Goal: Task Accomplishment & Management: Manage account settings

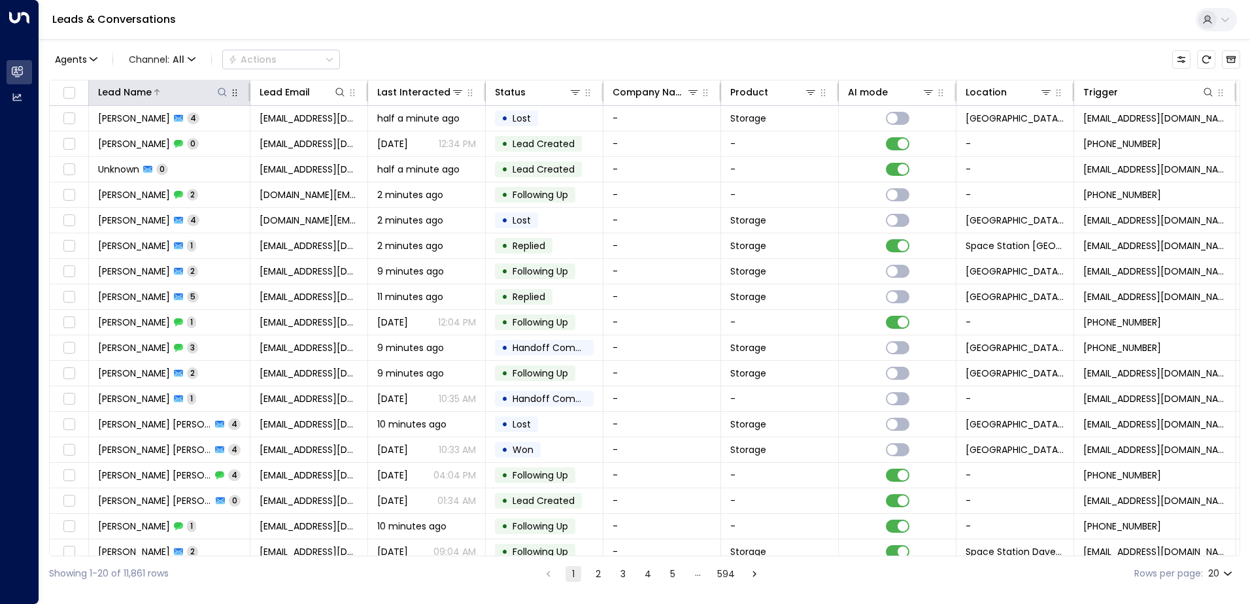
click at [224, 92] on icon at bounding box center [222, 92] width 10 height 10
click at [191, 139] on input "text" at bounding box center [222, 140] width 180 height 24
type input "********"
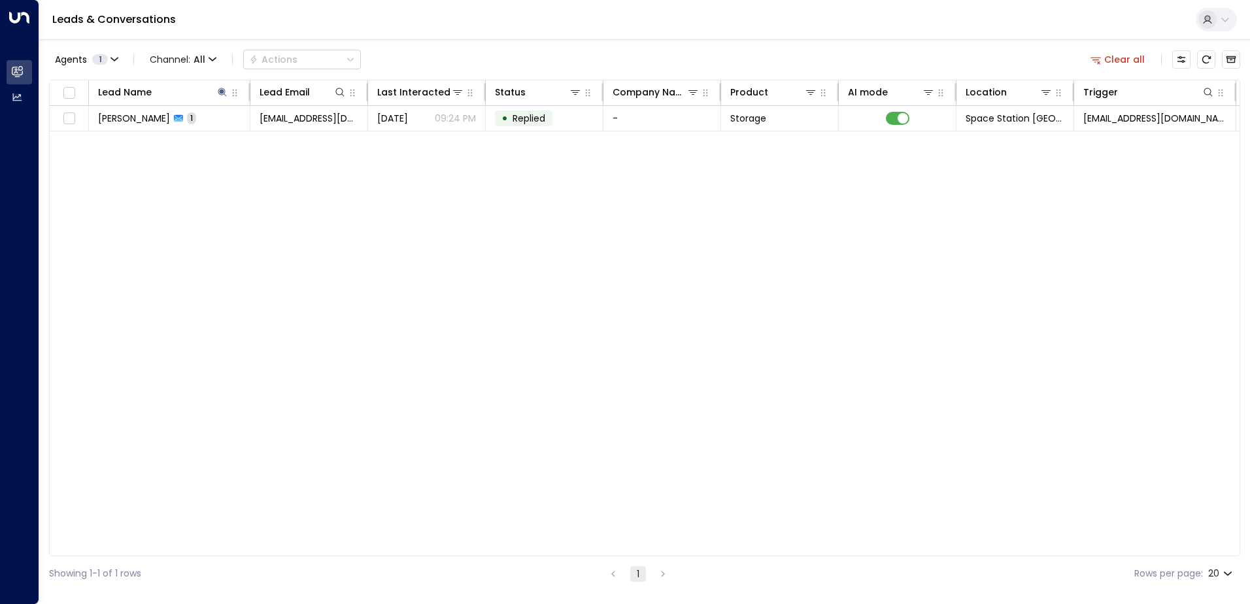
click at [426, 63] on div "Agents 1 Channel: All Actions Clear all" at bounding box center [644, 59] width 1191 height 27
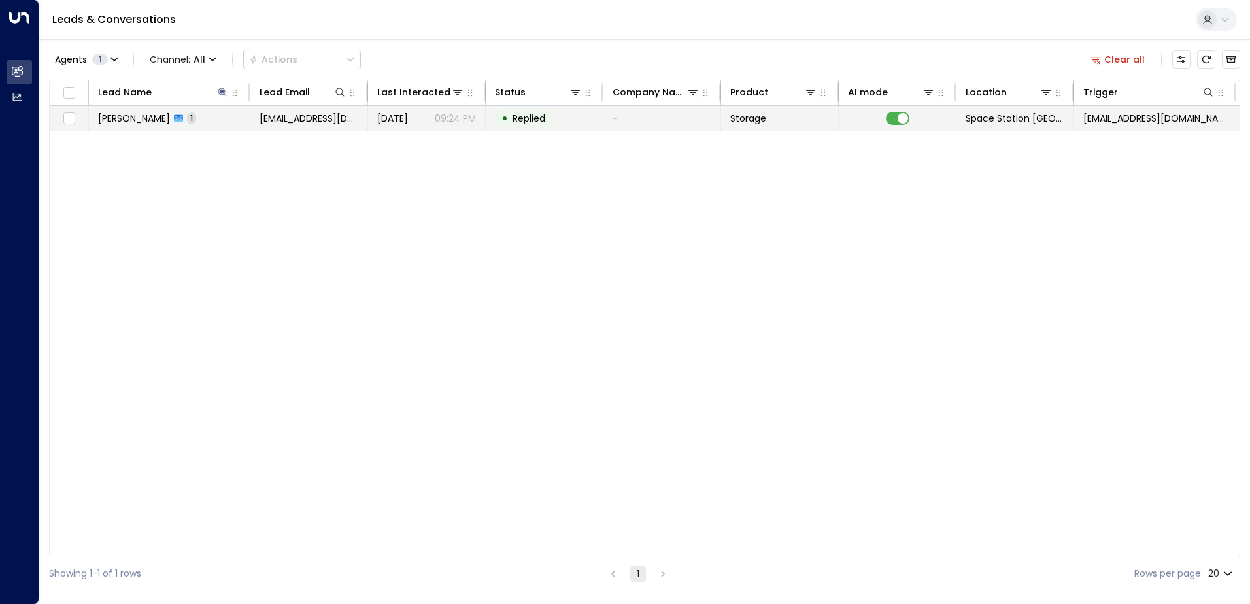
click at [436, 118] on p "09:24 PM" at bounding box center [455, 118] width 41 height 13
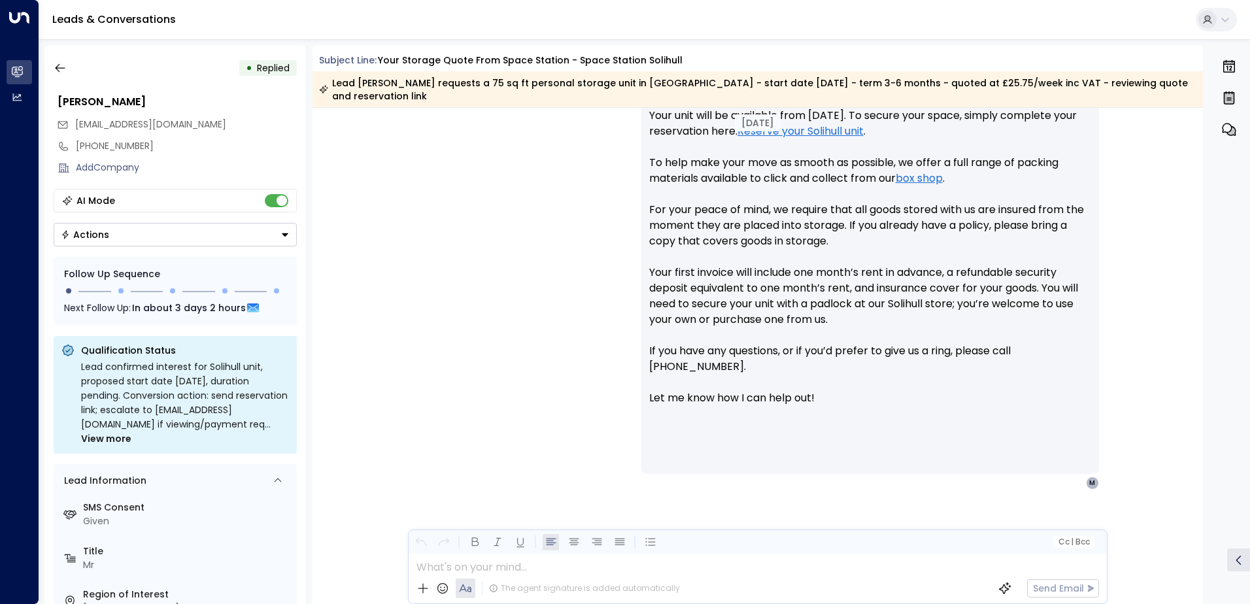
scroll to position [655, 0]
click at [60, 64] on icon "button" at bounding box center [60, 67] width 13 height 13
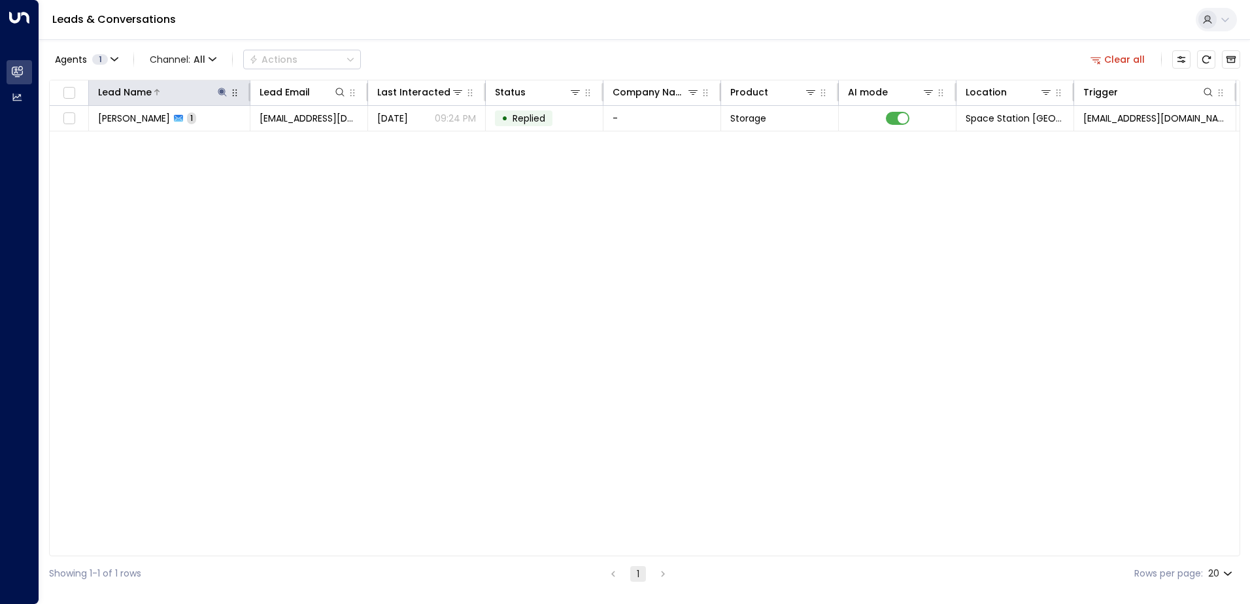
click at [224, 90] on icon at bounding box center [222, 92] width 10 height 10
type input "*"
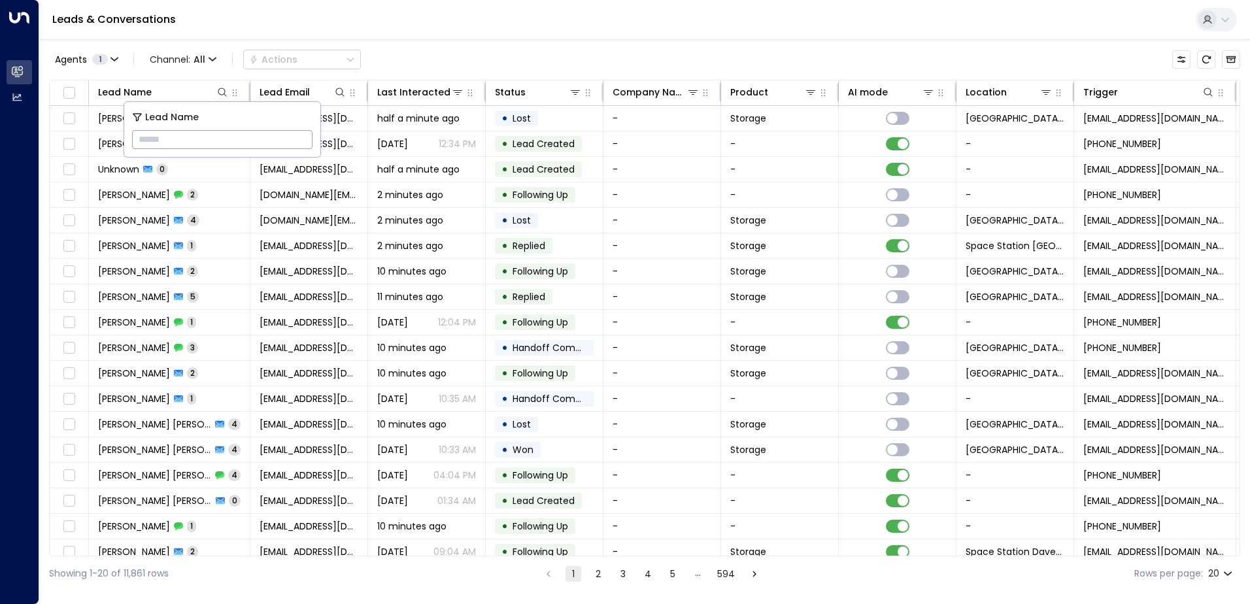
click at [417, 62] on div "Agents 1 Channel: All Actions" at bounding box center [644, 59] width 1191 height 27
click at [1050, 90] on icon at bounding box center [1046, 92] width 9 height 5
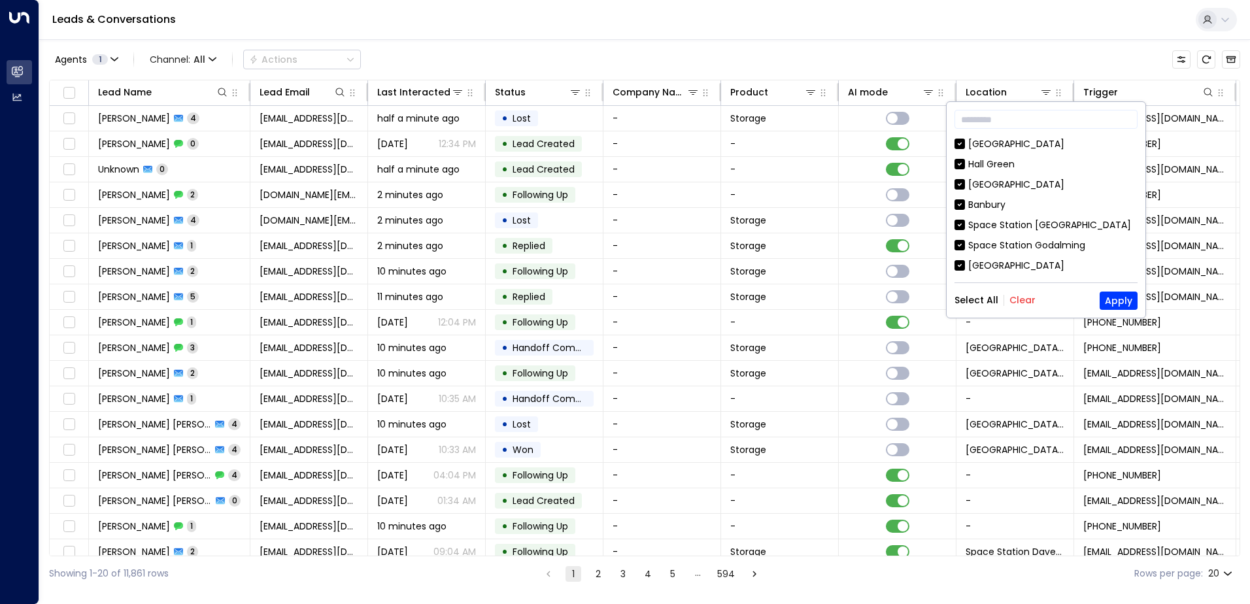
click at [1024, 299] on button "Clear" at bounding box center [1023, 300] width 26 height 10
click at [1118, 297] on button "Apply" at bounding box center [1119, 301] width 38 height 18
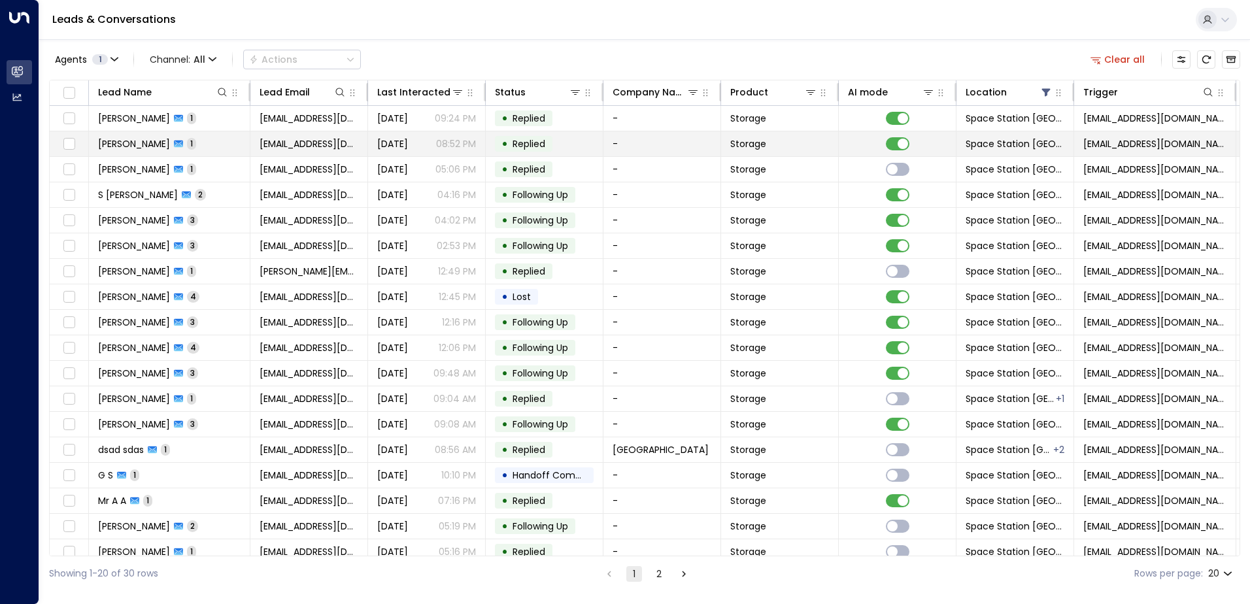
click at [408, 140] on span "[DATE]" at bounding box center [392, 143] width 31 height 13
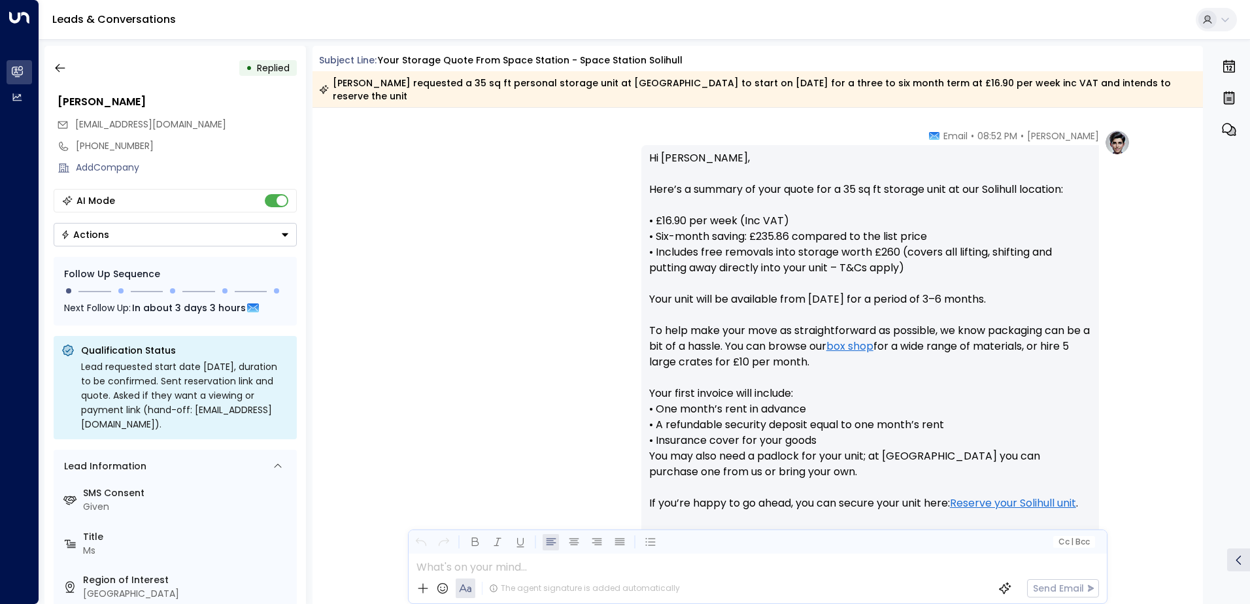
scroll to position [349, 0]
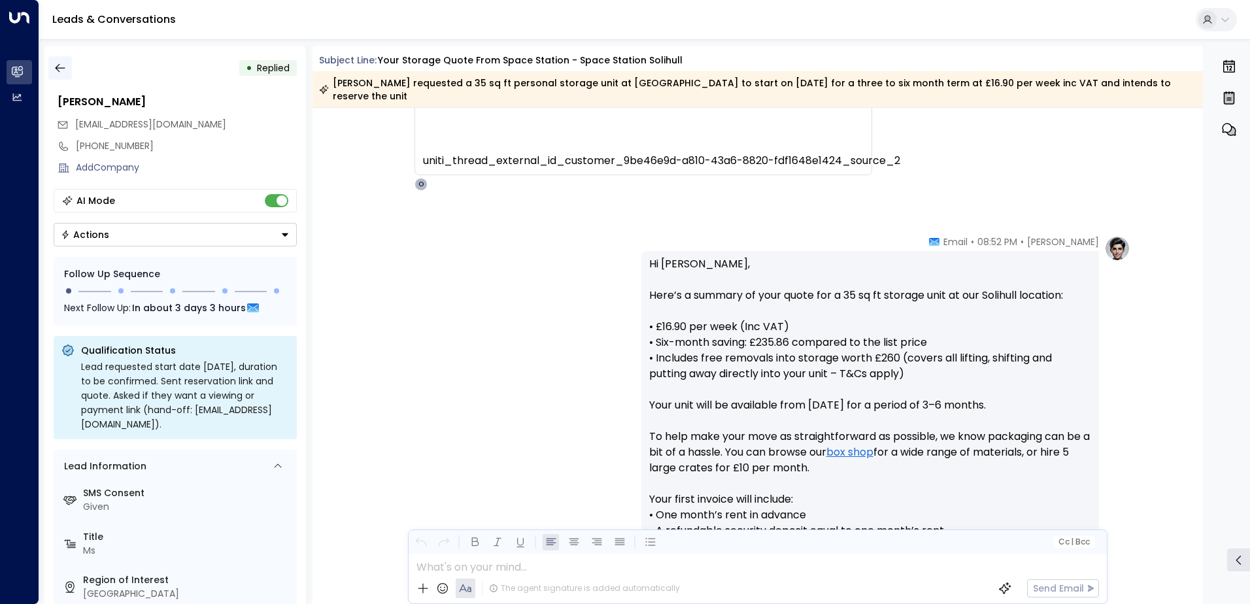
click at [60, 69] on icon "button" at bounding box center [60, 67] width 13 height 13
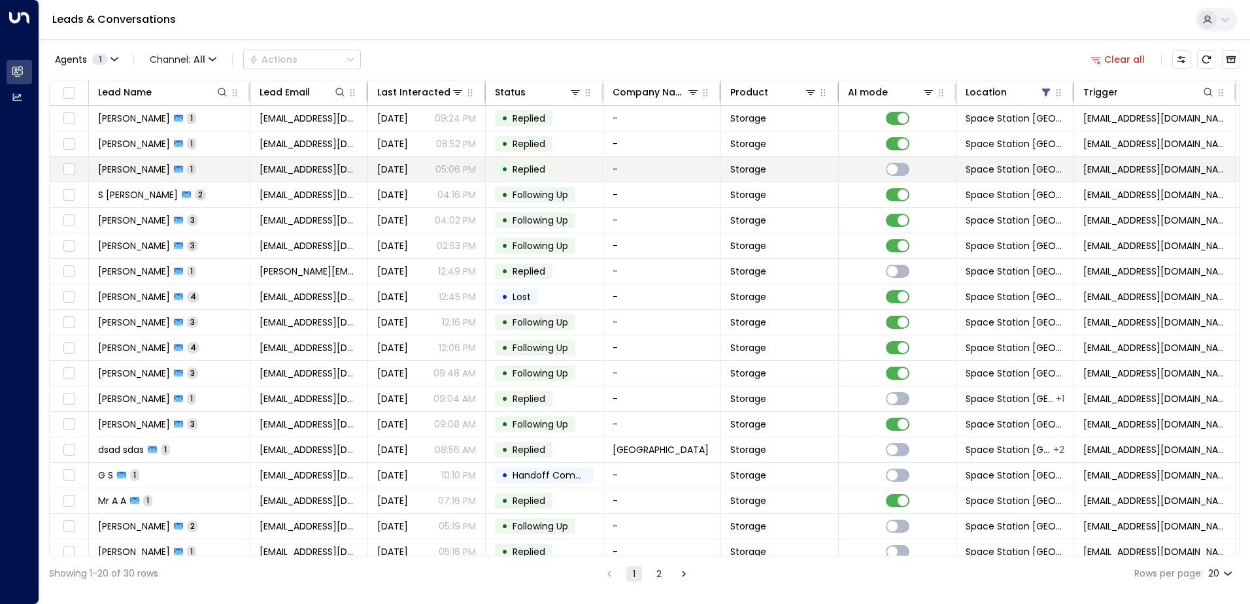
click at [565, 166] on td "• Replied" at bounding box center [545, 169] width 118 height 25
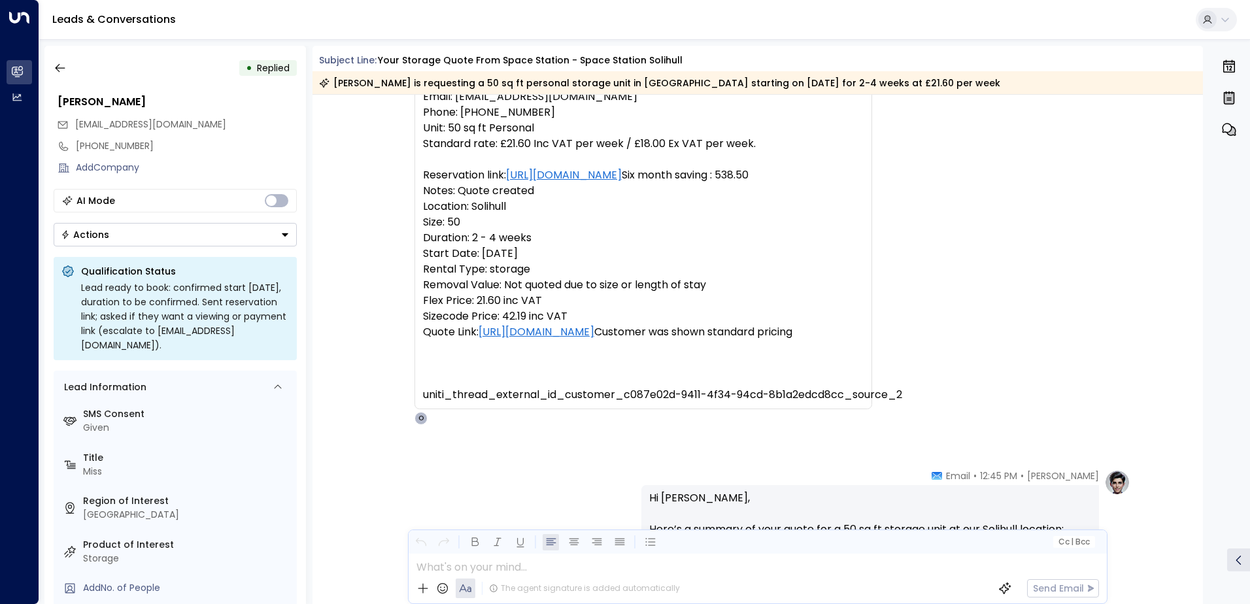
scroll to position [101, 0]
click at [58, 63] on icon "button" at bounding box center [60, 67] width 13 height 13
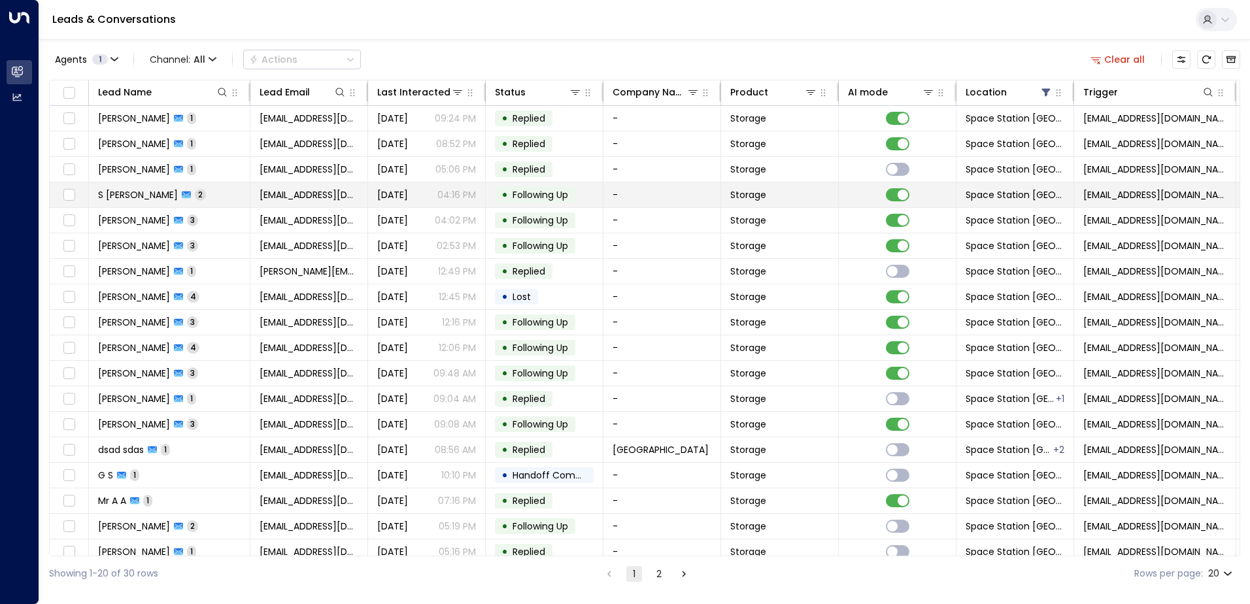
click at [460, 194] on p "04:16 PM" at bounding box center [456, 194] width 39 height 13
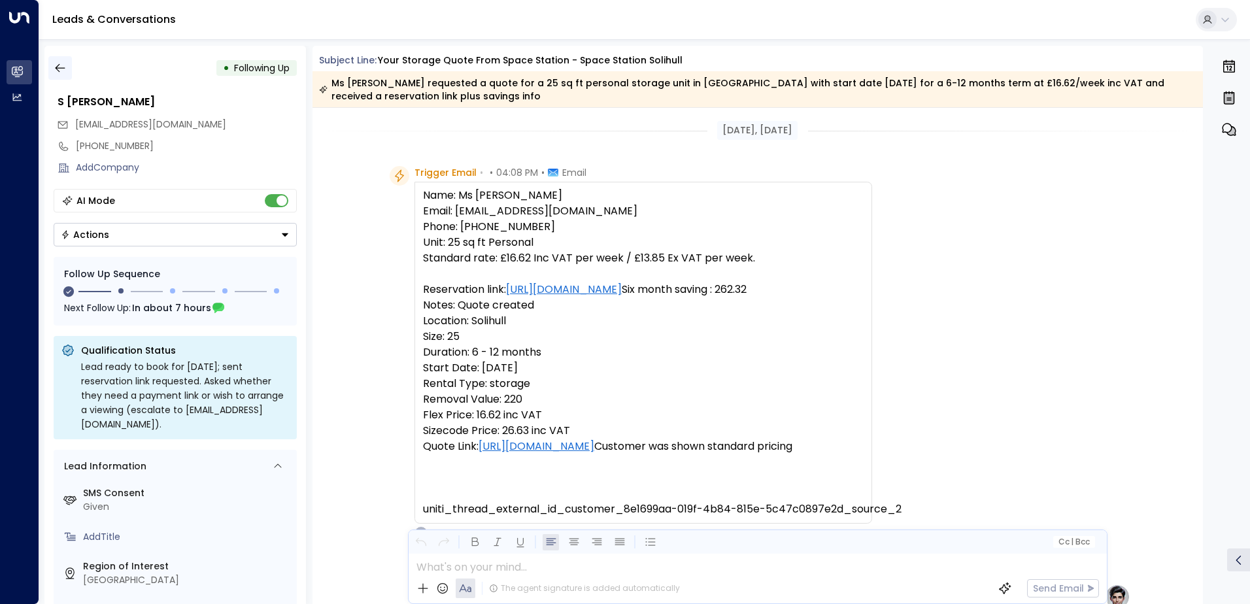
click at [56, 64] on icon "button" at bounding box center [60, 67] width 13 height 13
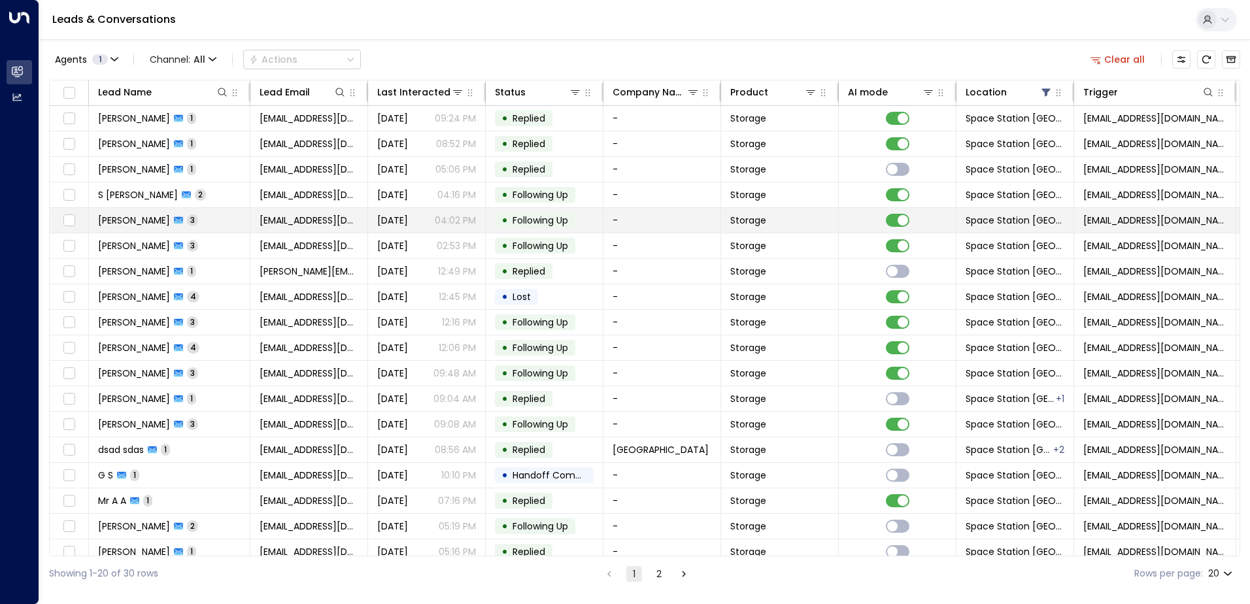
click at [366, 223] on td "[EMAIL_ADDRESS][DOMAIN_NAME]" at bounding box center [309, 220] width 118 height 25
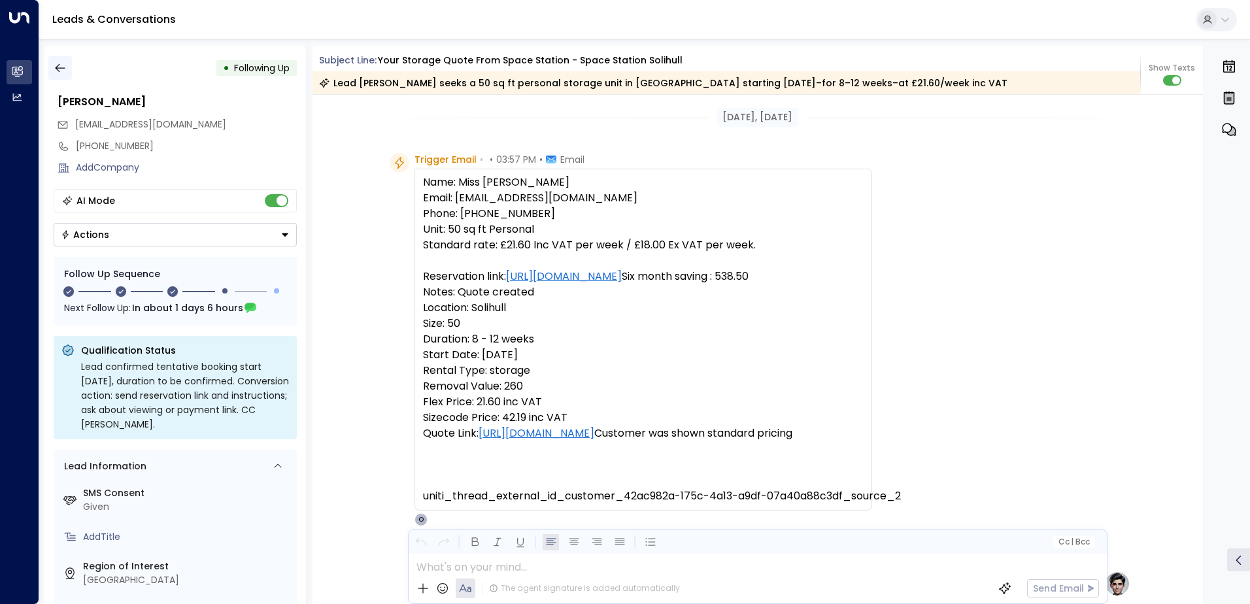
click at [62, 68] on icon "button" at bounding box center [60, 68] width 10 height 9
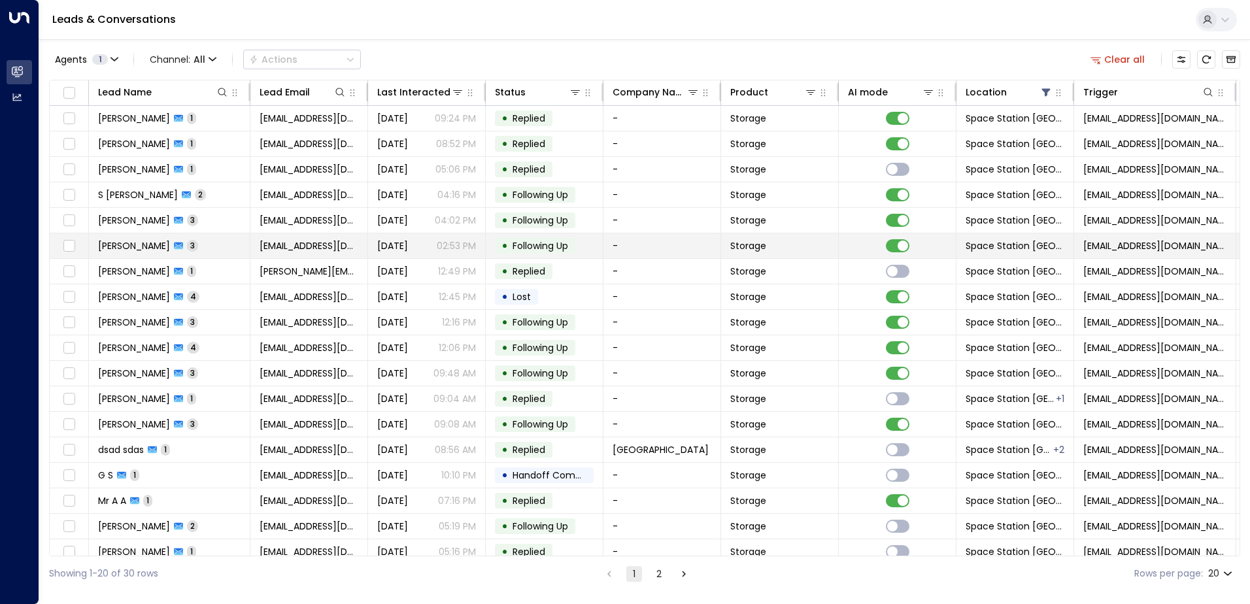
click at [212, 241] on td "[PERSON_NAME] 3" at bounding box center [170, 245] width 162 height 25
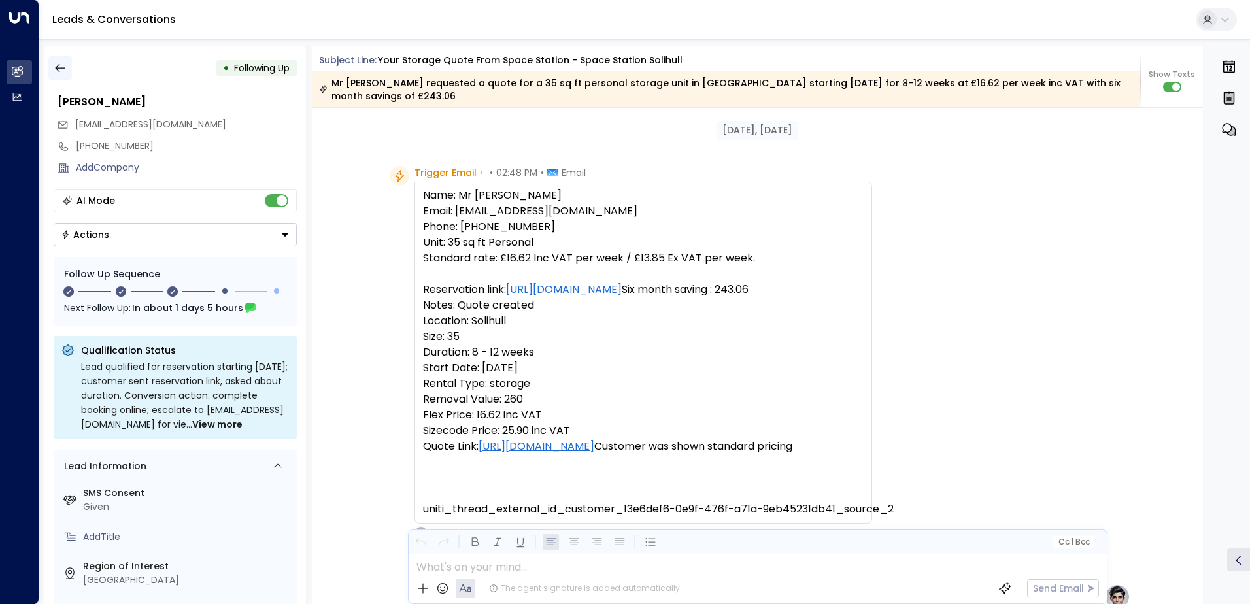
click at [58, 64] on icon "button" at bounding box center [60, 67] width 13 height 13
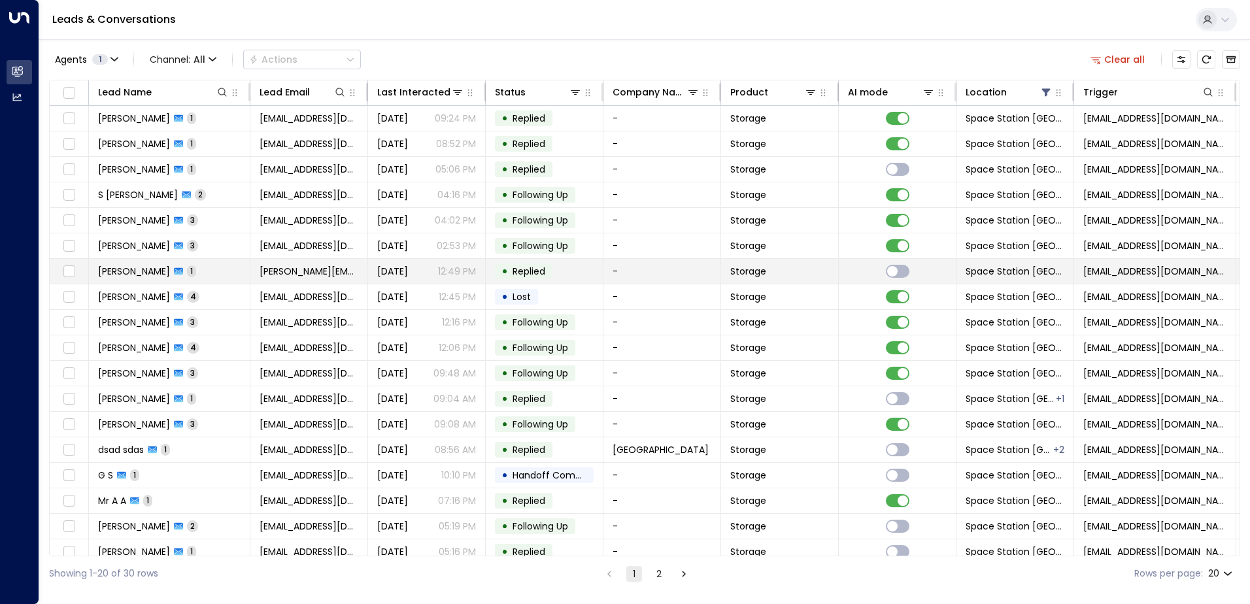
click at [466, 272] on p "12:49 PM" at bounding box center [457, 271] width 38 height 13
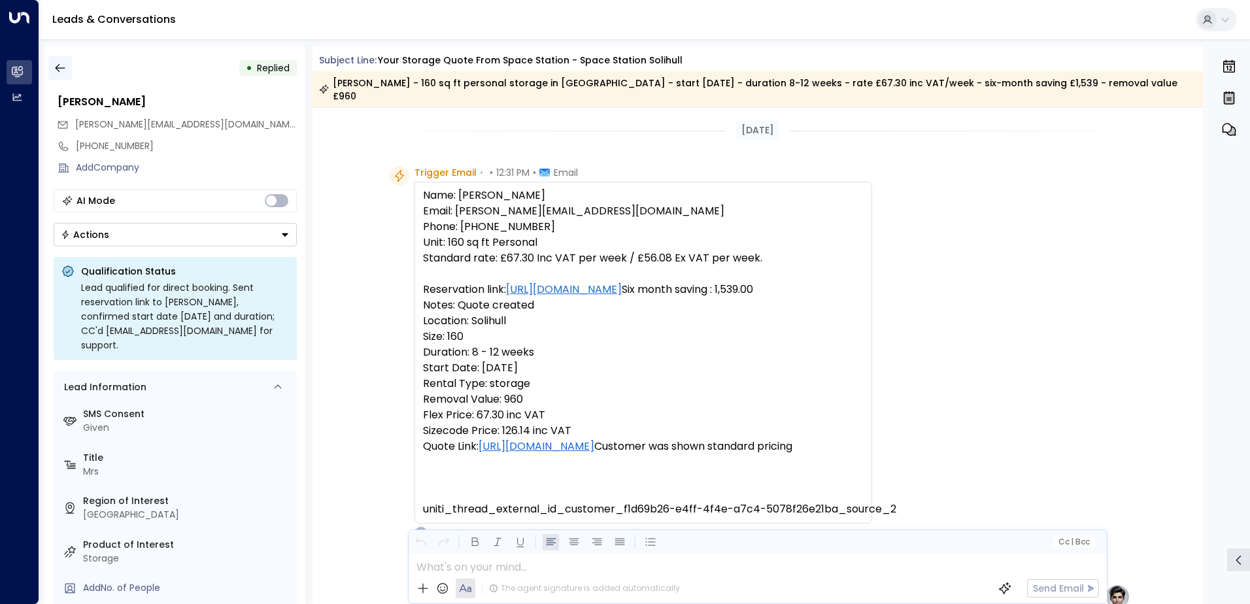
click at [60, 66] on icon "button" at bounding box center [60, 67] width 13 height 13
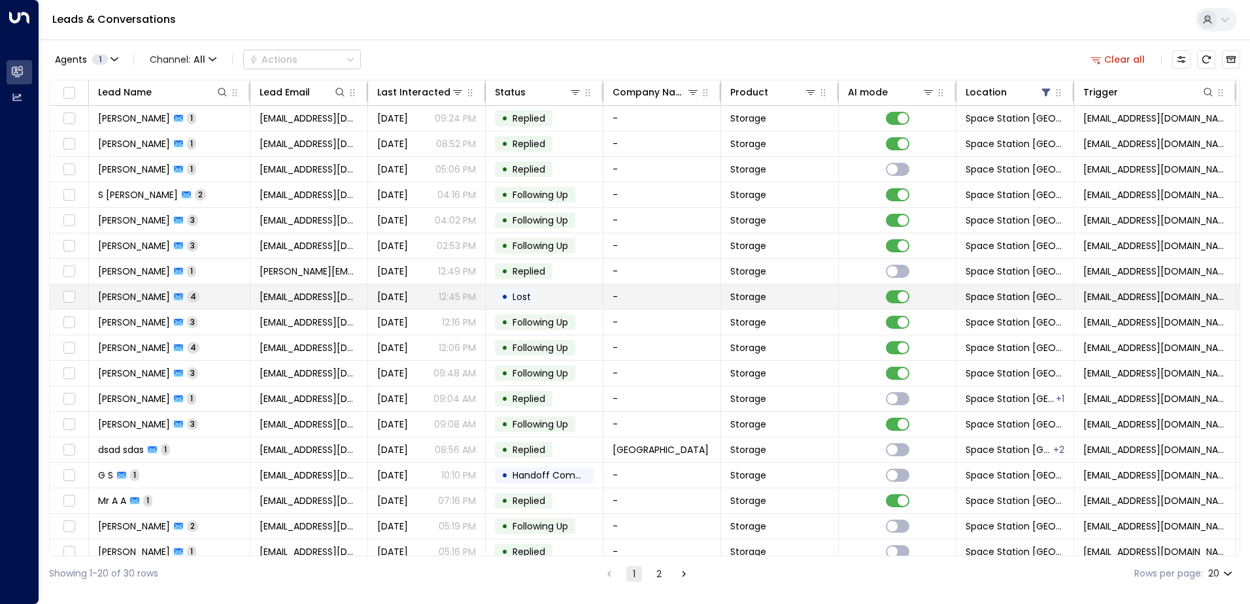
click at [467, 296] on p "12:45 PM" at bounding box center [457, 296] width 37 height 13
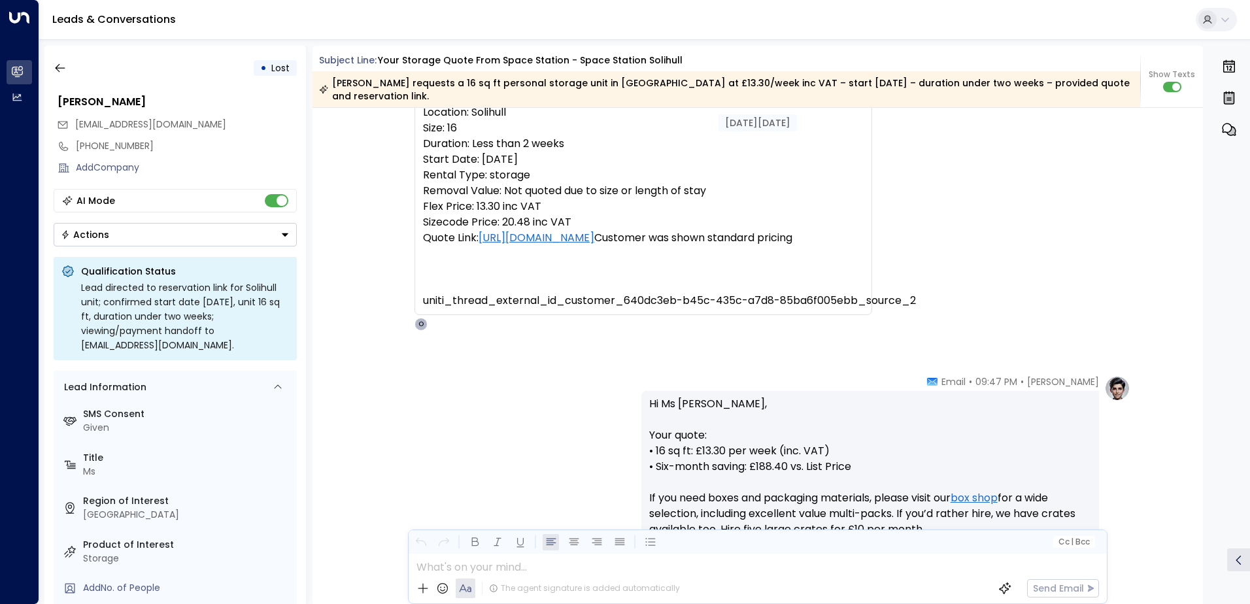
scroll to position [12, 0]
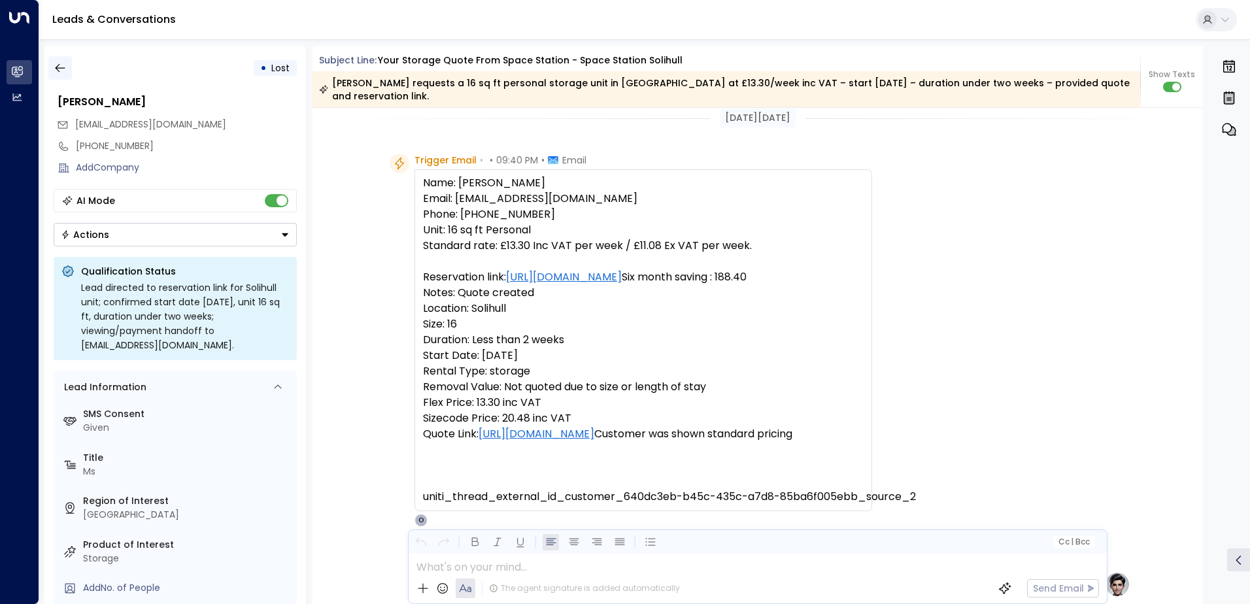
click at [61, 73] on icon "button" at bounding box center [60, 67] width 13 height 13
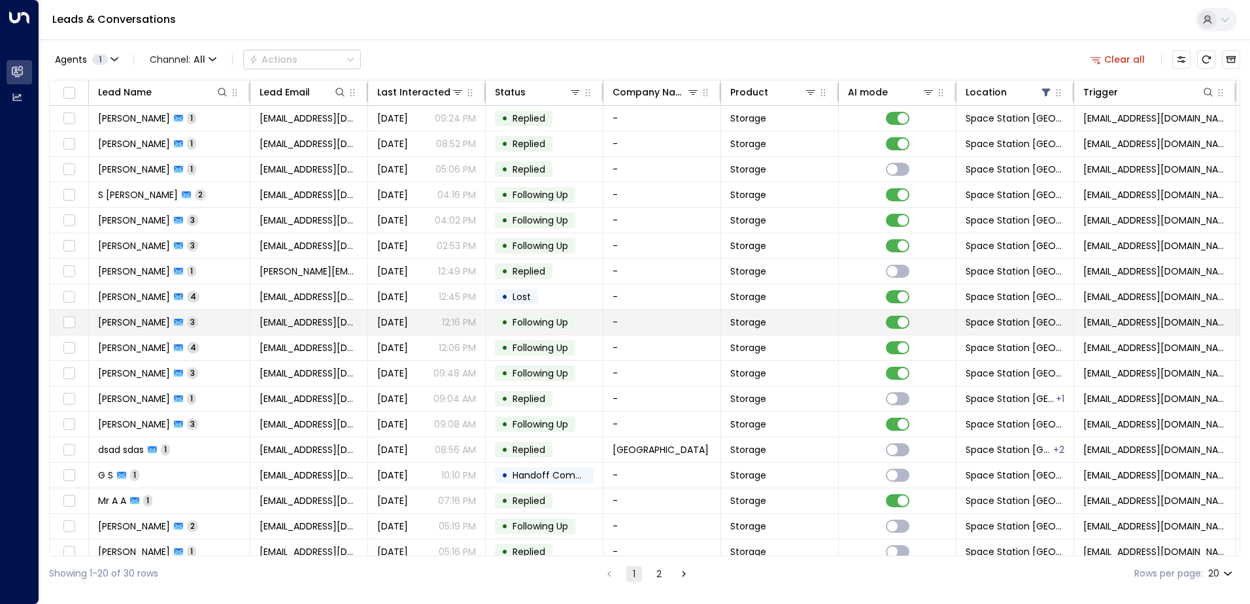
click at [396, 320] on span "[DATE]" at bounding box center [392, 322] width 31 height 13
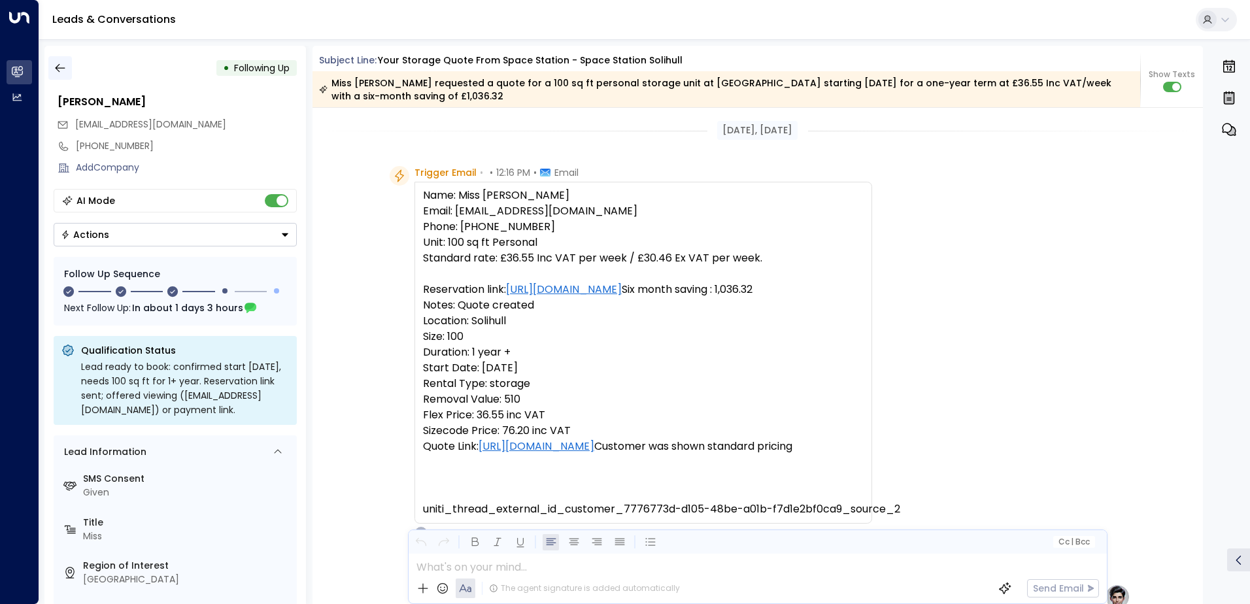
click at [56, 72] on icon "button" at bounding box center [60, 67] width 13 height 13
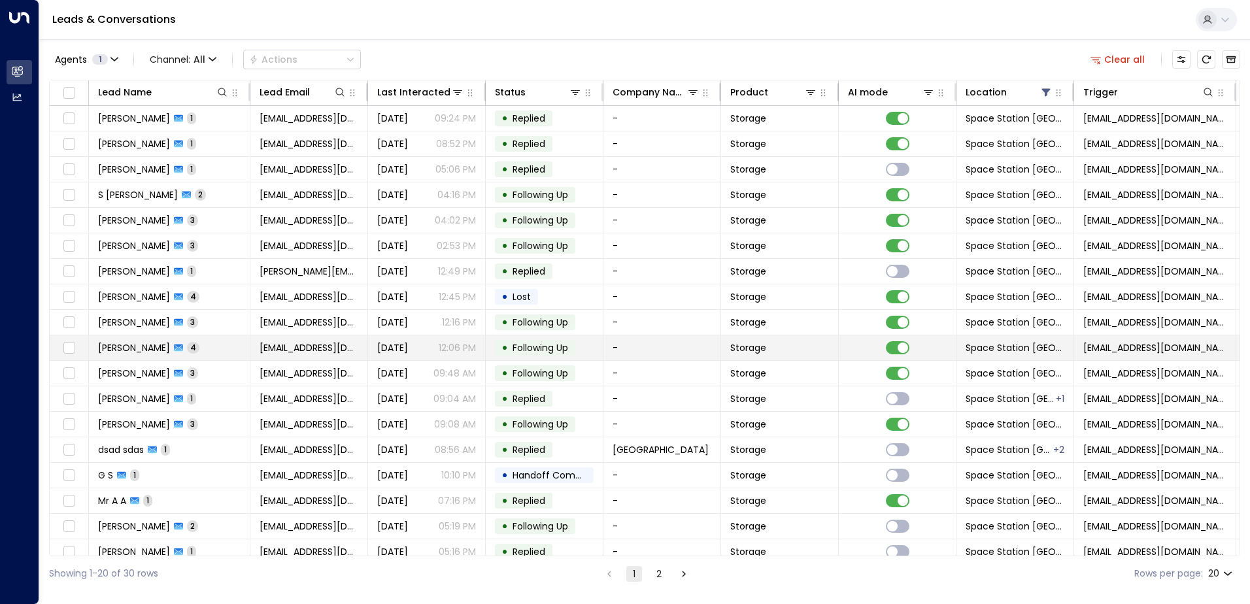
click at [408, 349] on span "[DATE]" at bounding box center [392, 347] width 31 height 13
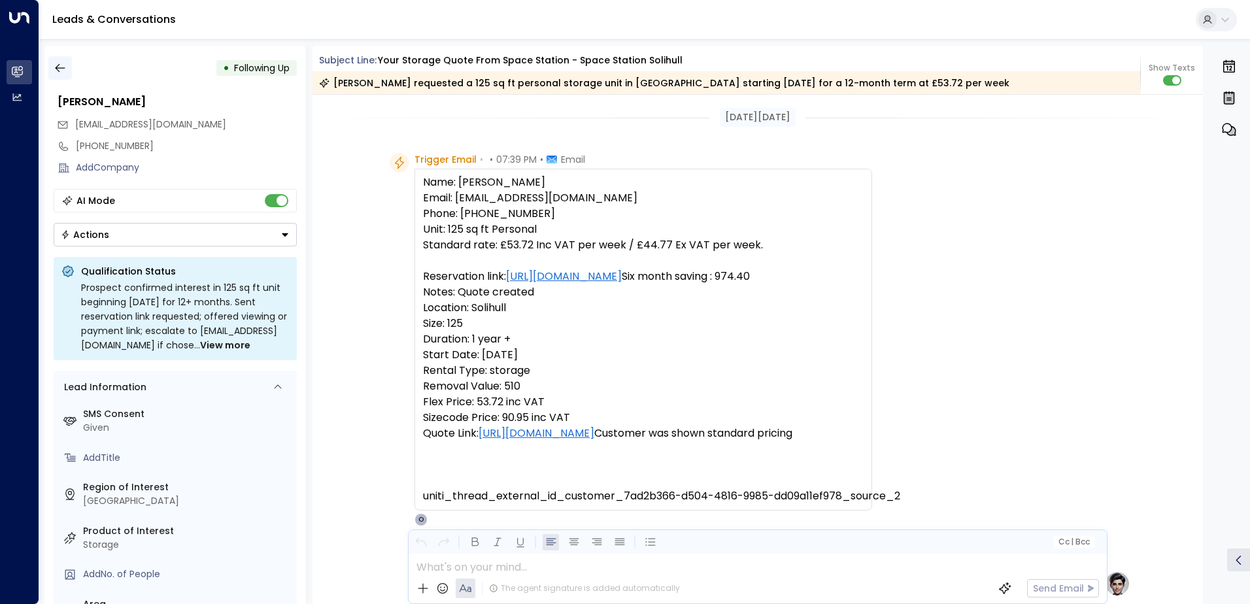
click at [65, 66] on icon "button" at bounding box center [60, 67] width 13 height 13
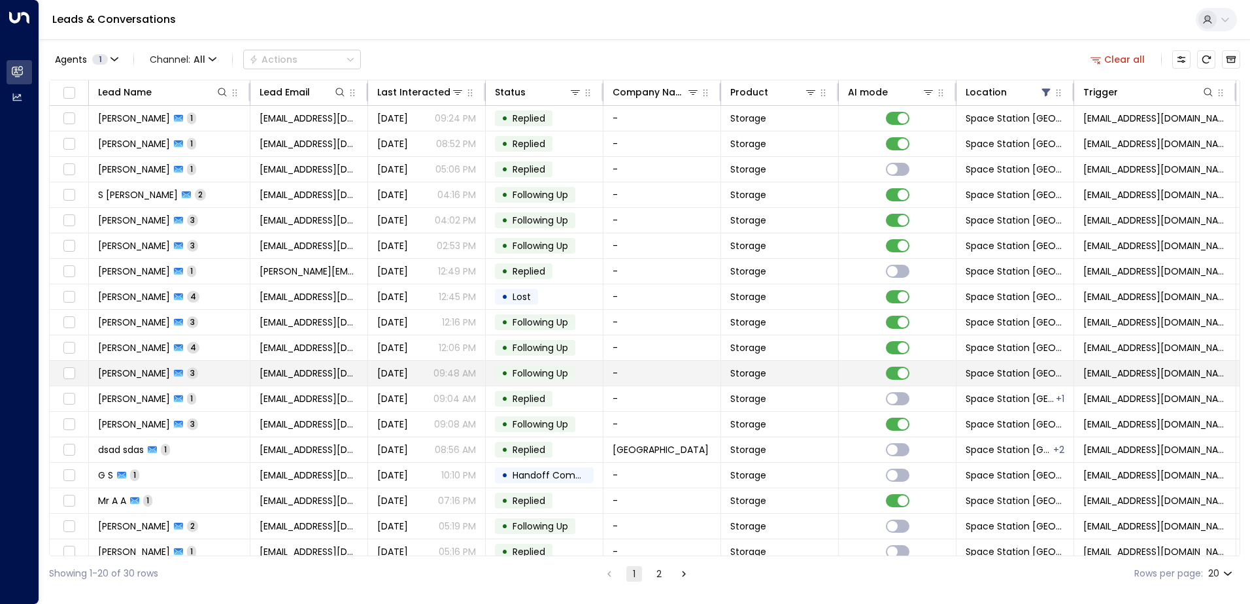
click at [240, 374] on td "[PERSON_NAME]-Green 3" at bounding box center [170, 373] width 162 height 25
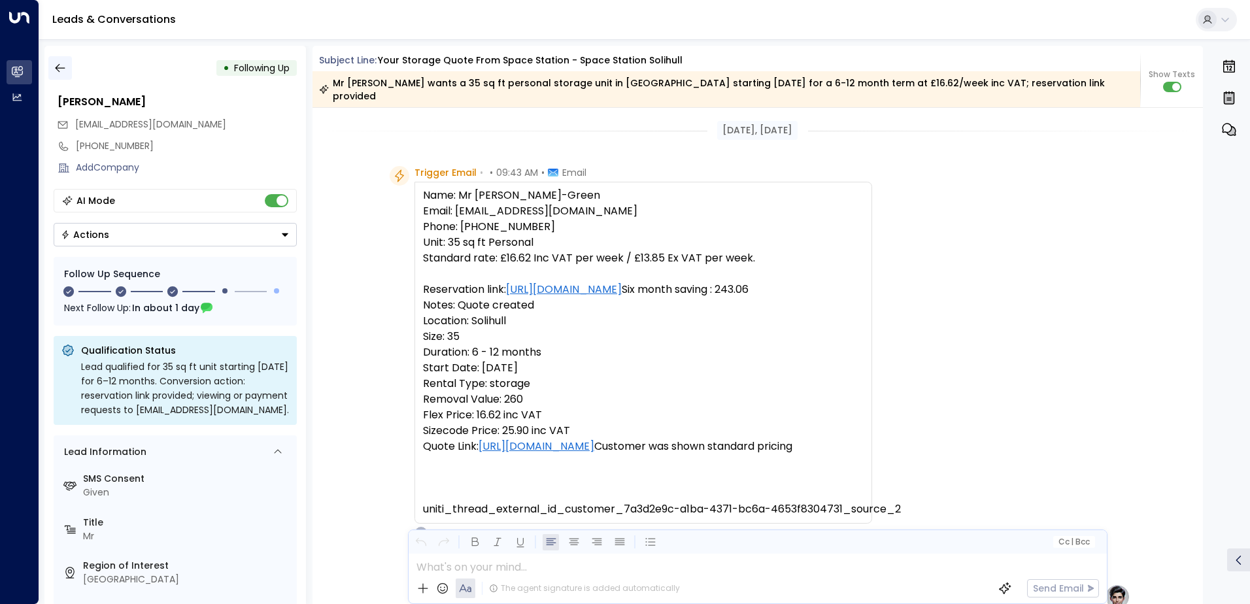
click at [62, 68] on icon "button" at bounding box center [60, 68] width 10 height 9
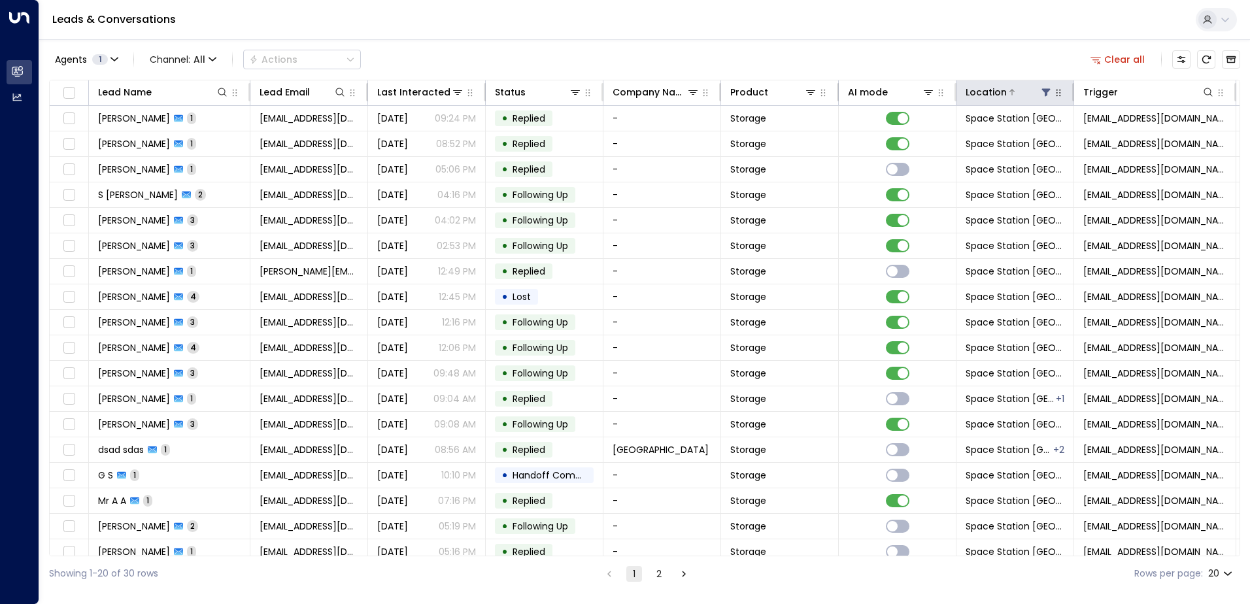
click at [988, 92] on div "Location" at bounding box center [986, 92] width 41 height 16
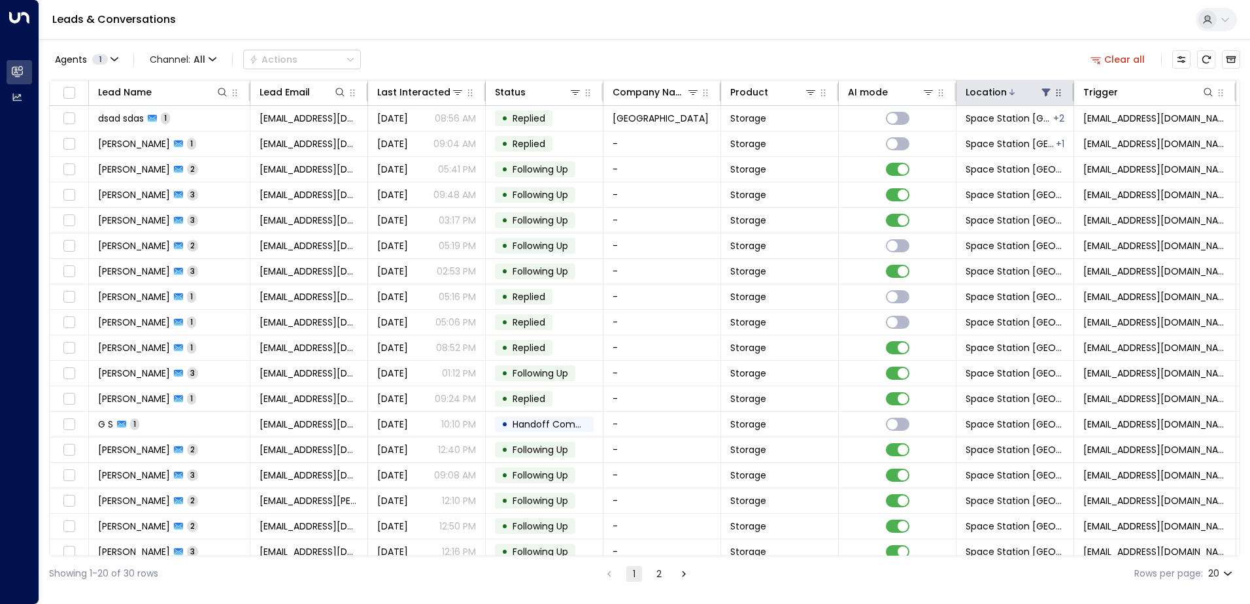
click at [995, 92] on div "Location" at bounding box center [986, 92] width 41 height 16
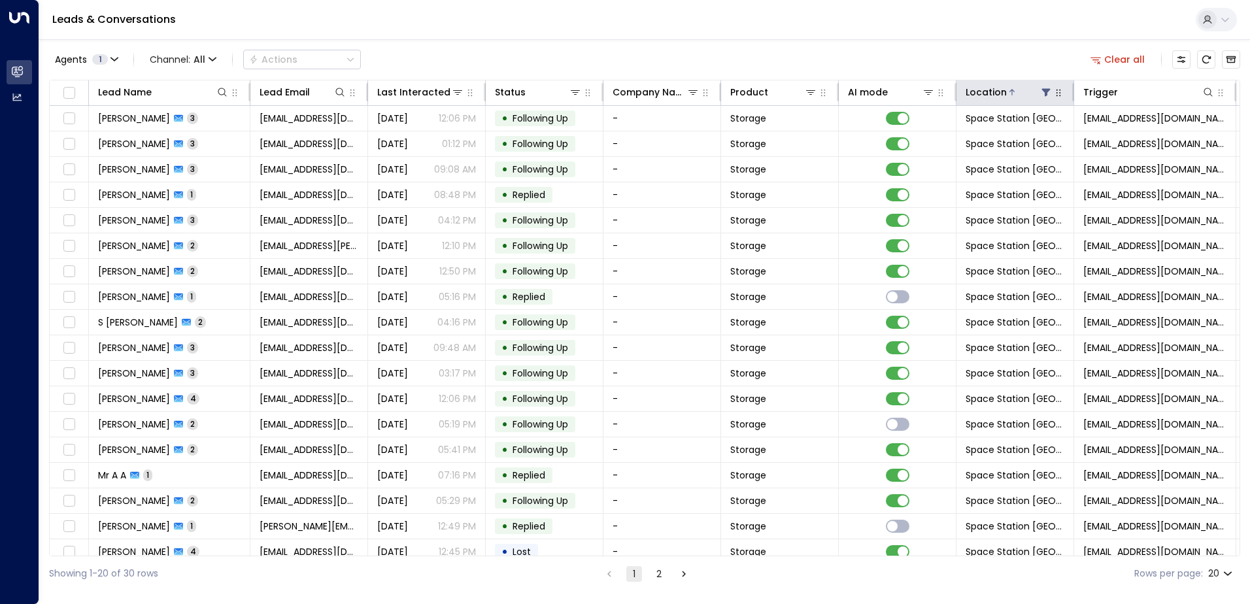
click at [1062, 97] on icon "button" at bounding box center [1058, 93] width 10 height 10
click at [1044, 93] on icon at bounding box center [1046, 92] width 10 height 10
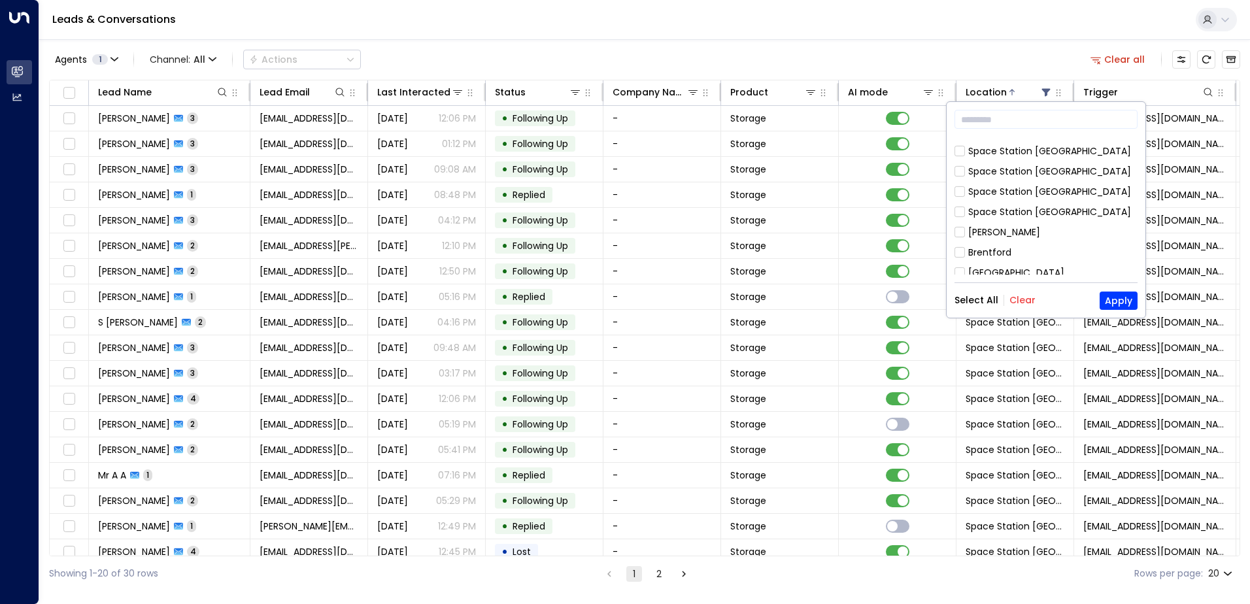
scroll to position [708, 0]
click at [1118, 301] on button "Apply" at bounding box center [1119, 301] width 38 height 18
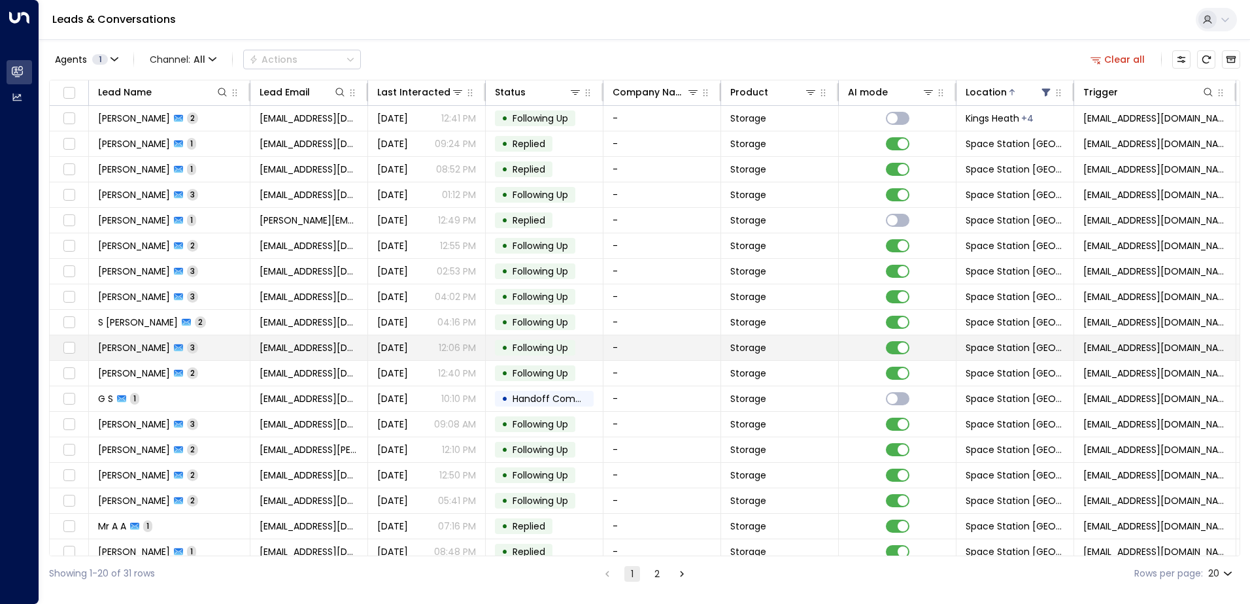
click at [464, 345] on p "12:06 PM" at bounding box center [457, 347] width 37 height 13
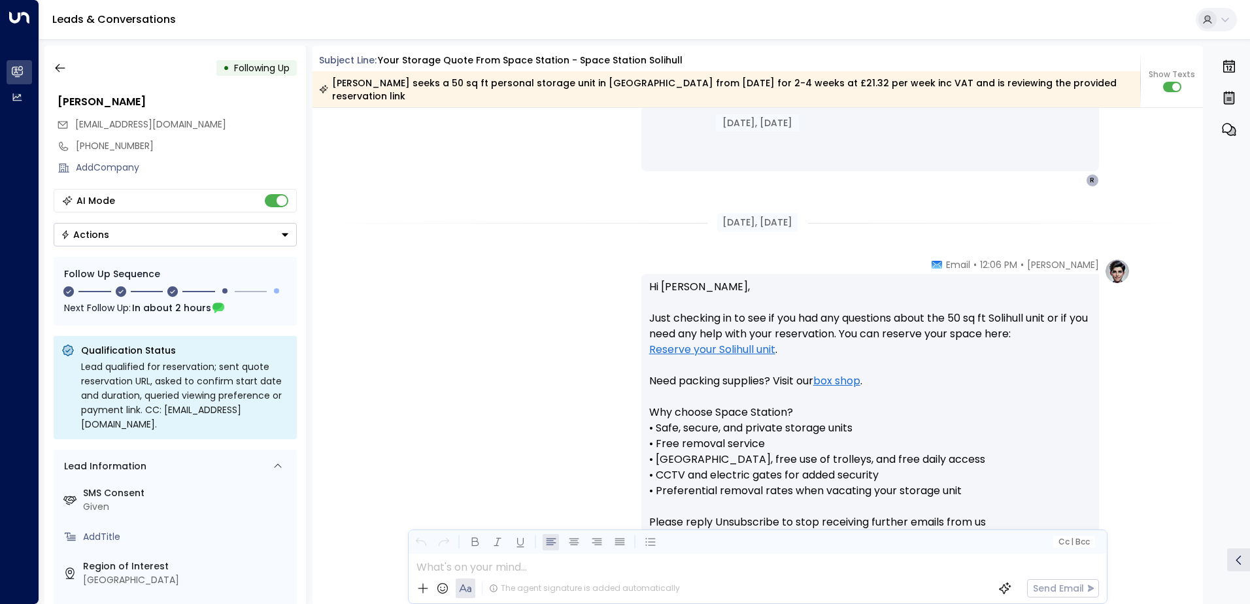
scroll to position [685, 0]
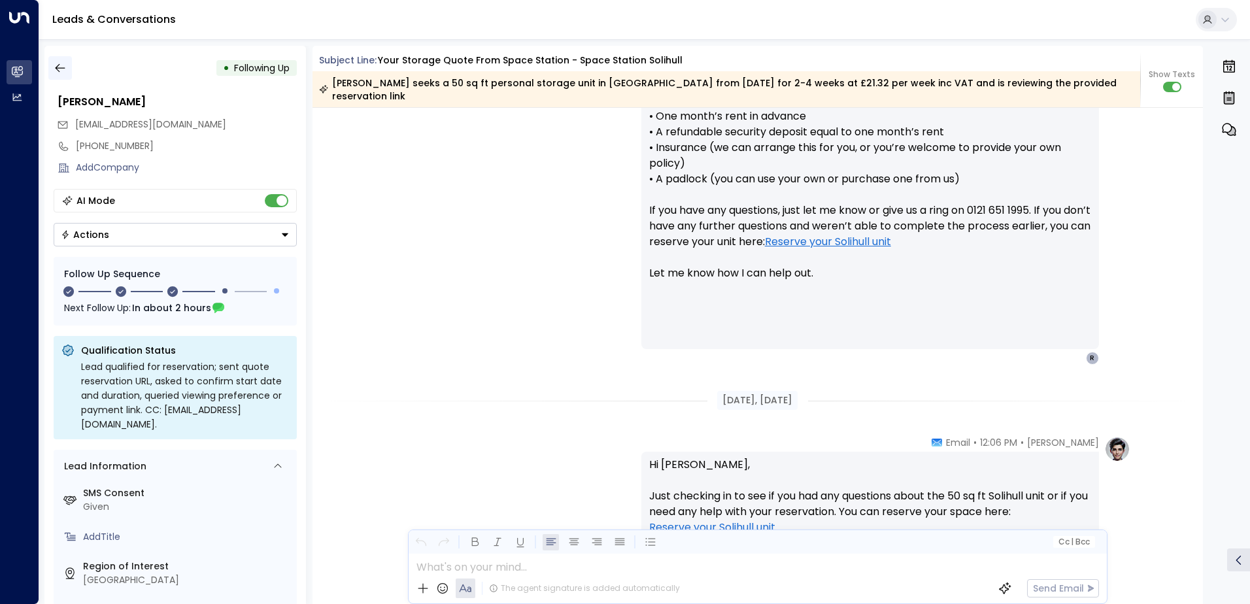
click at [61, 67] on icon "button" at bounding box center [60, 67] width 13 height 13
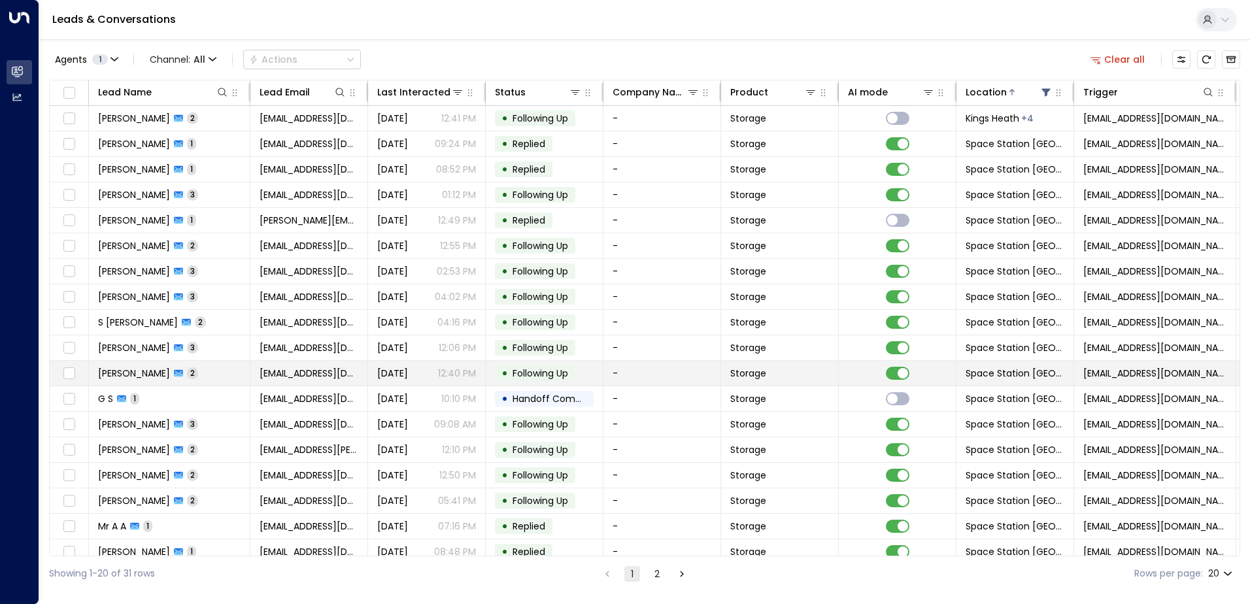
click at [232, 375] on td "[PERSON_NAME] 2" at bounding box center [170, 373] width 162 height 25
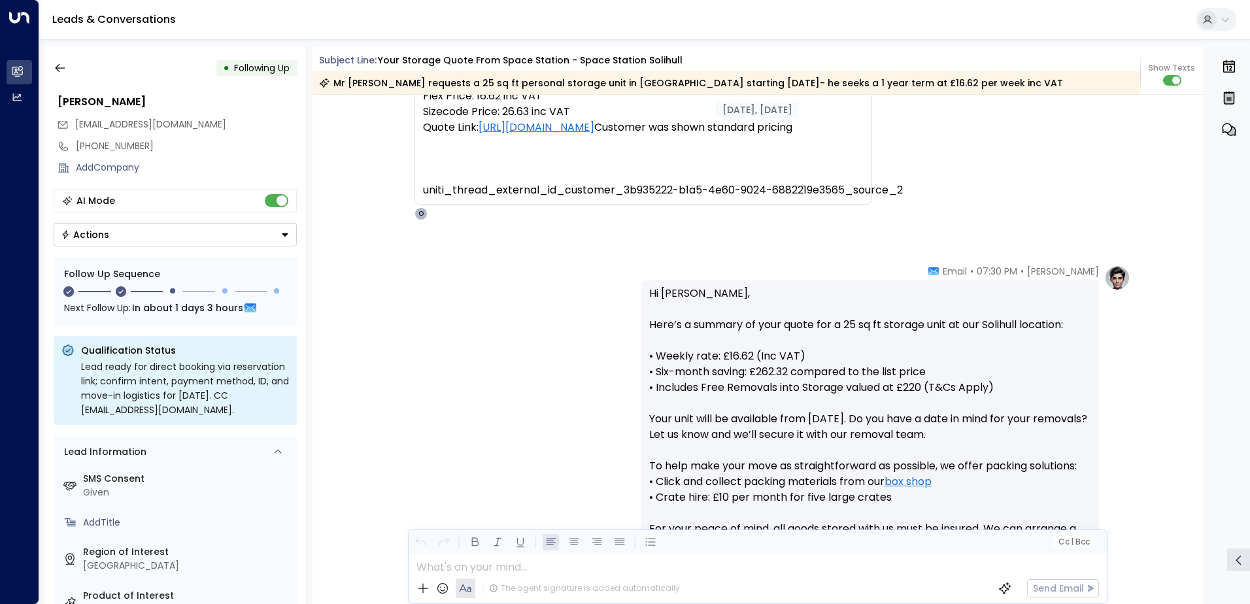
scroll to position [148, 0]
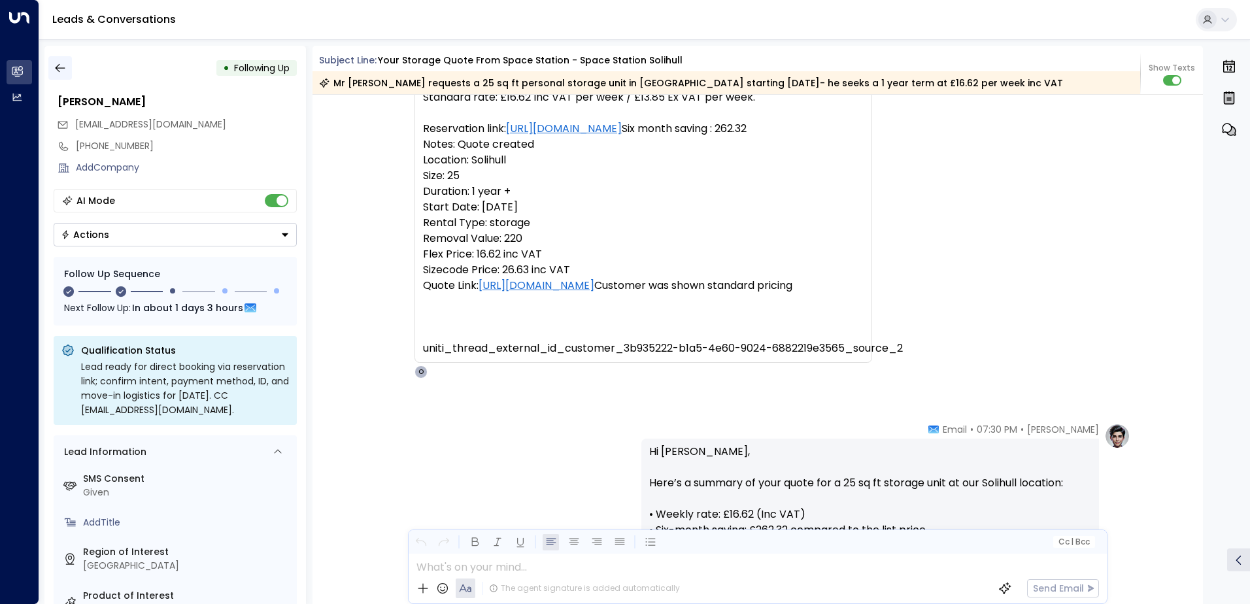
click at [56, 72] on icon "button" at bounding box center [60, 67] width 13 height 13
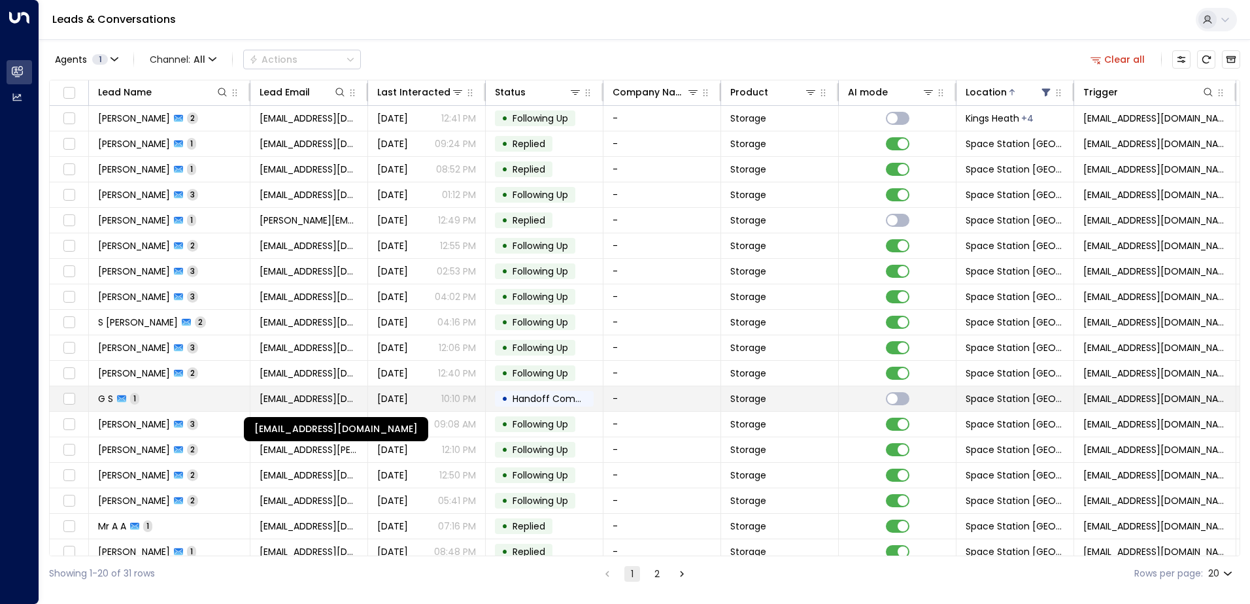
click at [351, 396] on span "[EMAIL_ADDRESS][DOMAIN_NAME]" at bounding box center [309, 398] width 99 height 13
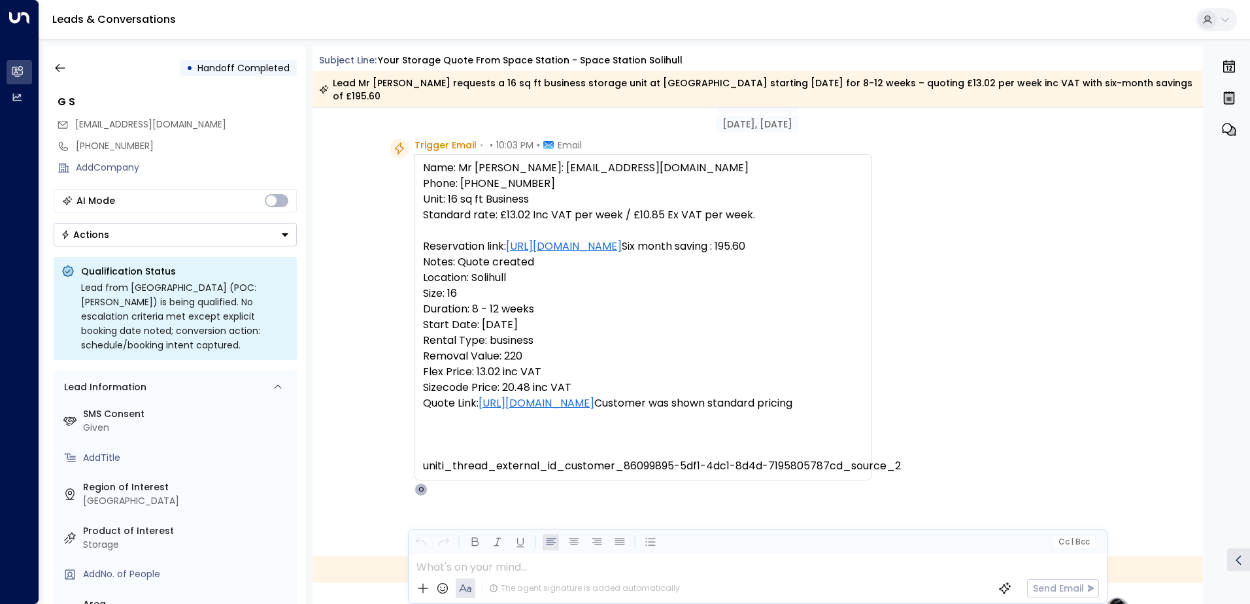
scroll to position [2, 0]
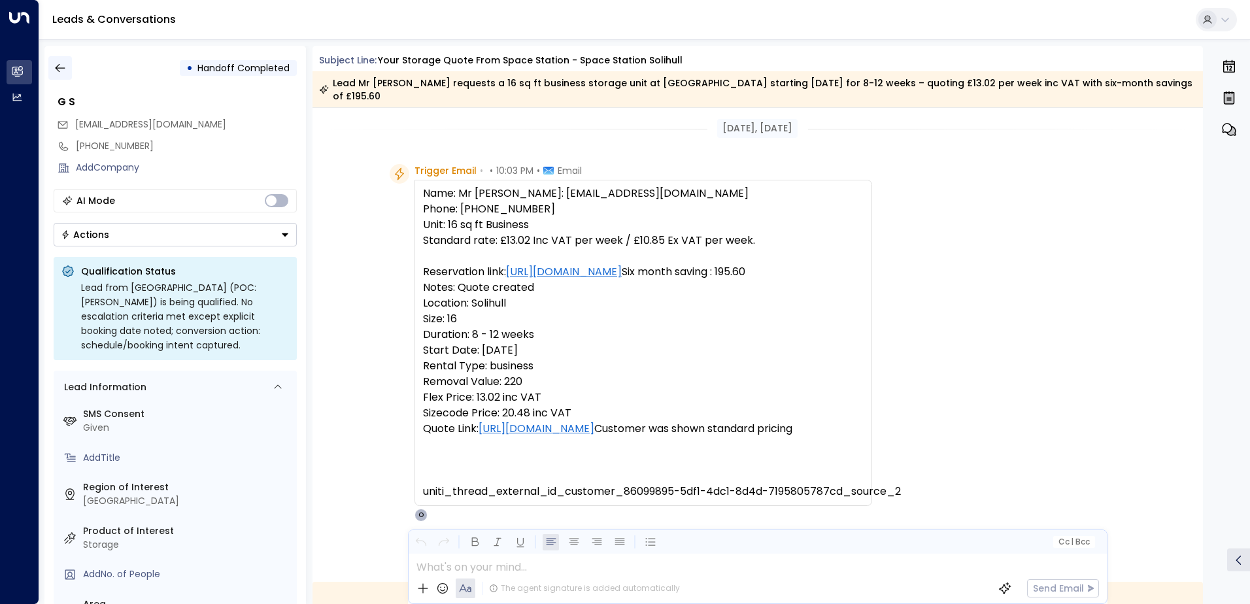
click at [65, 73] on icon "button" at bounding box center [60, 67] width 13 height 13
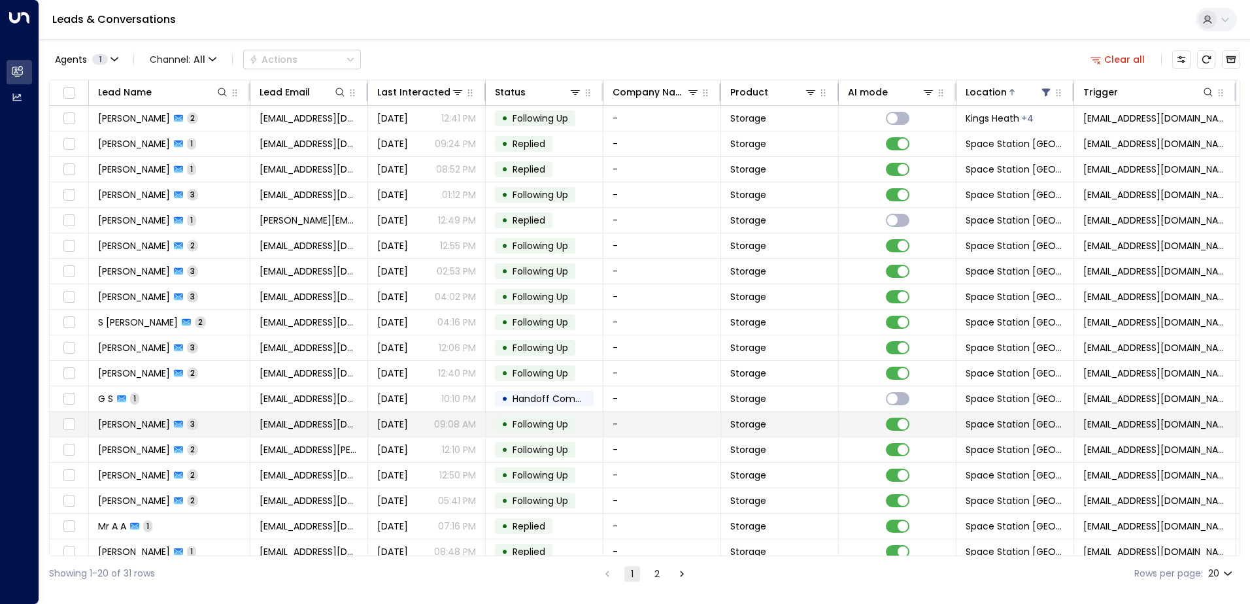
click at [222, 427] on td "[PERSON_NAME] 3" at bounding box center [170, 424] width 162 height 25
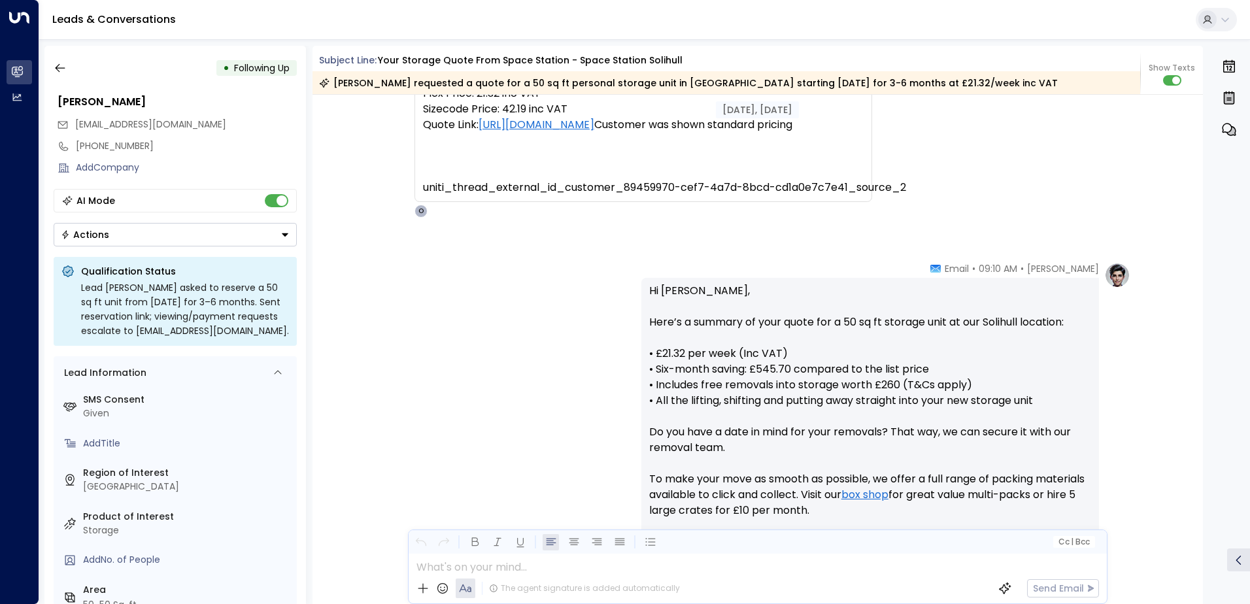
scroll to position [148, 0]
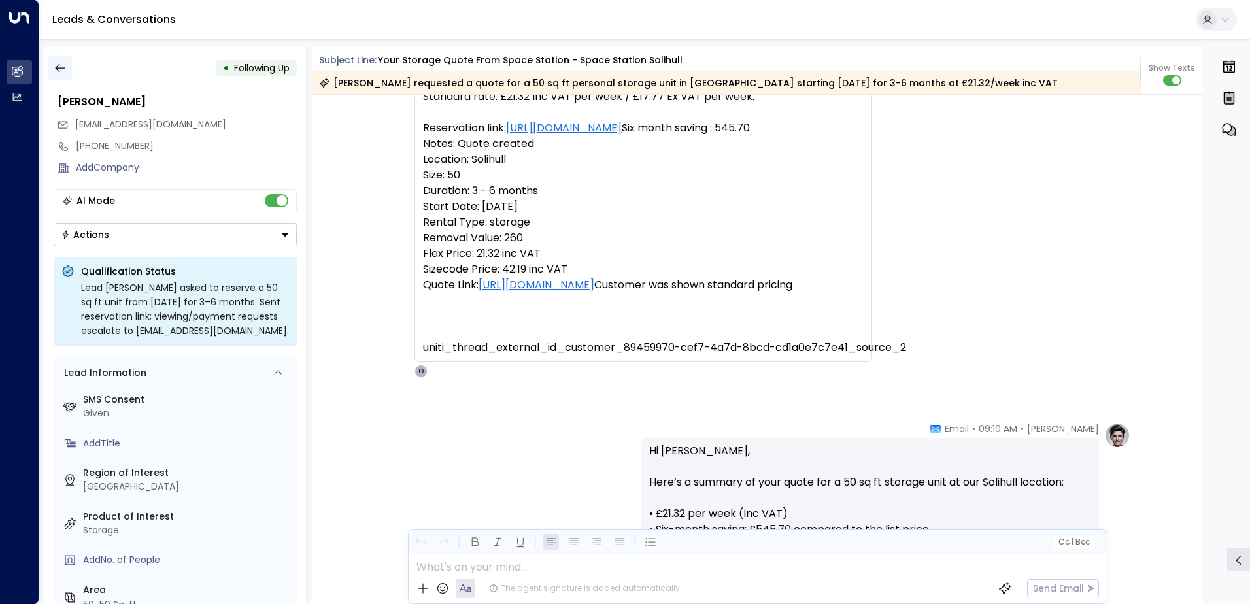
click at [65, 69] on icon "button" at bounding box center [60, 67] width 13 height 13
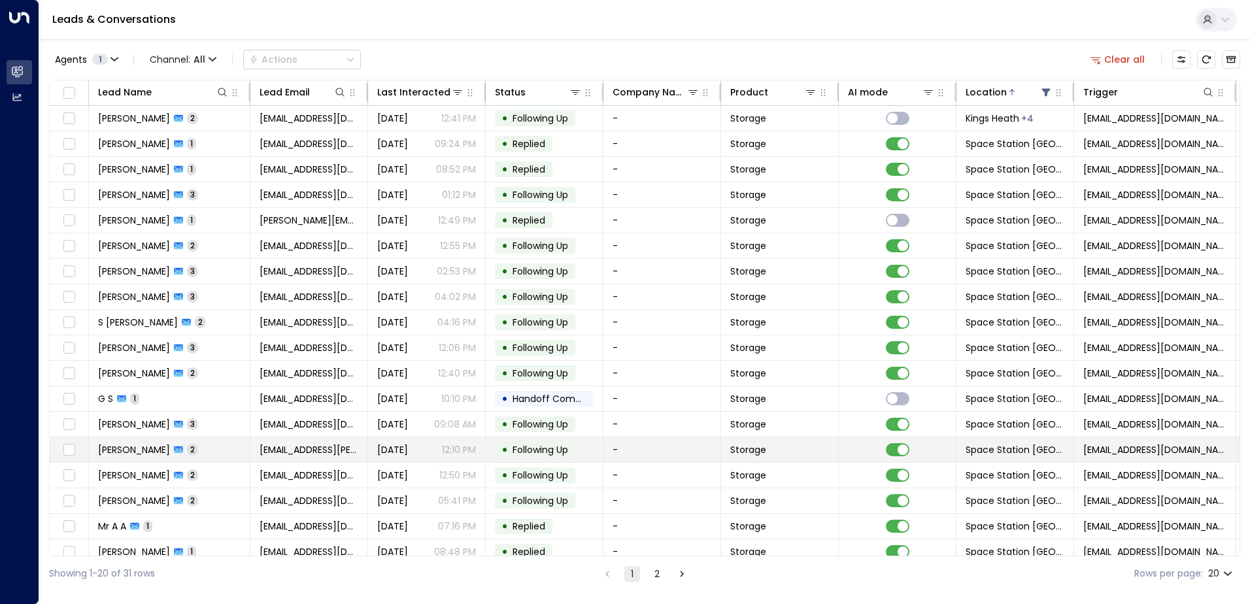
click at [223, 449] on td "[PERSON_NAME] 2" at bounding box center [170, 449] width 162 height 25
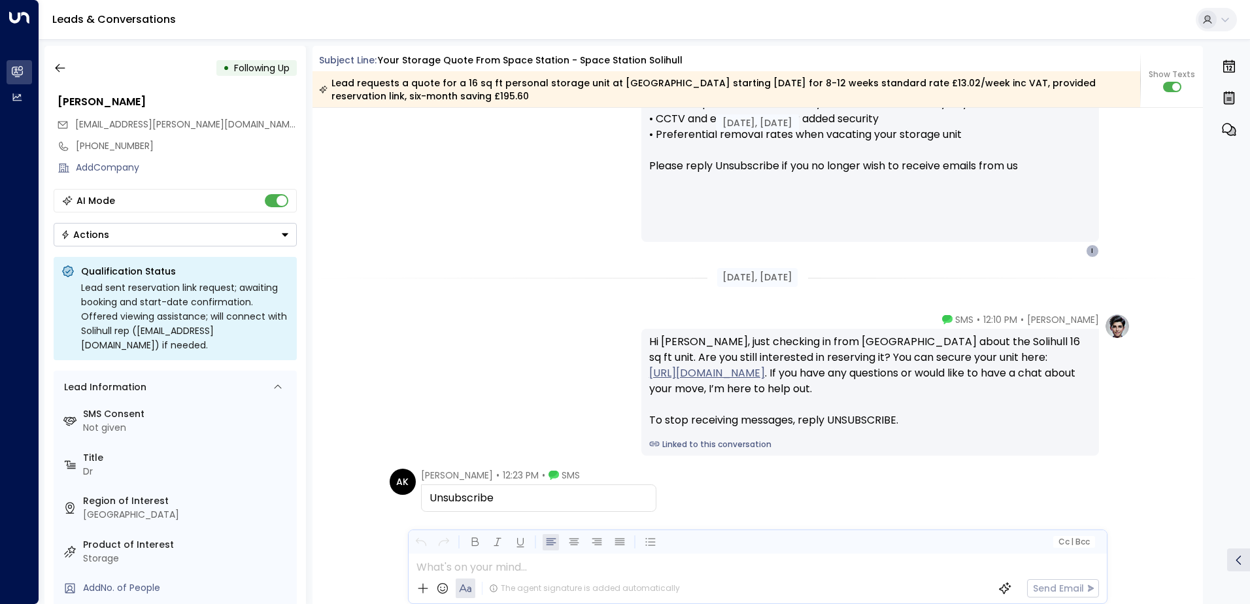
scroll to position [1320, 0]
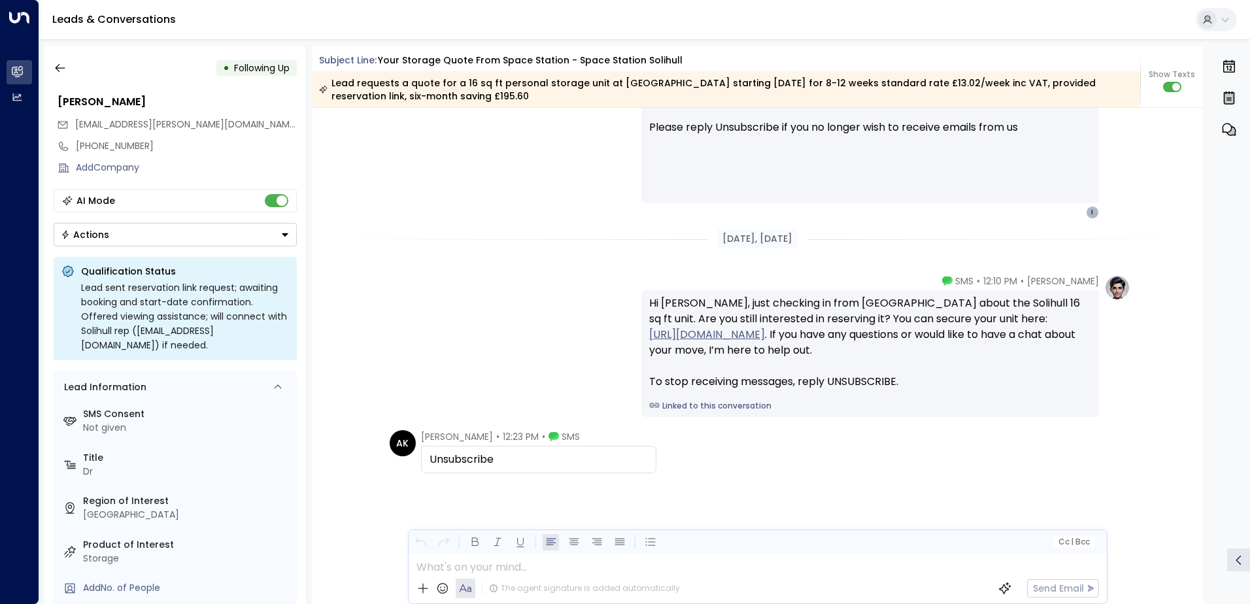
drag, startPoint x: 502, startPoint y: 462, endPoint x: 424, endPoint y: 460, distance: 77.2
click at [424, 460] on div "Unsubscribe" at bounding box center [538, 459] width 235 height 27
drag, startPoint x: 424, startPoint y: 460, endPoint x: 454, endPoint y: 460, distance: 30.1
copy div "Unsubscribe"
click at [61, 71] on icon "button" at bounding box center [60, 67] width 13 height 13
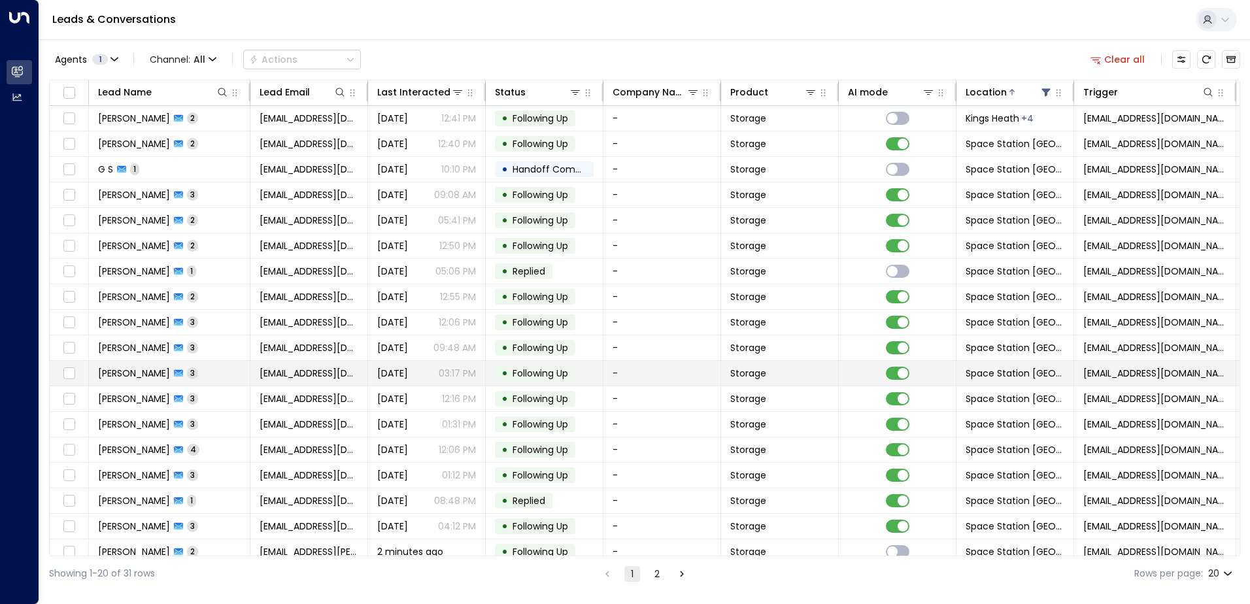
click at [229, 375] on td "[PERSON_NAME] 3" at bounding box center [170, 373] width 162 height 25
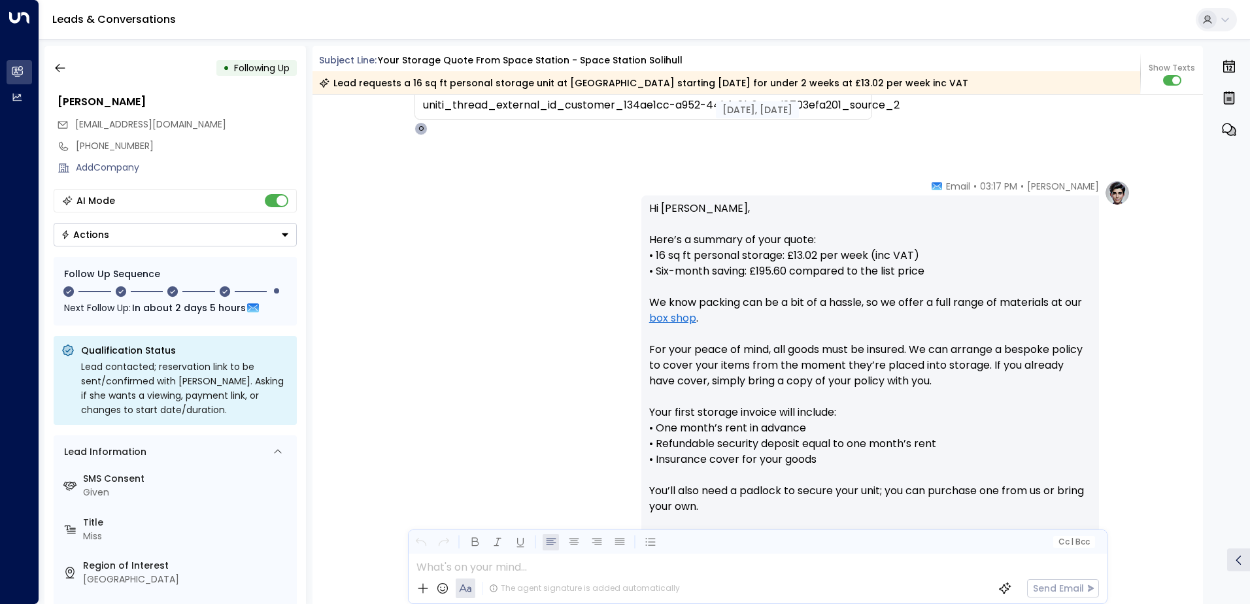
scroll to position [173, 0]
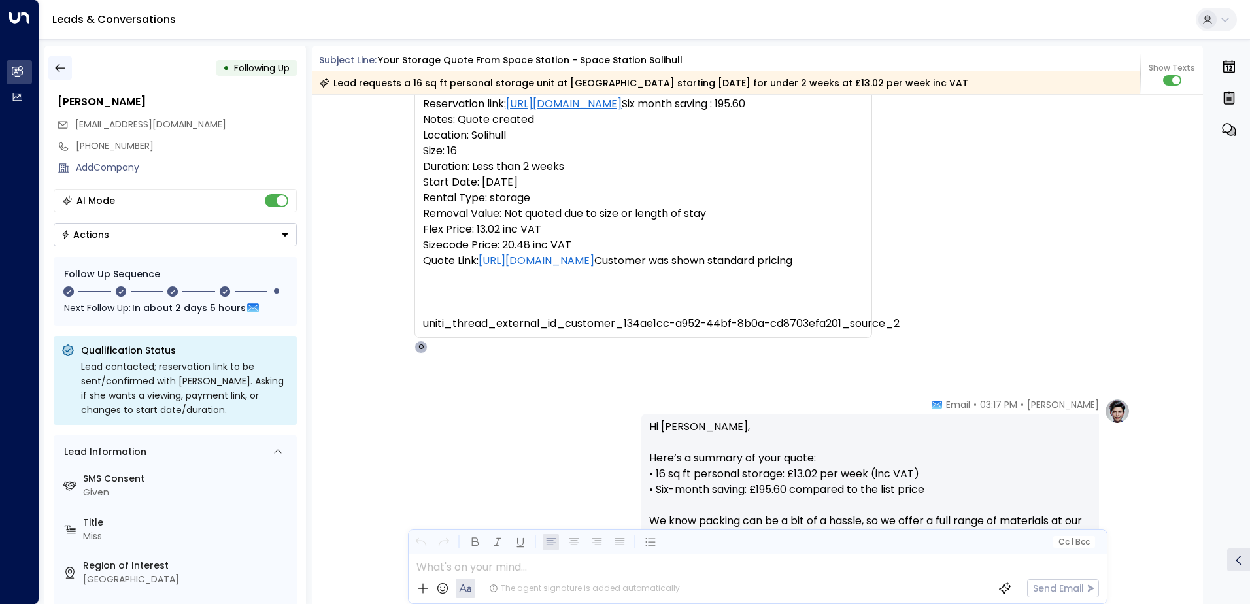
click at [61, 66] on icon "button" at bounding box center [60, 67] width 13 height 13
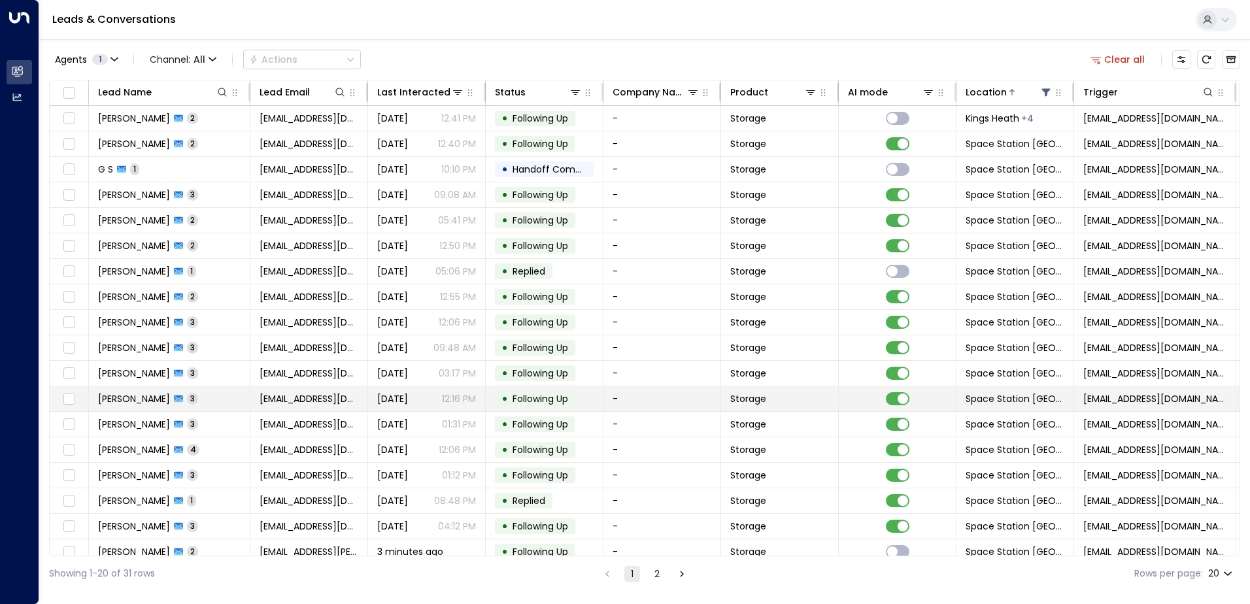
click at [210, 397] on td "[PERSON_NAME] 3" at bounding box center [170, 398] width 162 height 25
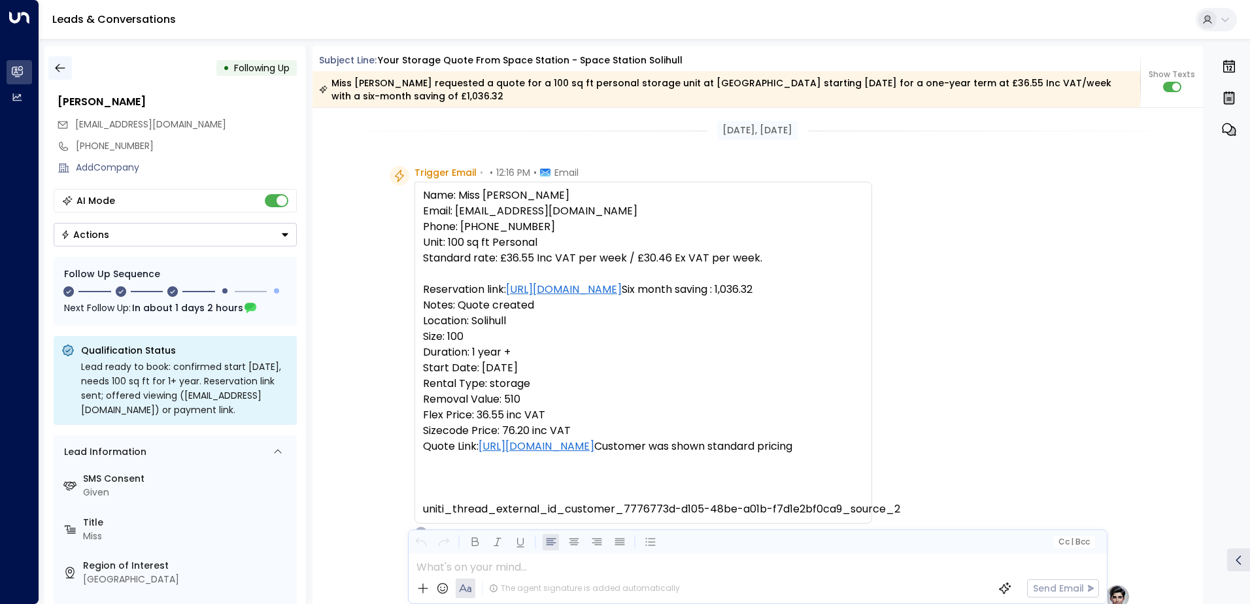
click at [67, 67] on button "button" at bounding box center [60, 68] width 24 height 24
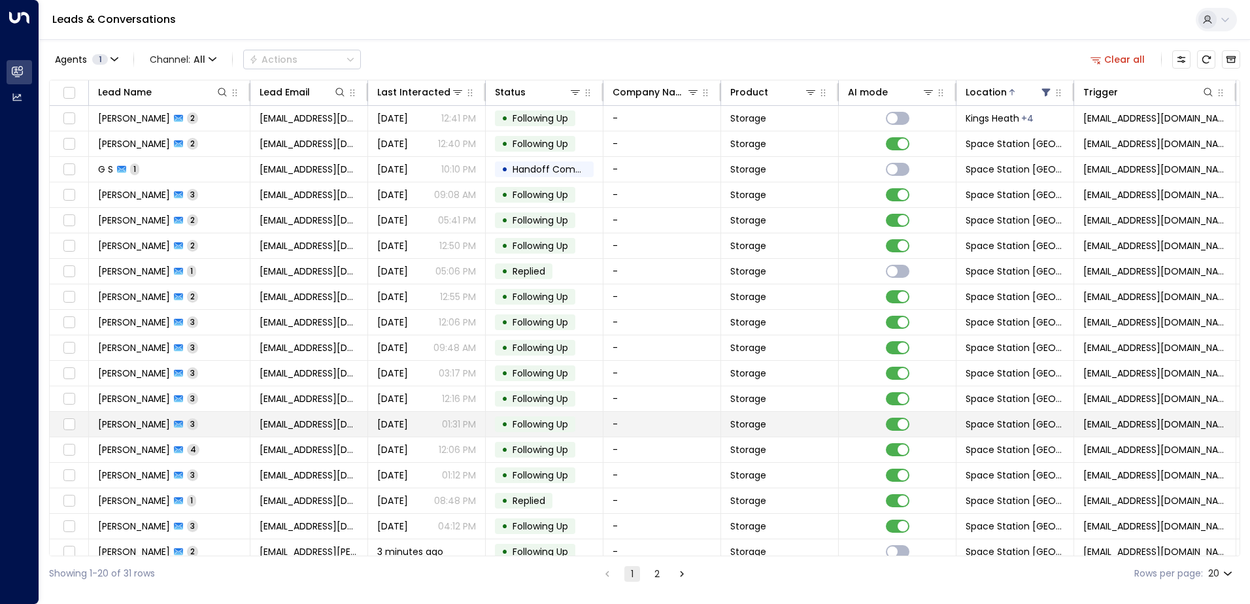
click at [170, 424] on span "[PERSON_NAME]" at bounding box center [134, 424] width 72 height 13
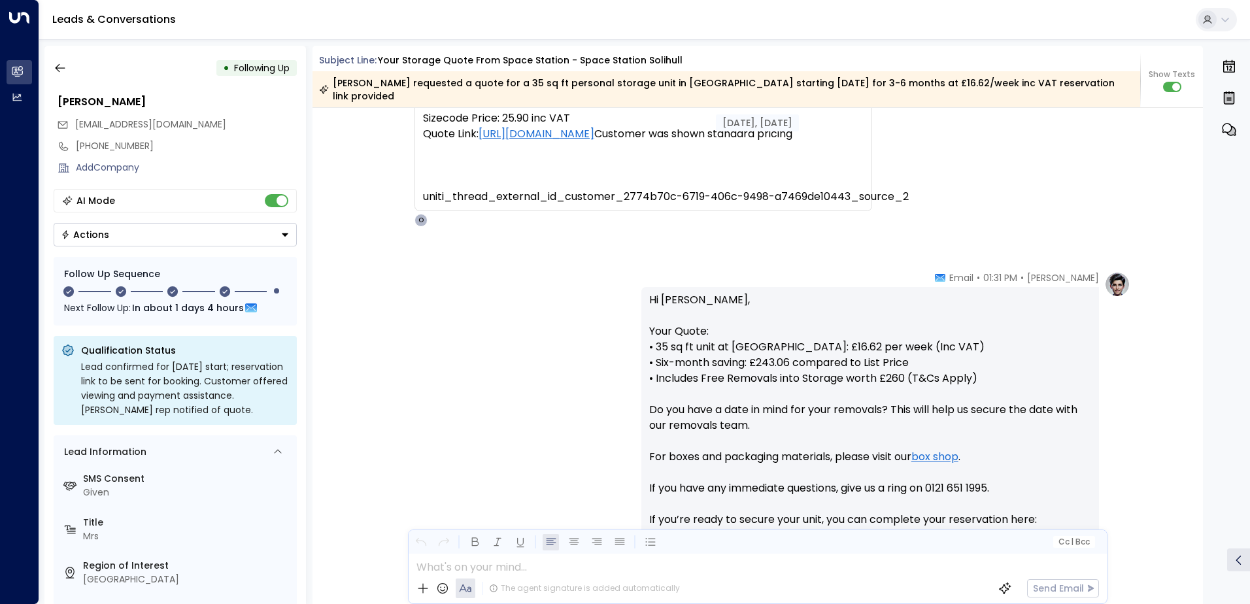
scroll to position [116, 0]
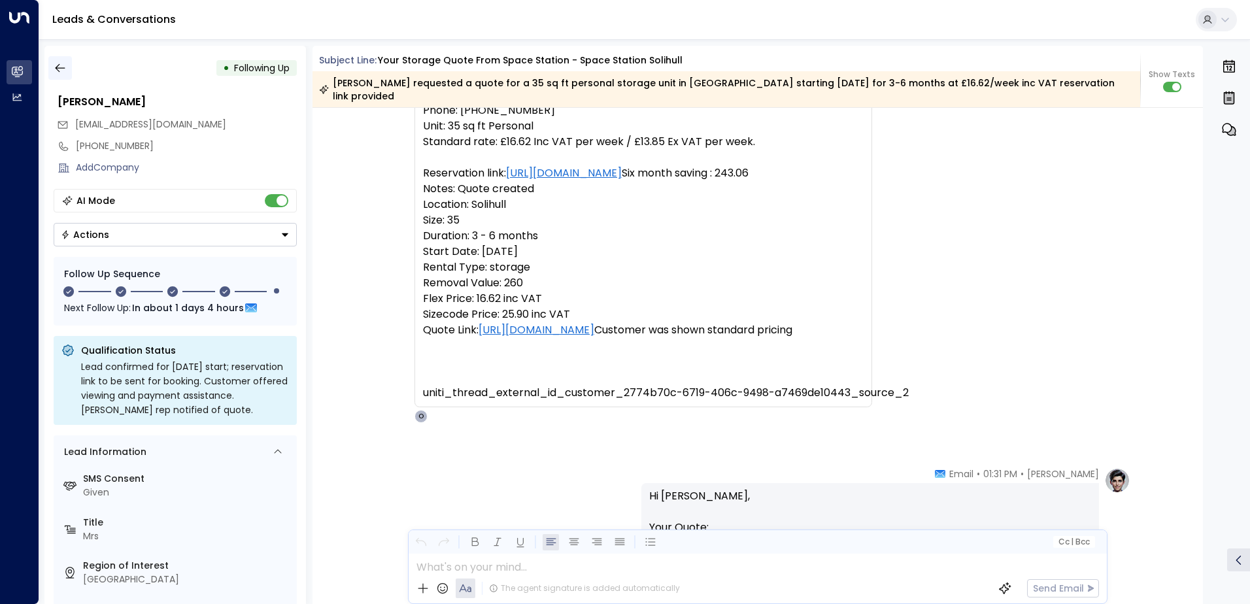
click at [61, 71] on icon "button" at bounding box center [60, 67] width 13 height 13
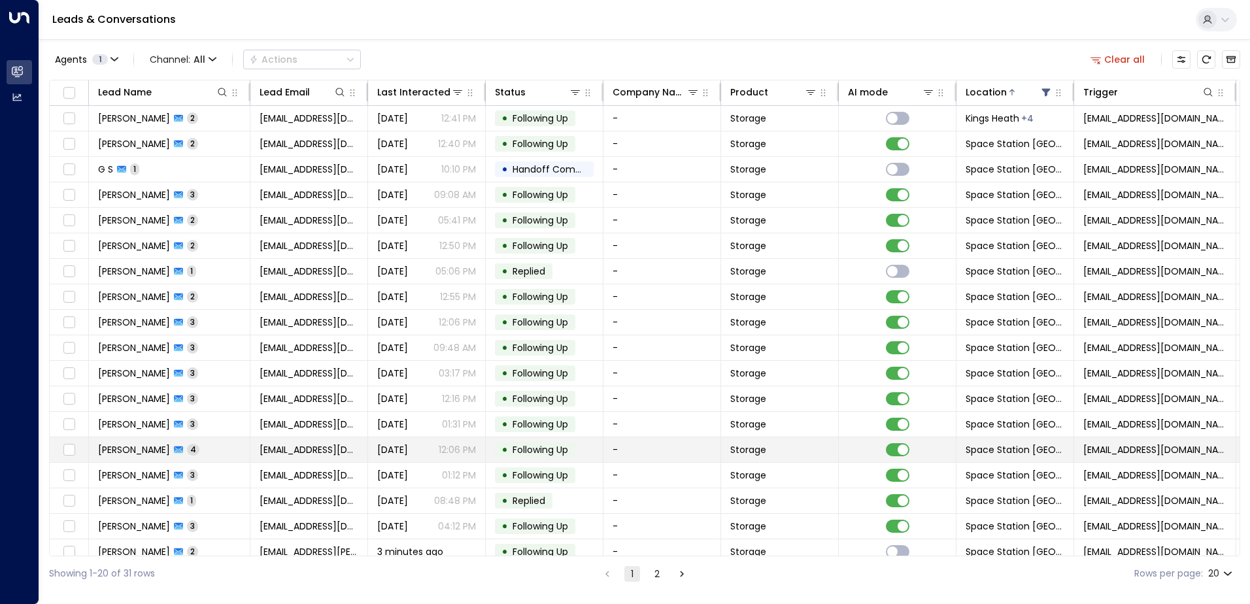
click at [205, 447] on td "[PERSON_NAME] 4" at bounding box center [170, 449] width 162 height 25
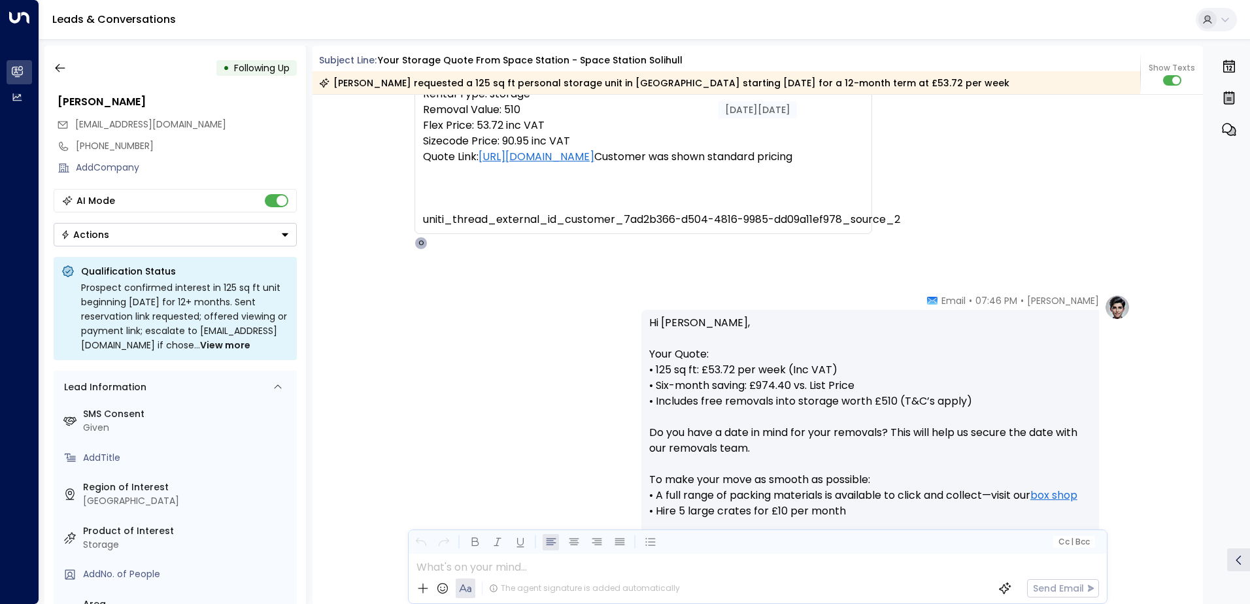
scroll to position [208, 0]
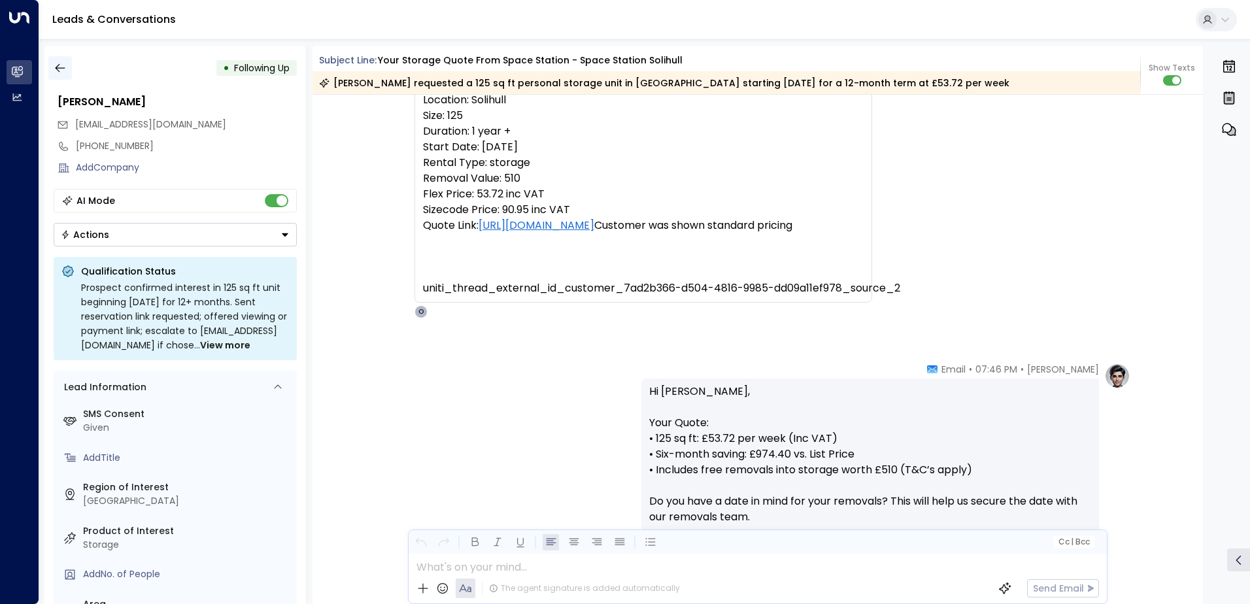
click at [62, 65] on icon "button" at bounding box center [60, 67] width 13 height 13
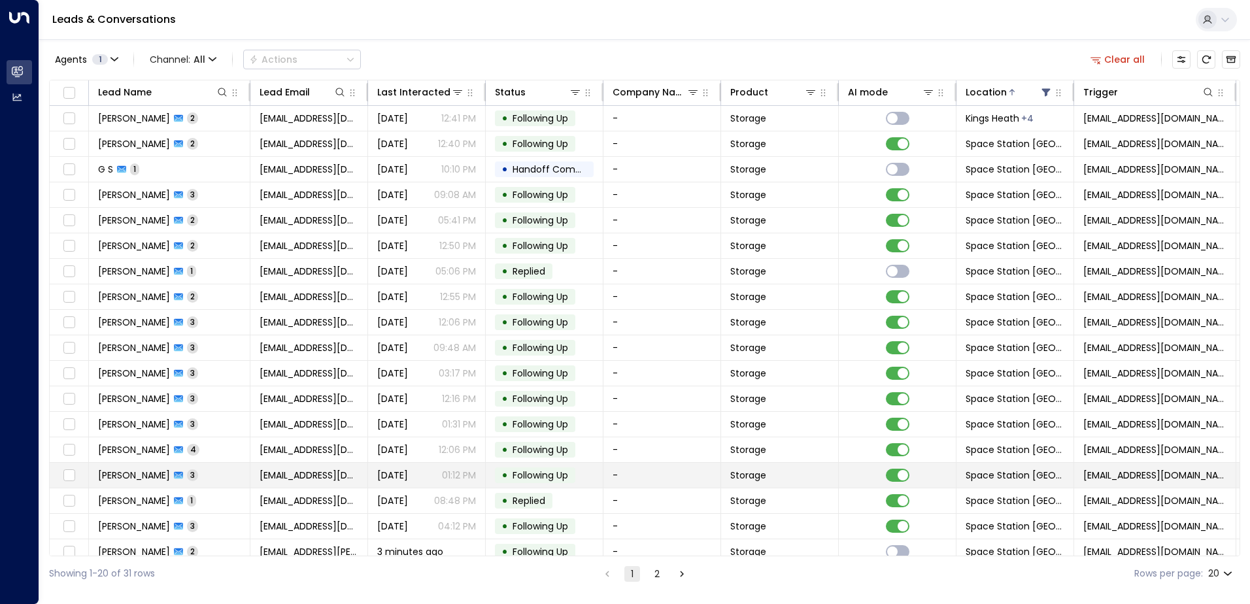
click at [220, 477] on td "[PERSON_NAME] 3" at bounding box center [170, 475] width 162 height 25
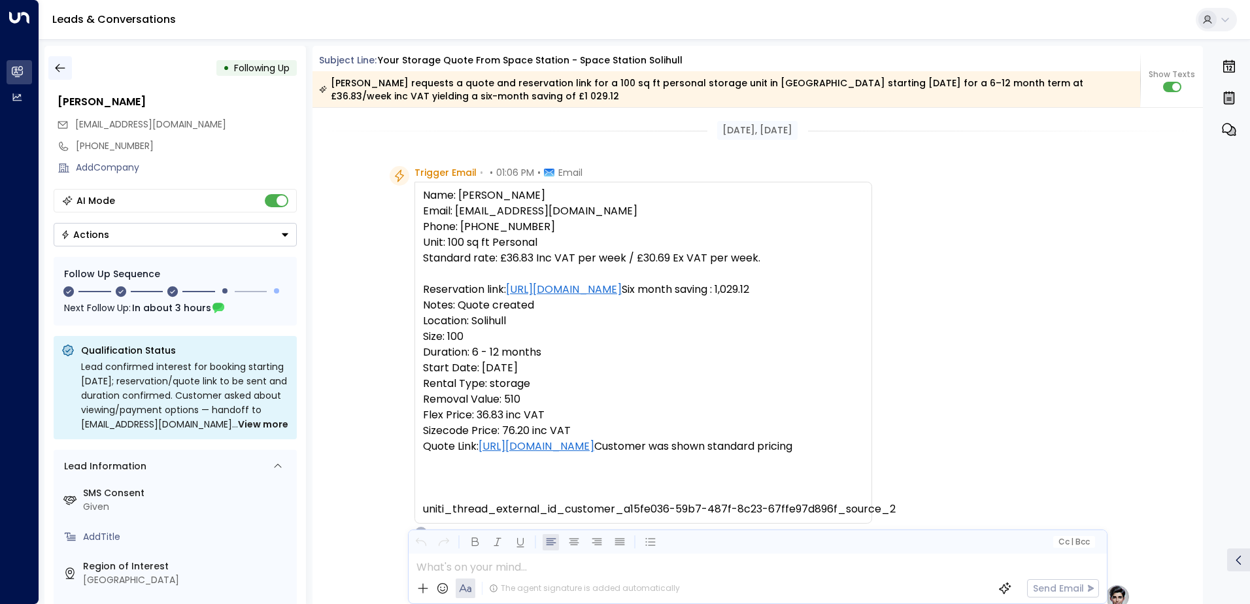
click at [59, 71] on icon "button" at bounding box center [60, 67] width 13 height 13
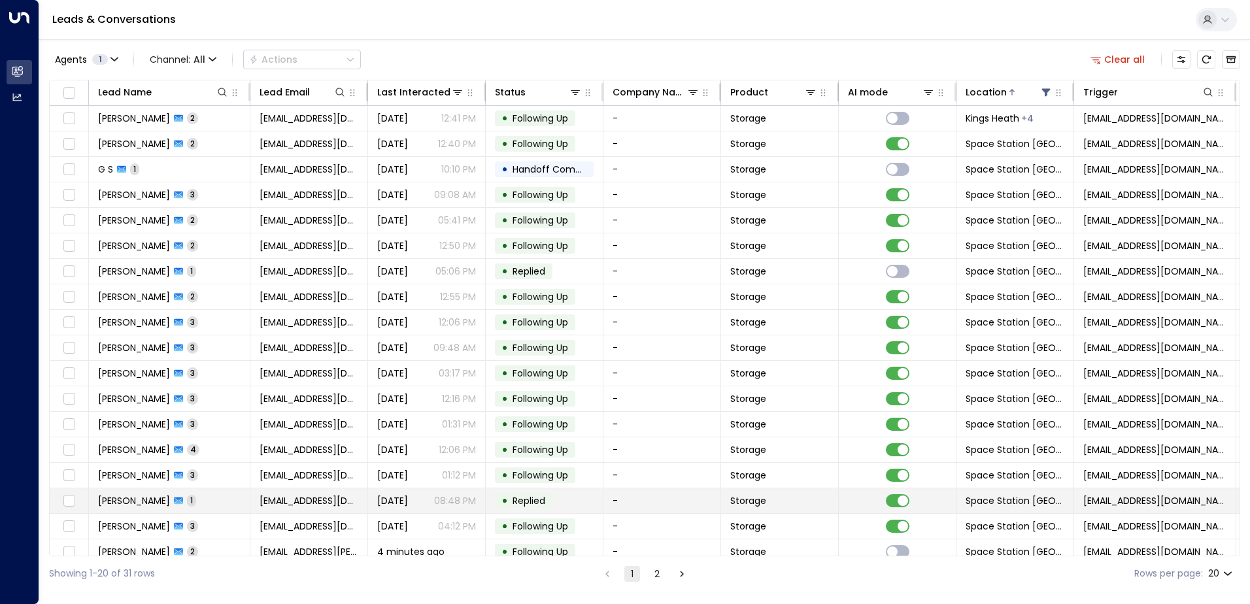
click at [220, 502] on td "[PERSON_NAME] 1" at bounding box center [170, 500] width 162 height 25
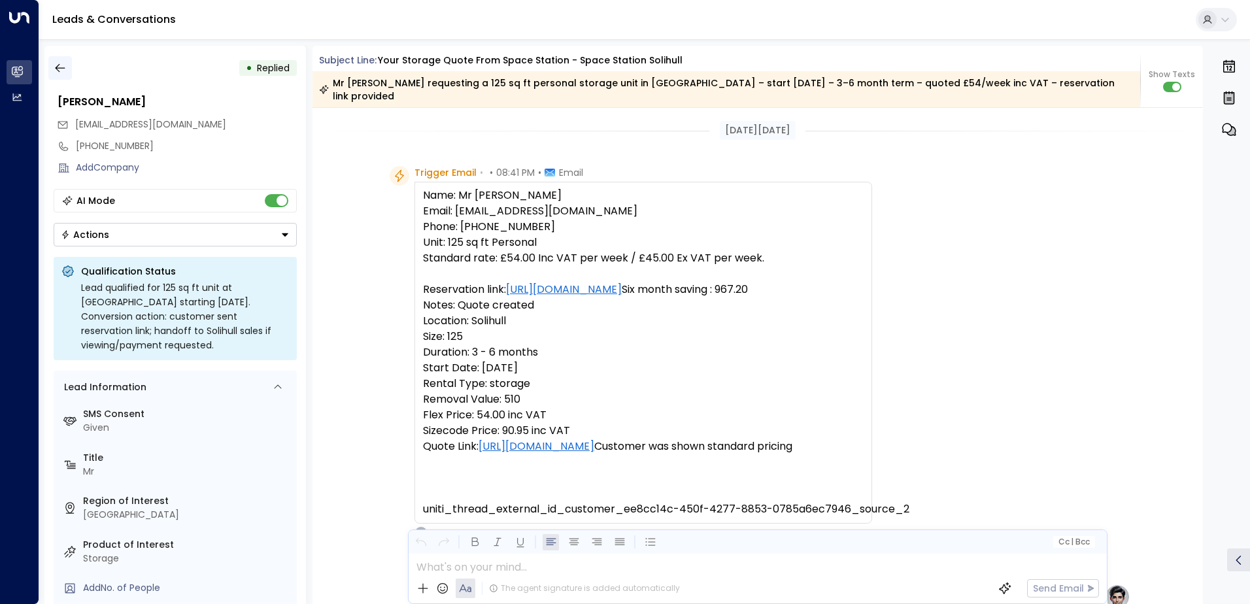
click at [60, 65] on icon "button" at bounding box center [60, 67] width 13 height 13
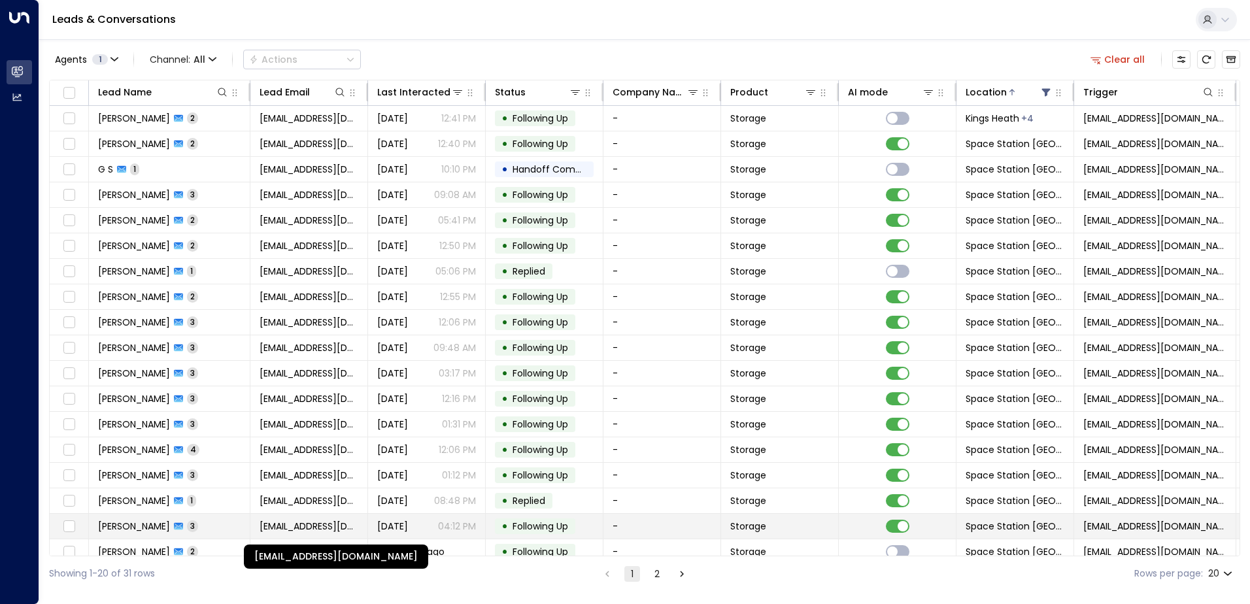
click at [293, 522] on span "[EMAIL_ADDRESS][DOMAIN_NAME]" at bounding box center [309, 526] width 99 height 13
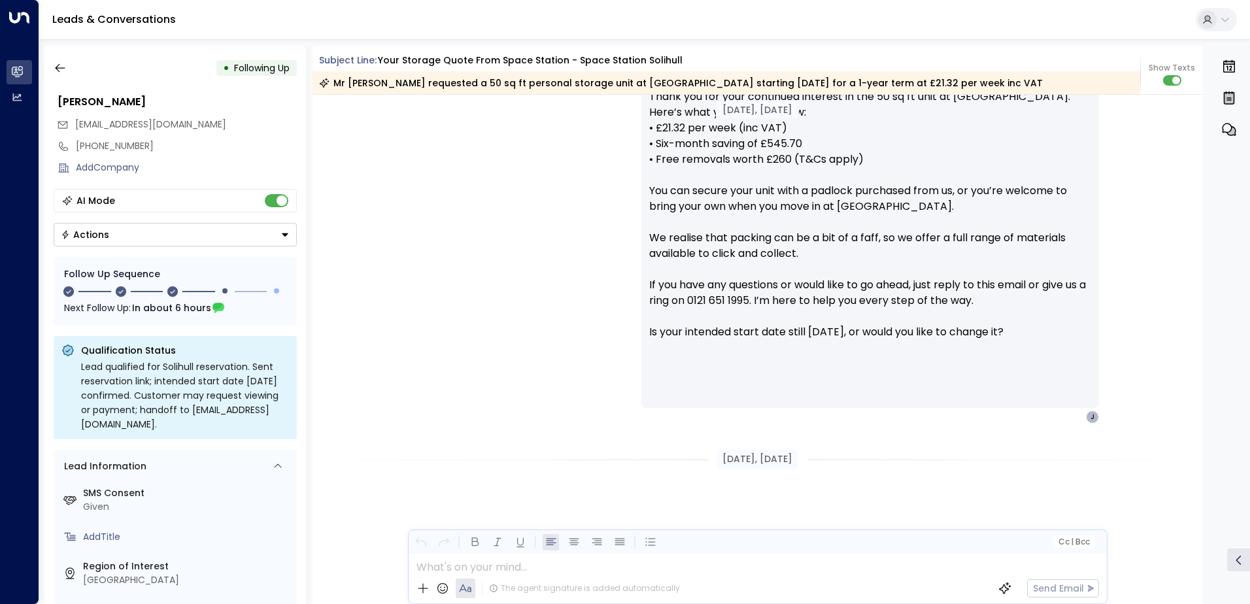
scroll to position [200, 0]
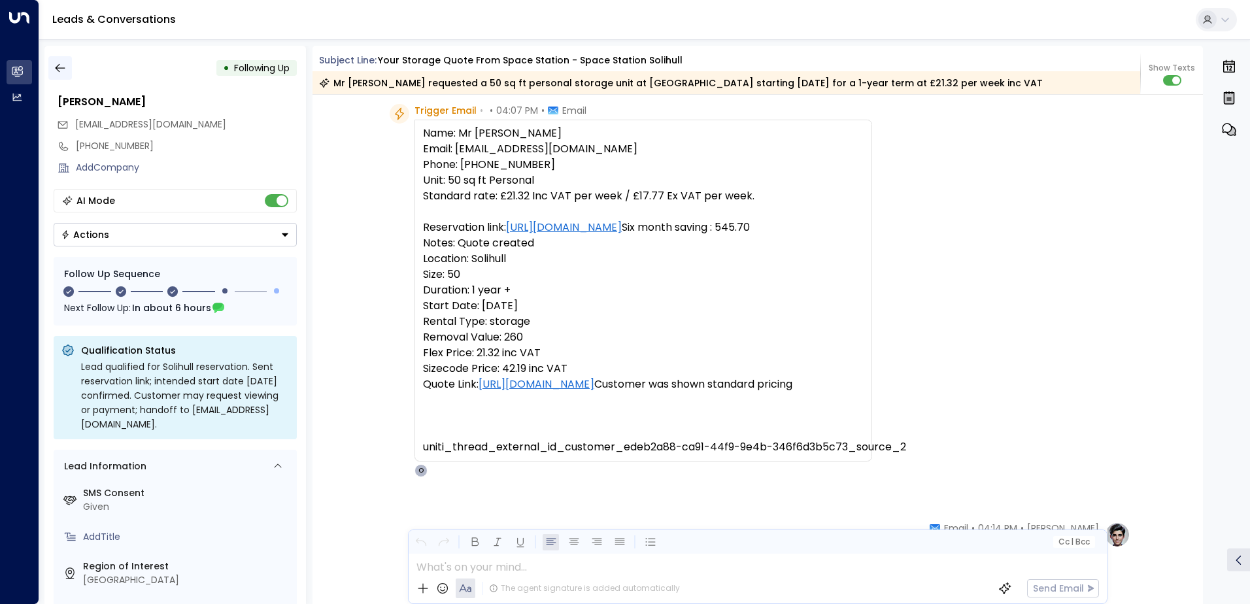
click at [65, 70] on icon "button" at bounding box center [60, 67] width 13 height 13
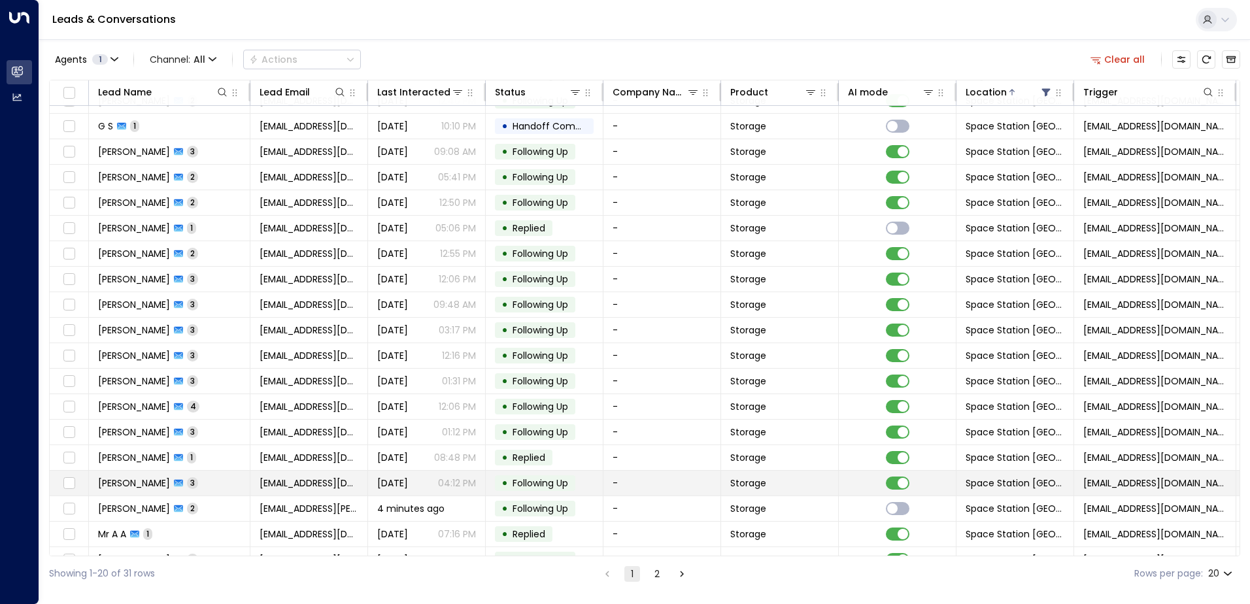
scroll to position [64, 0]
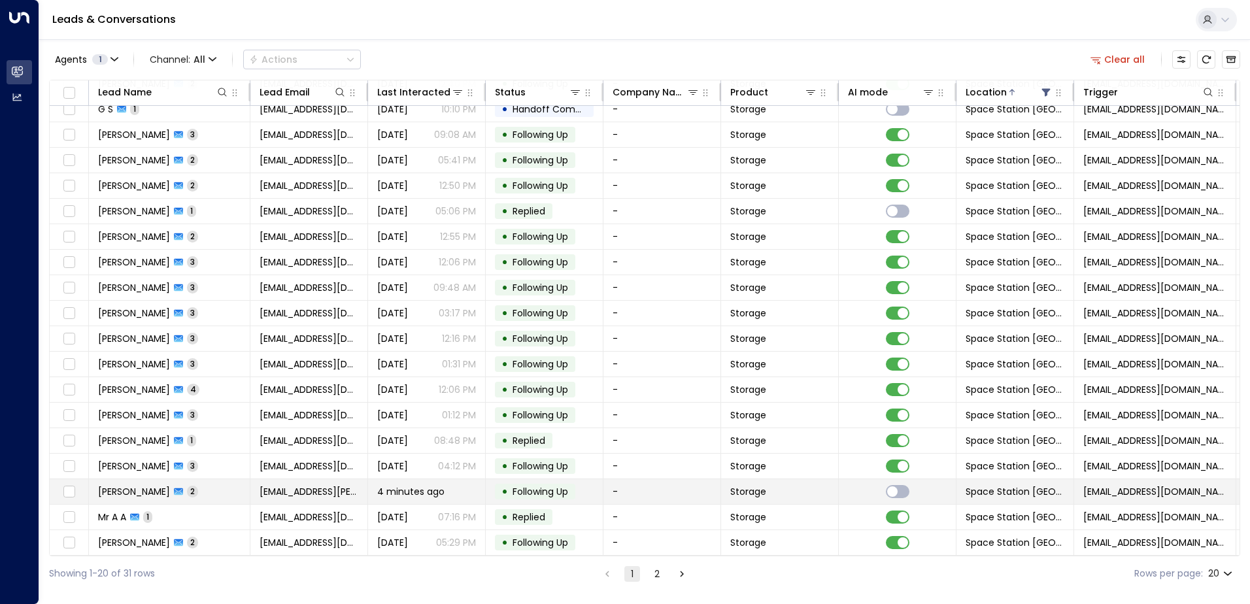
click at [201, 485] on td "[PERSON_NAME] 2" at bounding box center [170, 491] width 162 height 25
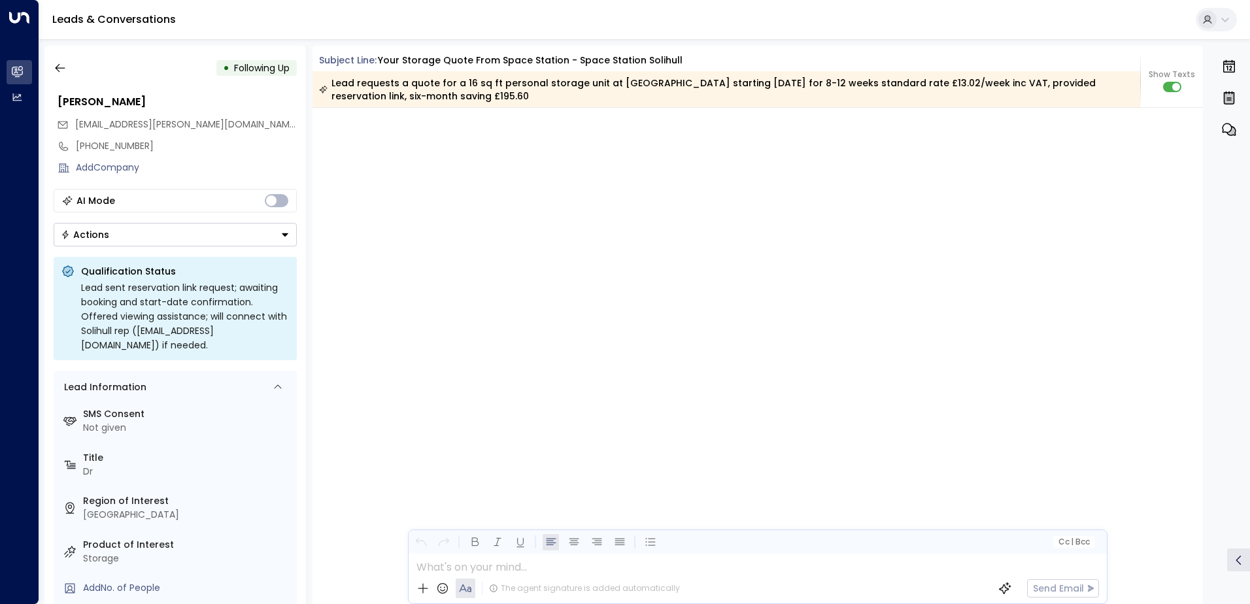
scroll to position [1320, 0]
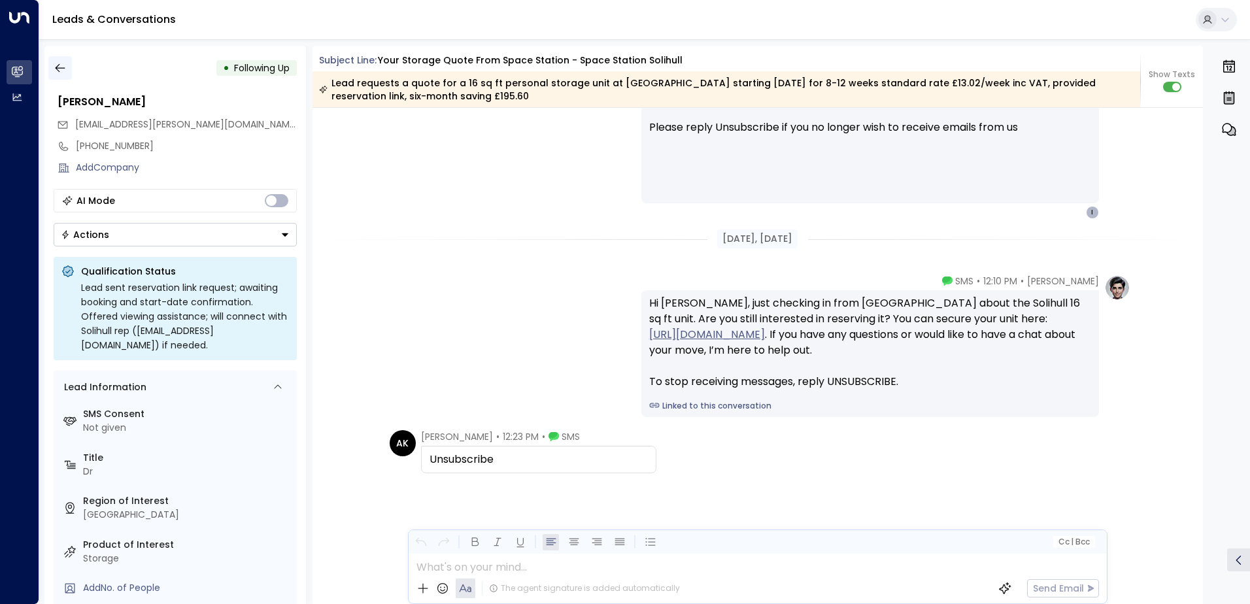
click at [63, 73] on icon "button" at bounding box center [60, 67] width 13 height 13
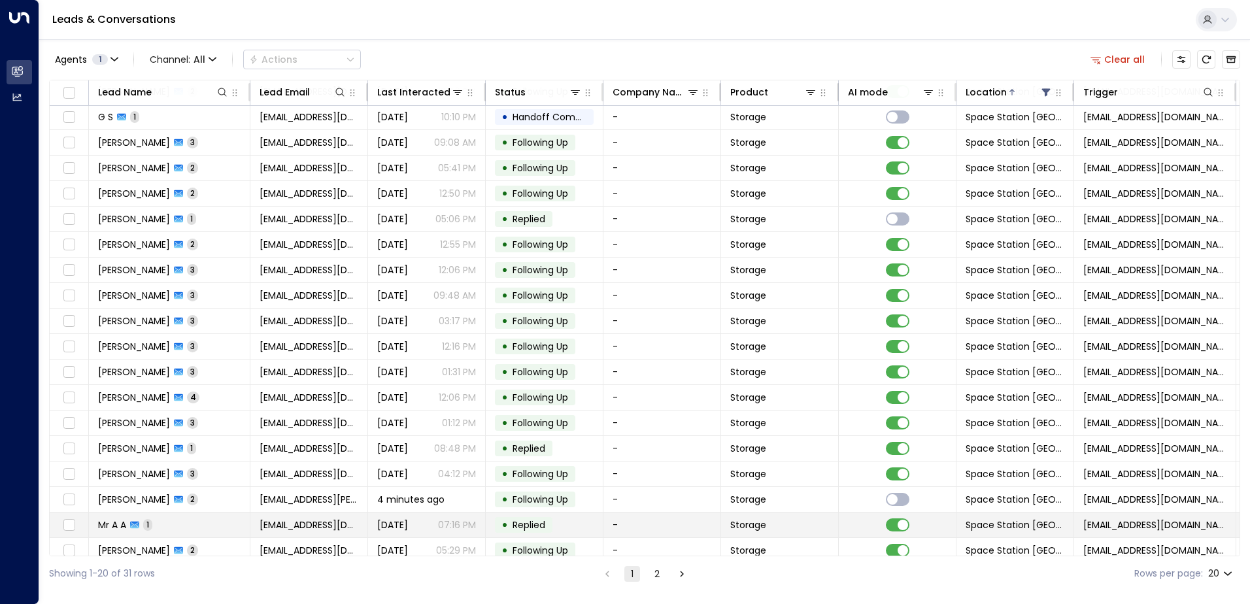
scroll to position [64, 0]
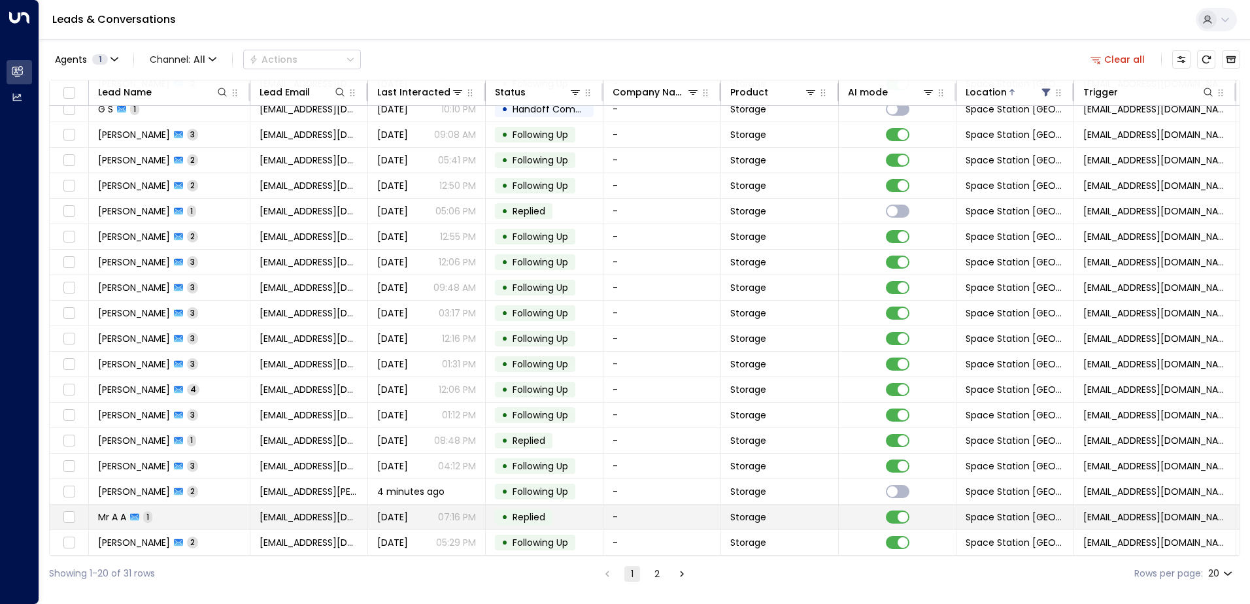
click at [222, 515] on td "Mr A A 1" at bounding box center [170, 517] width 162 height 25
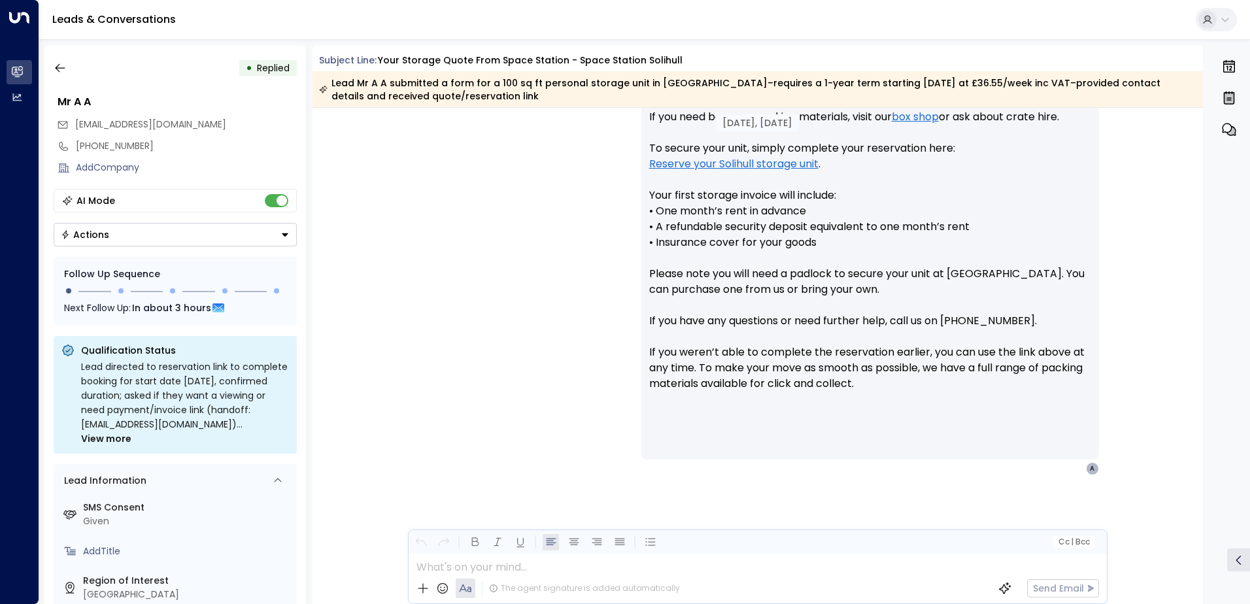
scroll to position [670, 0]
click at [58, 65] on icon "button" at bounding box center [60, 68] width 10 height 9
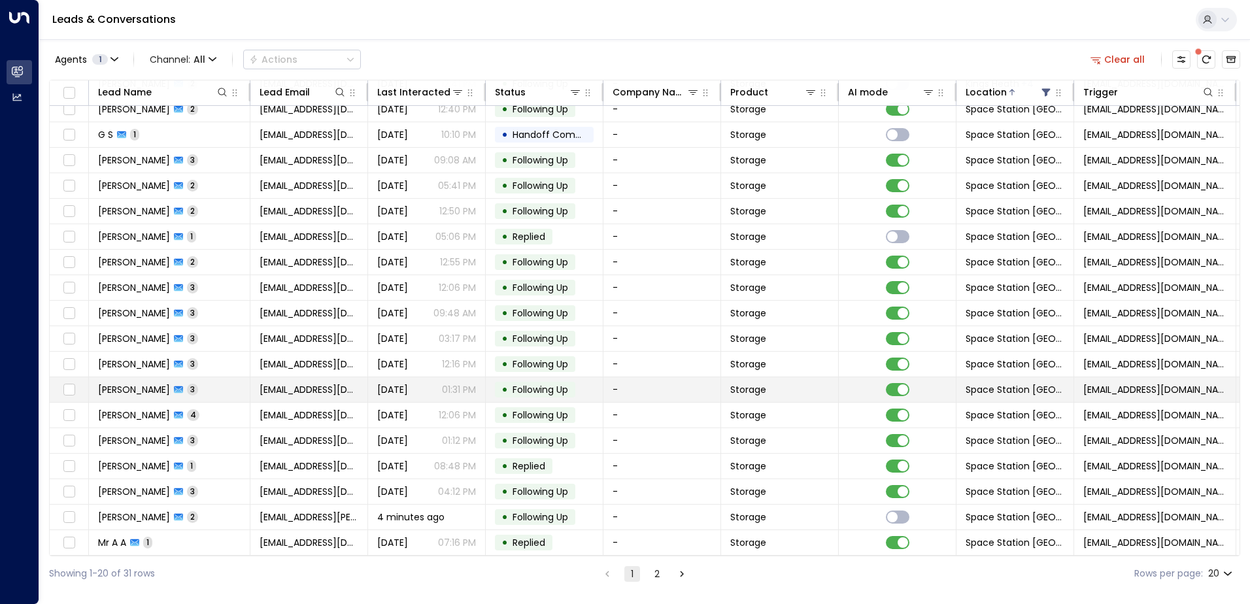
scroll to position [64, 0]
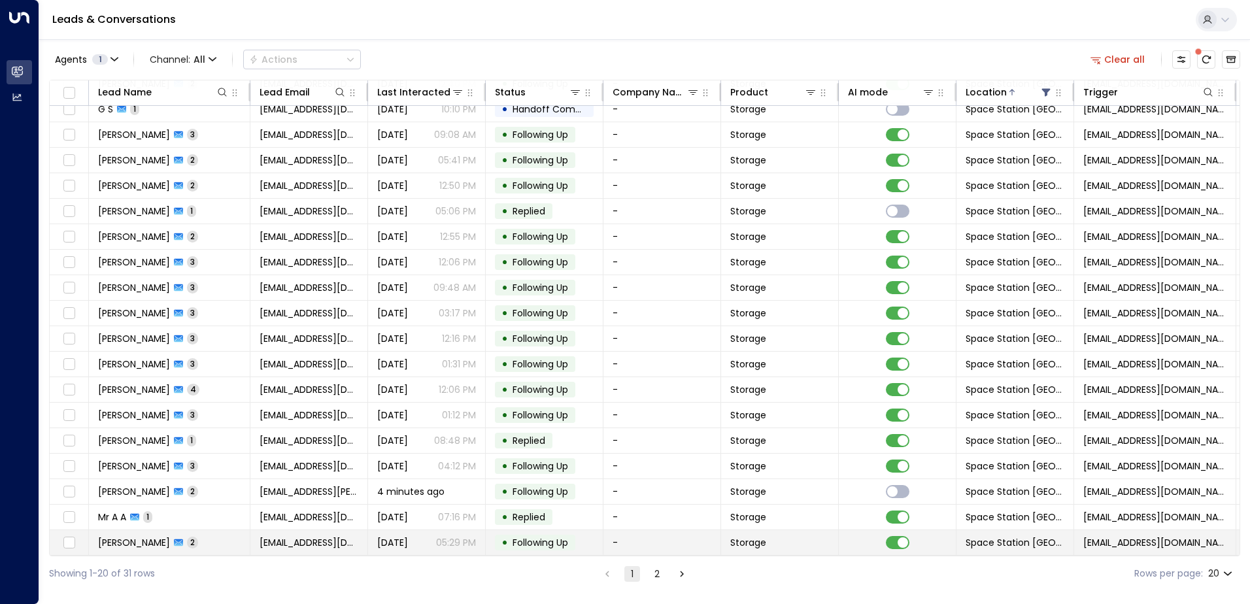
click at [208, 532] on td "[PERSON_NAME] 2" at bounding box center [170, 542] width 162 height 25
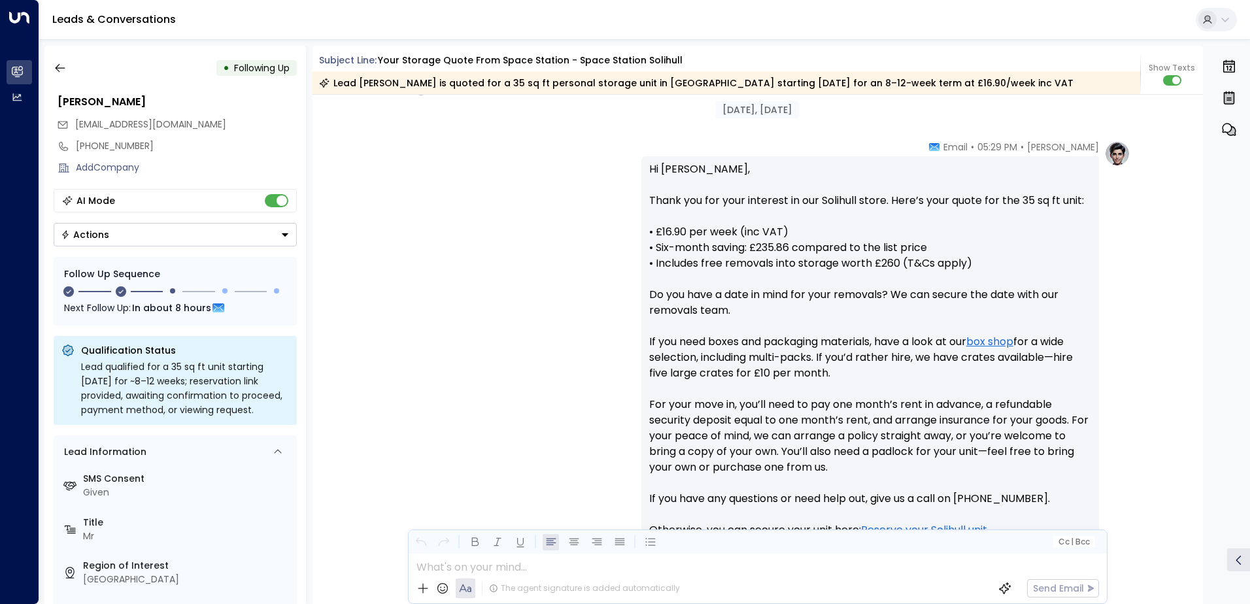
scroll to position [234, 0]
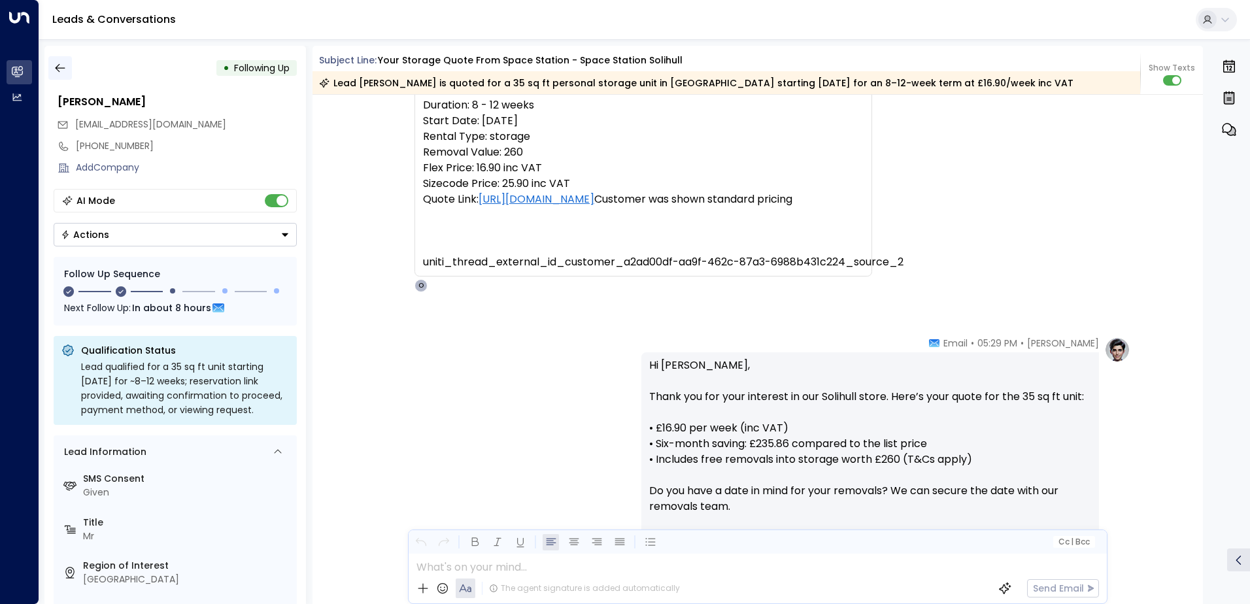
click at [64, 68] on icon "button" at bounding box center [60, 68] width 10 height 9
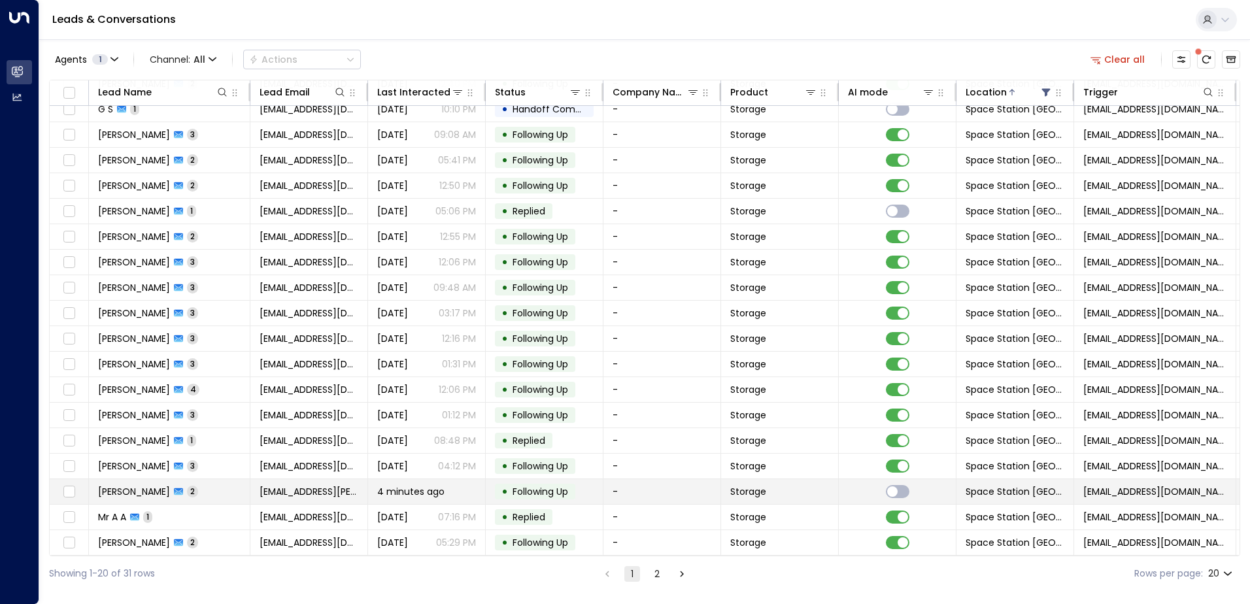
scroll to position [64, 0]
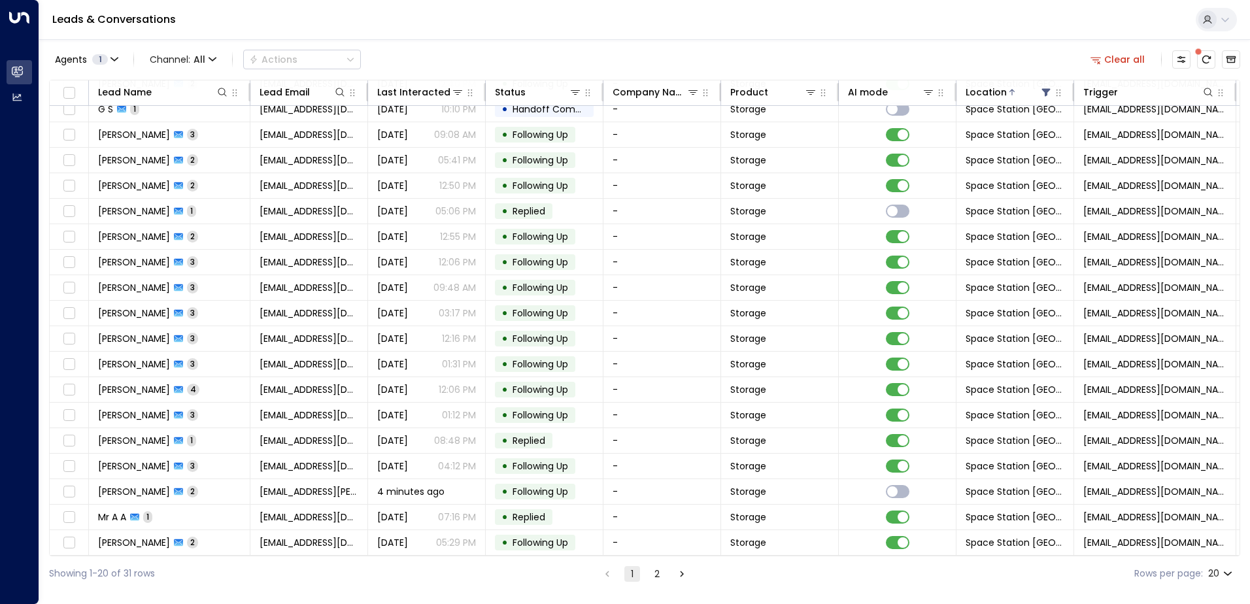
click at [658, 567] on button "2" at bounding box center [657, 574] width 16 height 16
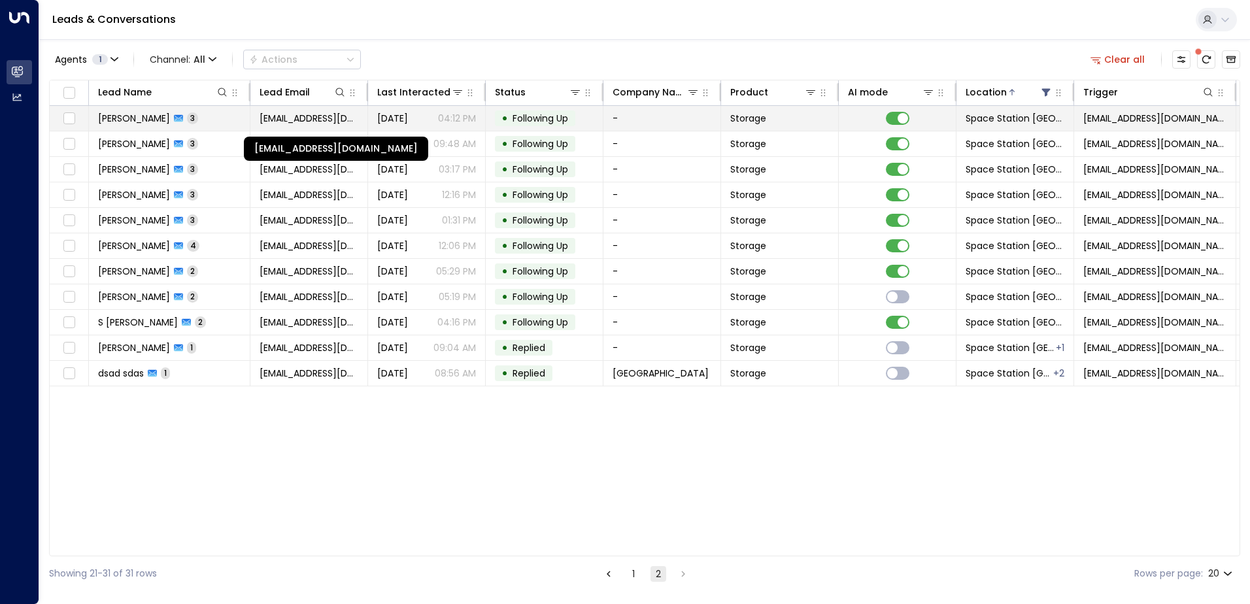
click at [323, 116] on span "[EMAIL_ADDRESS][DOMAIN_NAME]" at bounding box center [309, 118] width 99 height 13
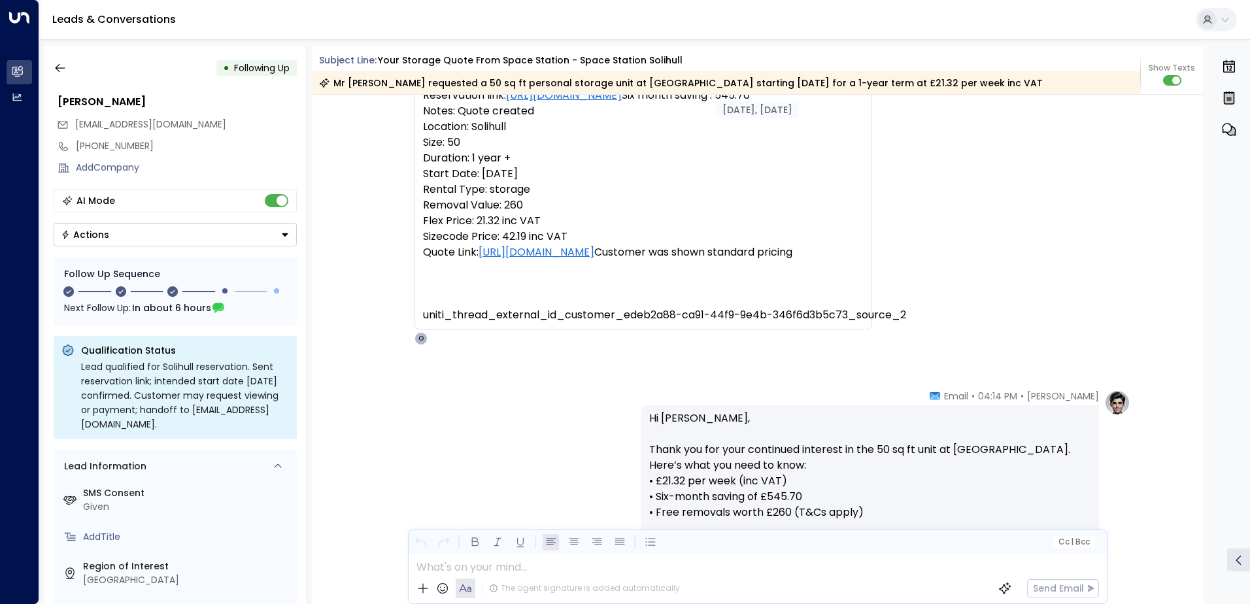
scroll to position [326, 0]
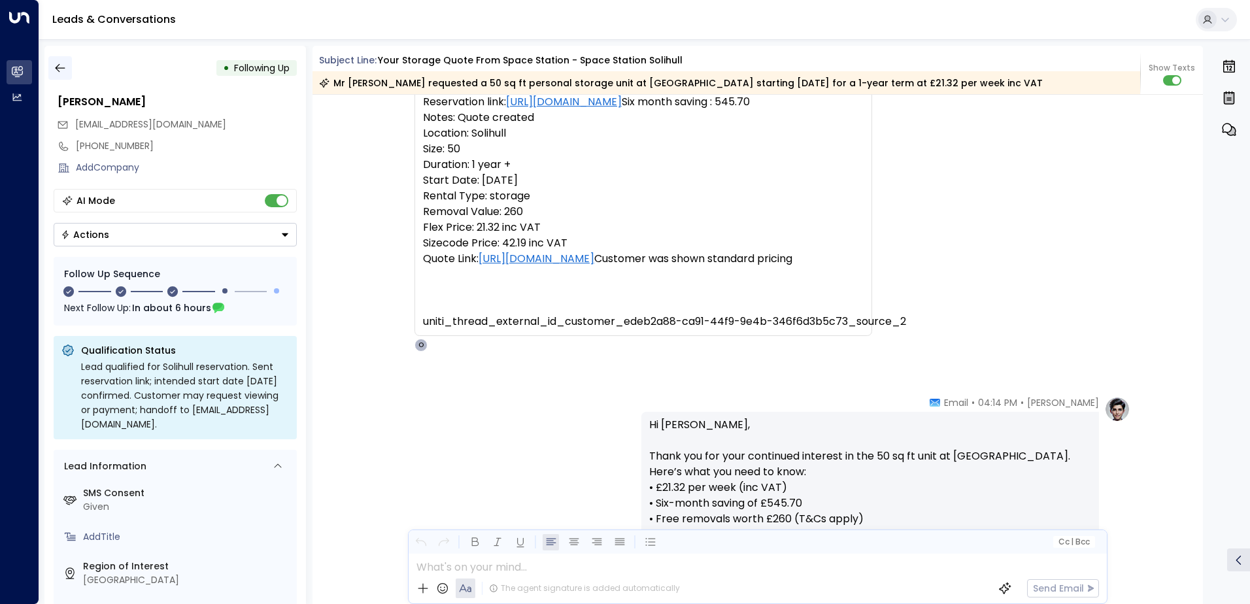
click at [63, 67] on icon "button" at bounding box center [60, 67] width 13 height 13
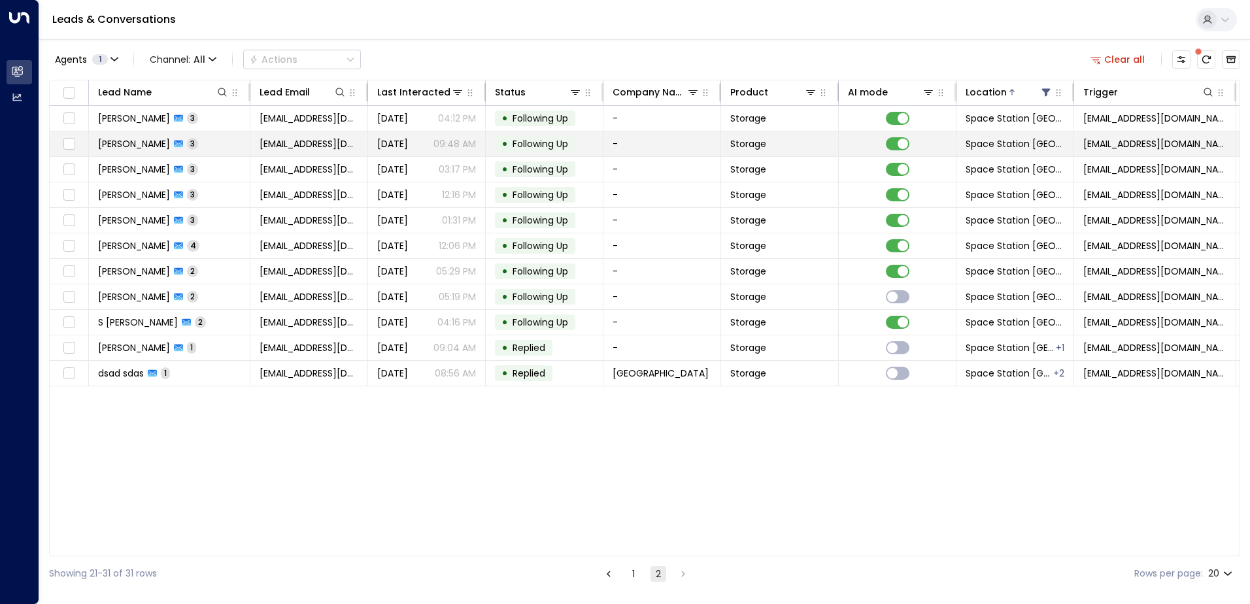
click at [198, 141] on span "3" at bounding box center [192, 143] width 11 height 11
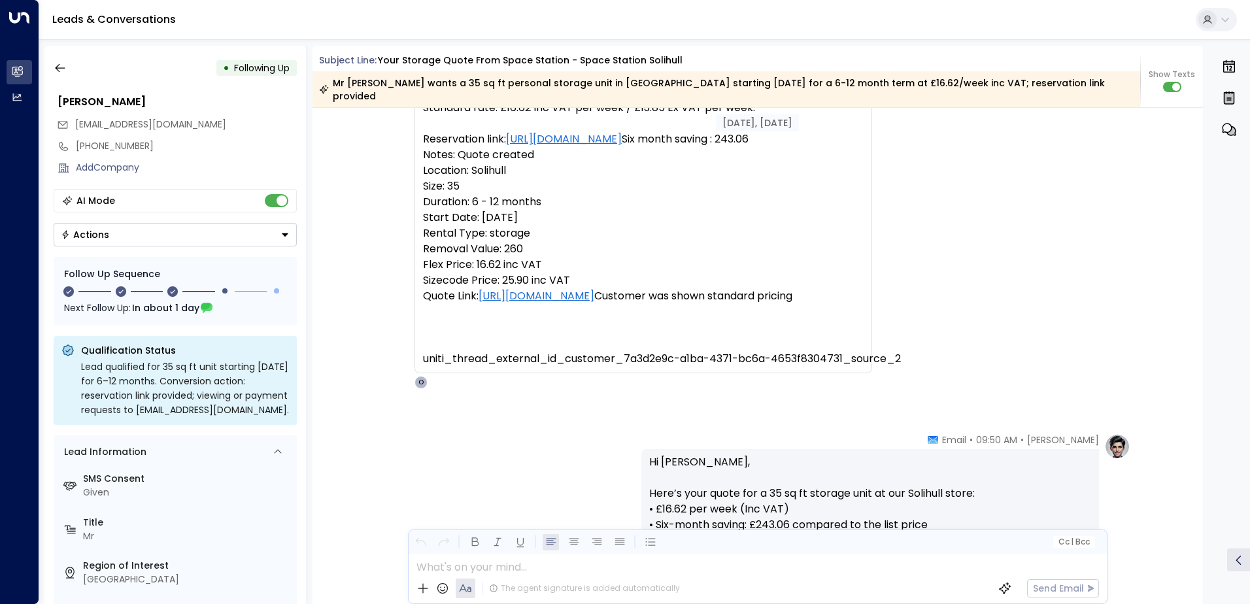
scroll to position [143, 0]
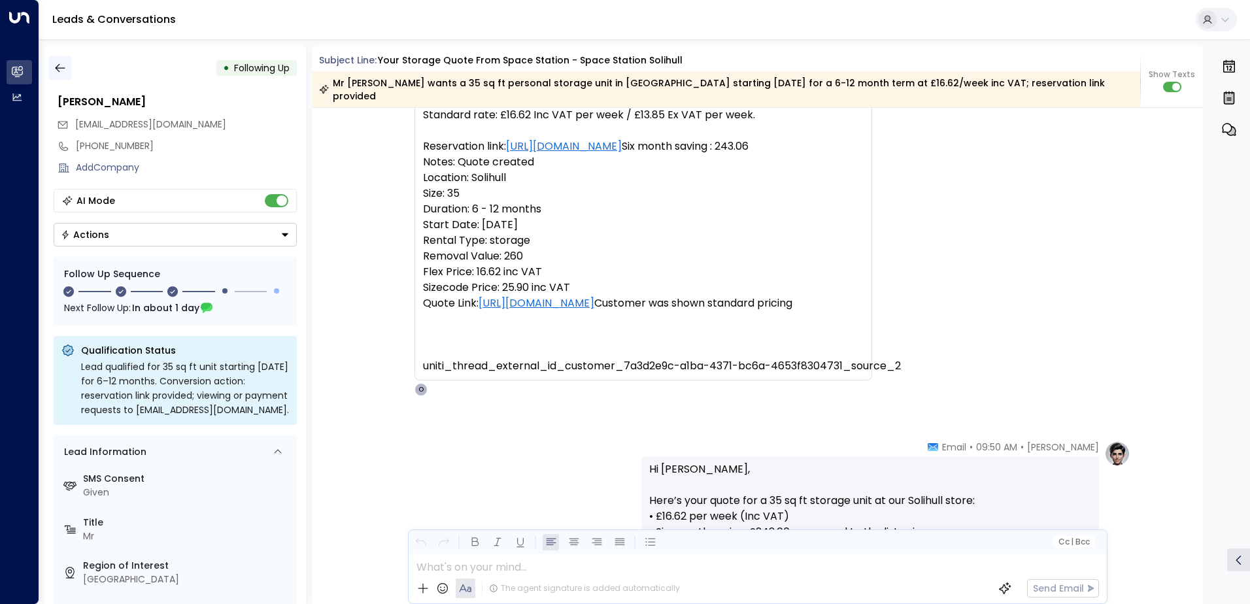
click at [61, 68] on icon "button" at bounding box center [60, 68] width 10 height 9
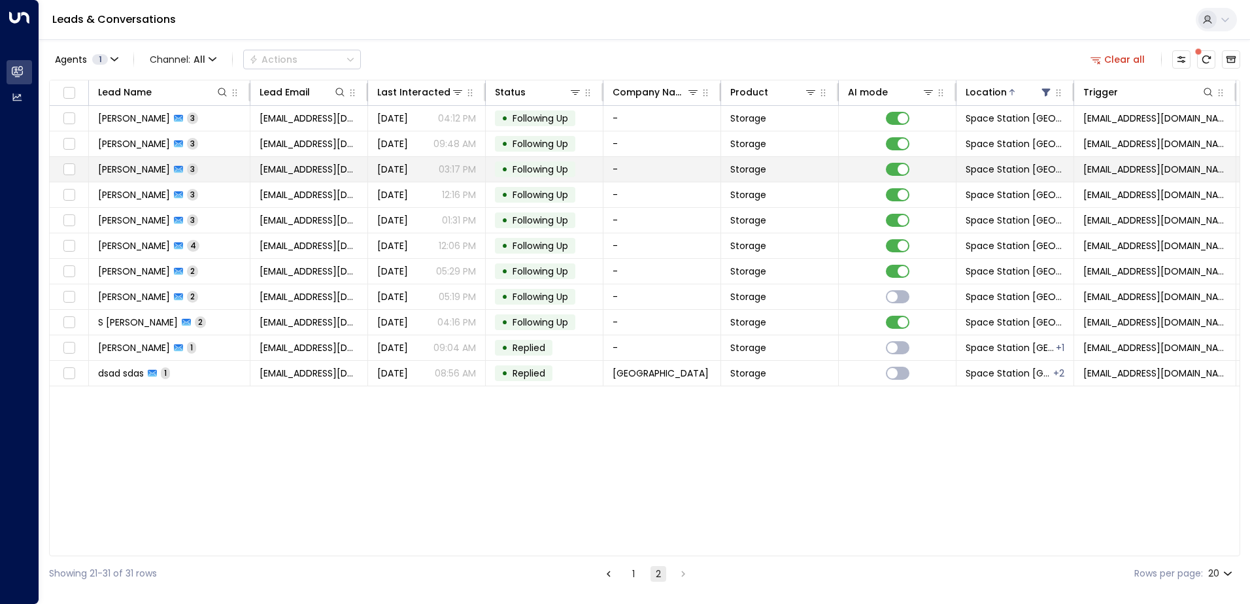
click at [219, 171] on td "[PERSON_NAME] 3" at bounding box center [170, 169] width 162 height 25
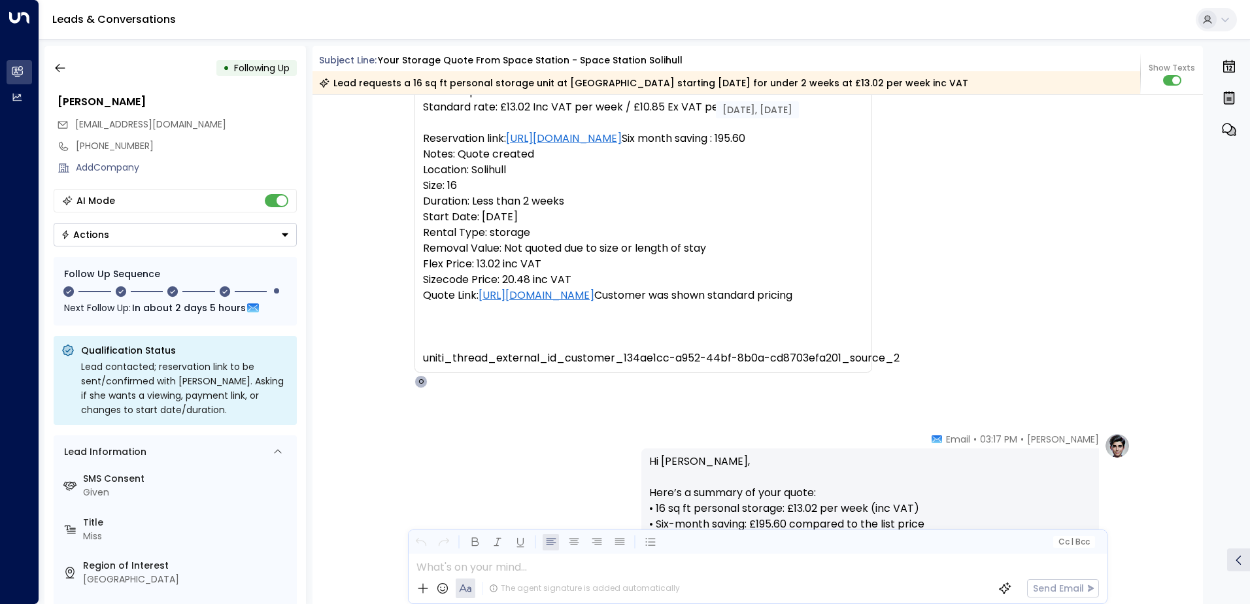
scroll to position [19, 0]
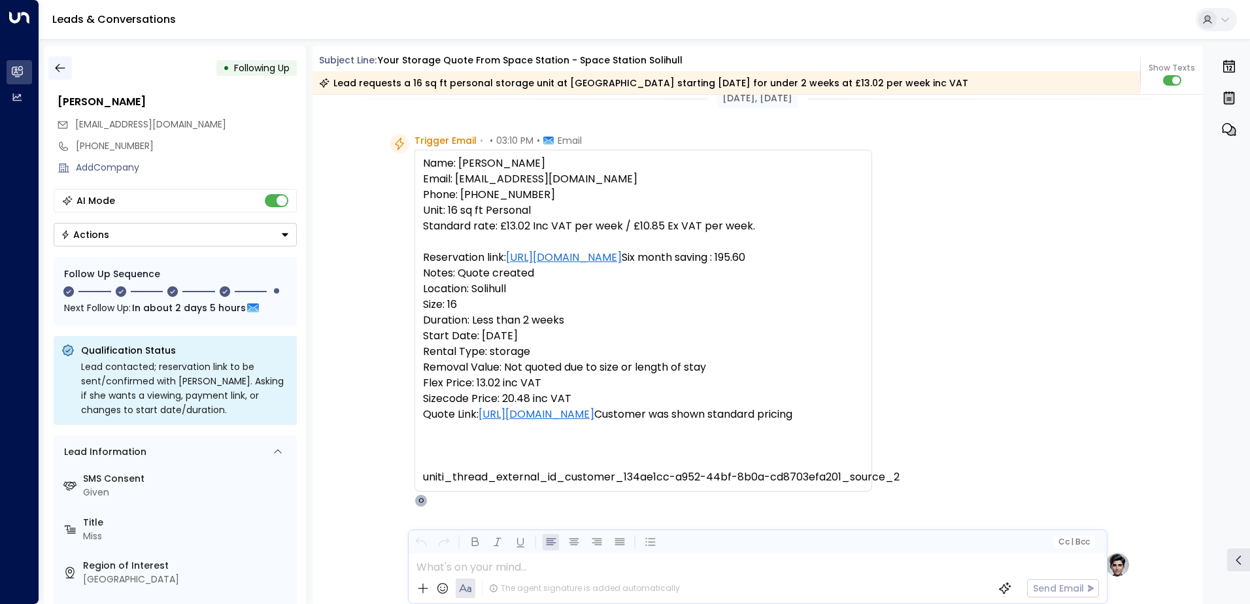
click at [63, 67] on icon "button" at bounding box center [60, 67] width 13 height 13
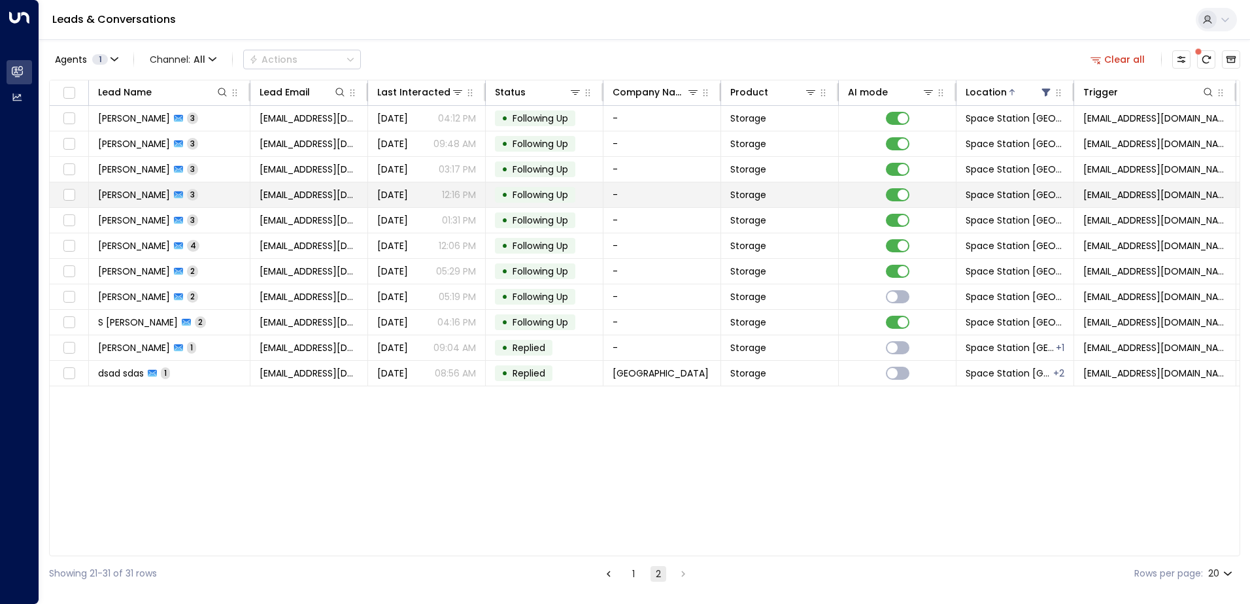
click at [203, 190] on td "[PERSON_NAME] 3" at bounding box center [170, 194] width 162 height 25
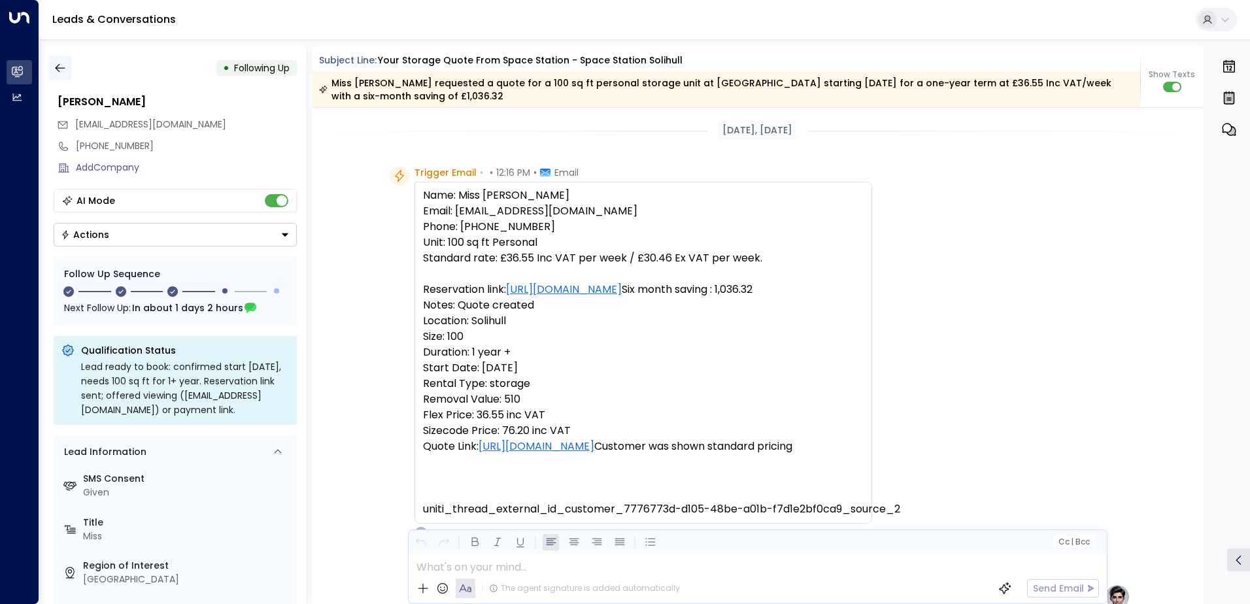
click at [58, 67] on icon "button" at bounding box center [60, 67] width 13 height 13
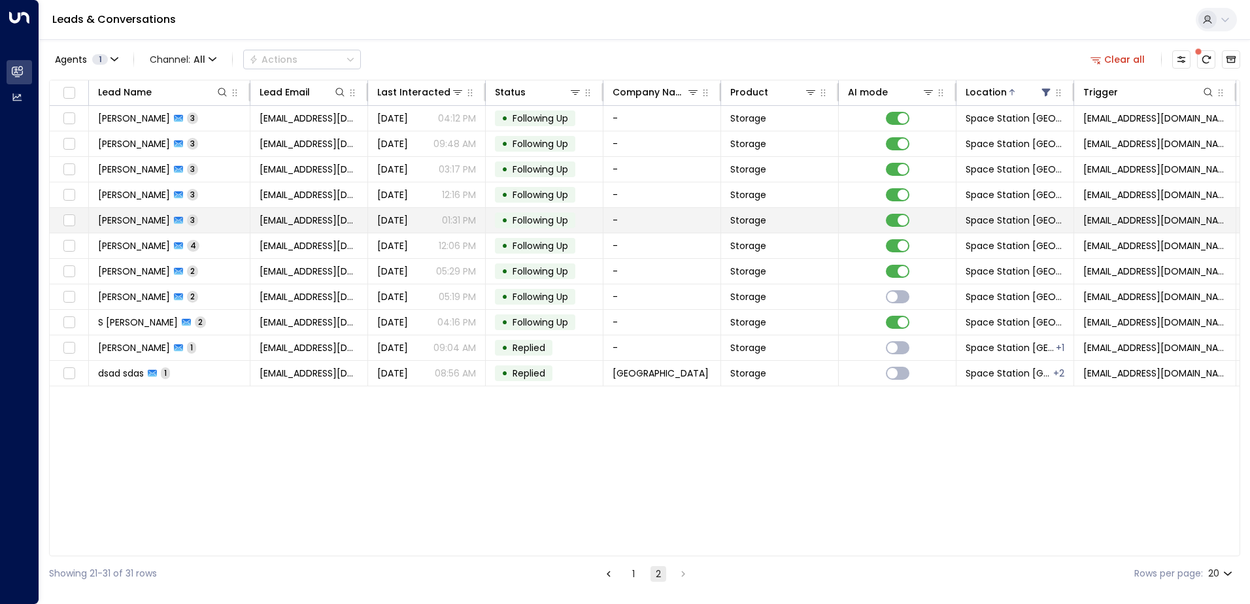
click at [170, 217] on span "[PERSON_NAME]" at bounding box center [134, 220] width 72 height 13
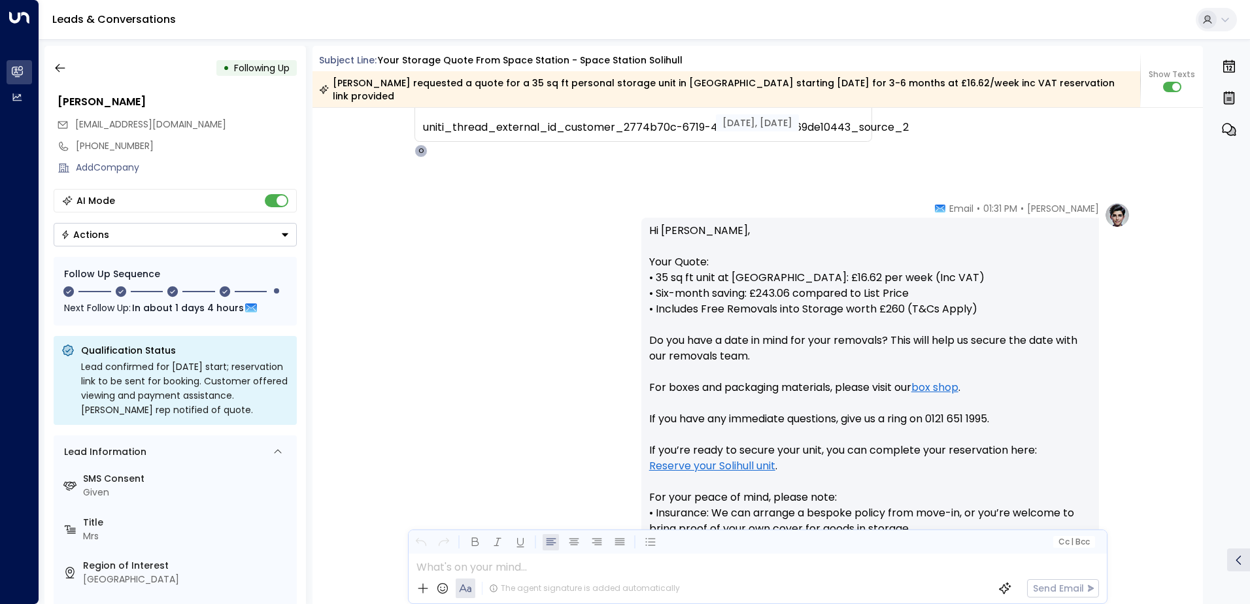
scroll to position [186, 0]
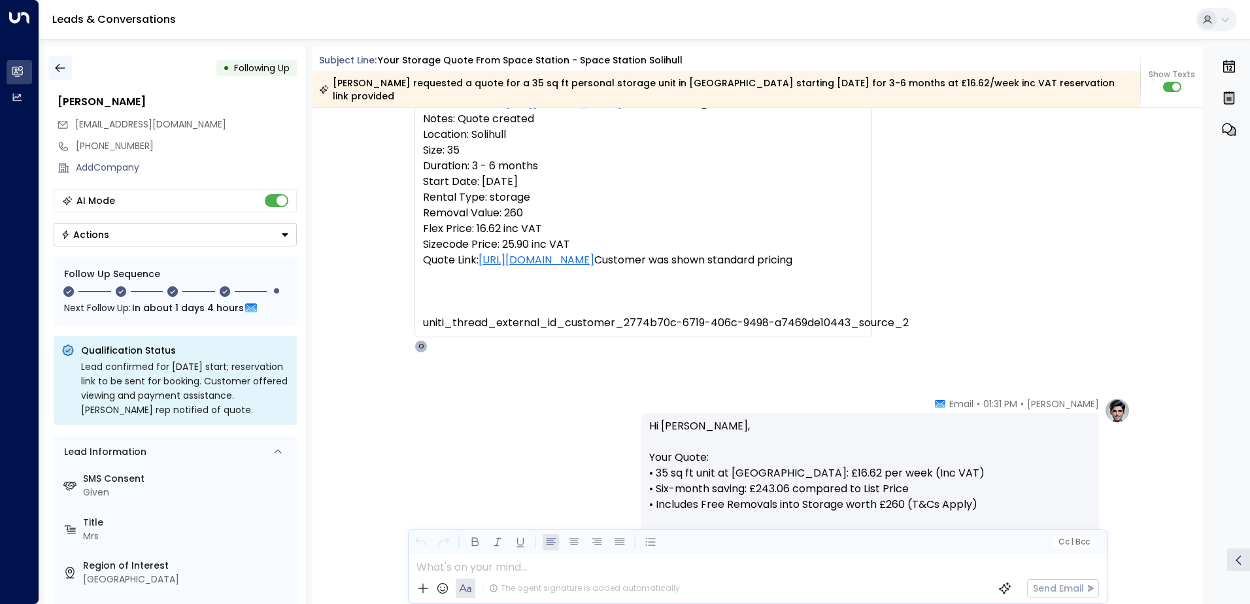
click at [61, 71] on icon "button" at bounding box center [60, 67] width 13 height 13
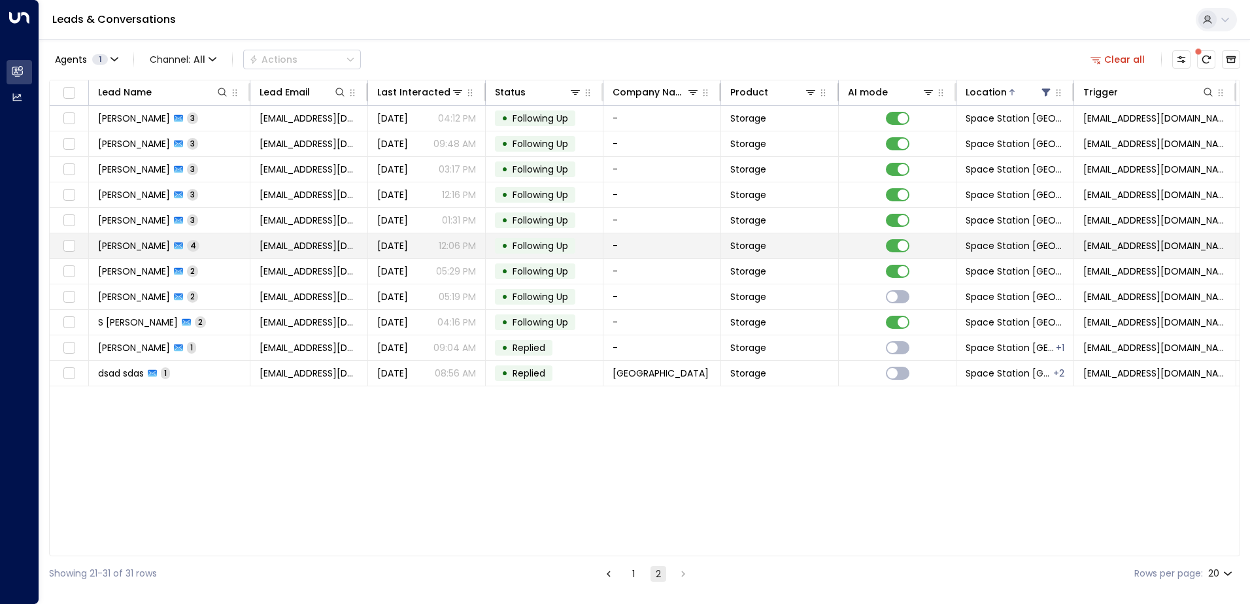
click at [139, 247] on span "[PERSON_NAME]" at bounding box center [134, 245] width 72 height 13
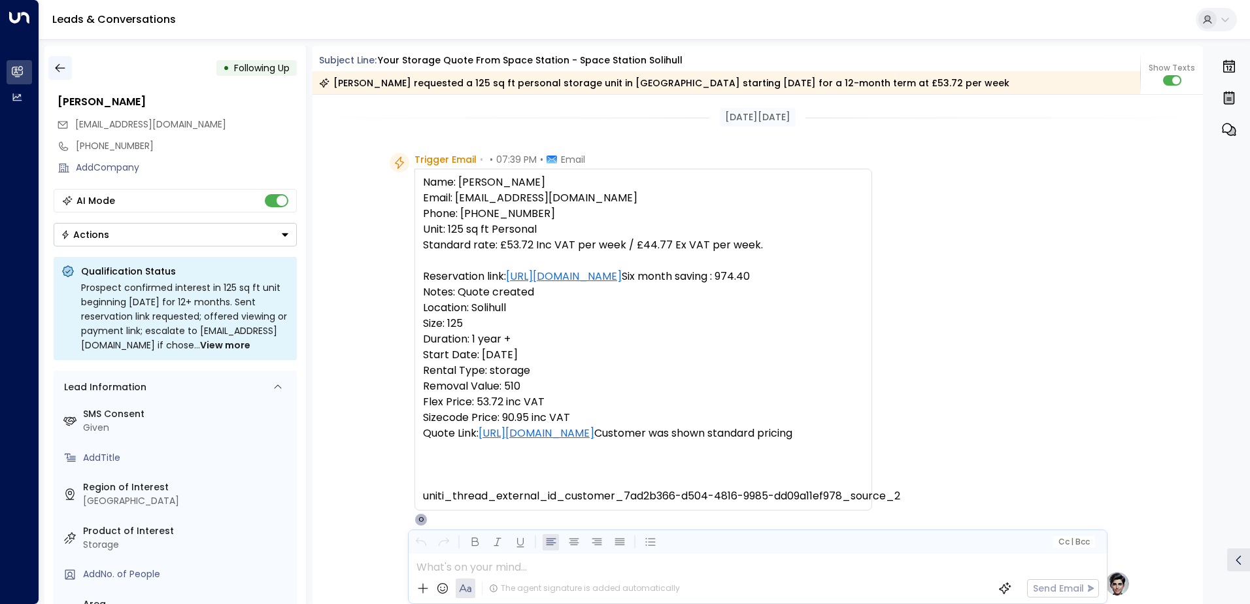
click at [58, 67] on icon "button" at bounding box center [60, 67] width 13 height 13
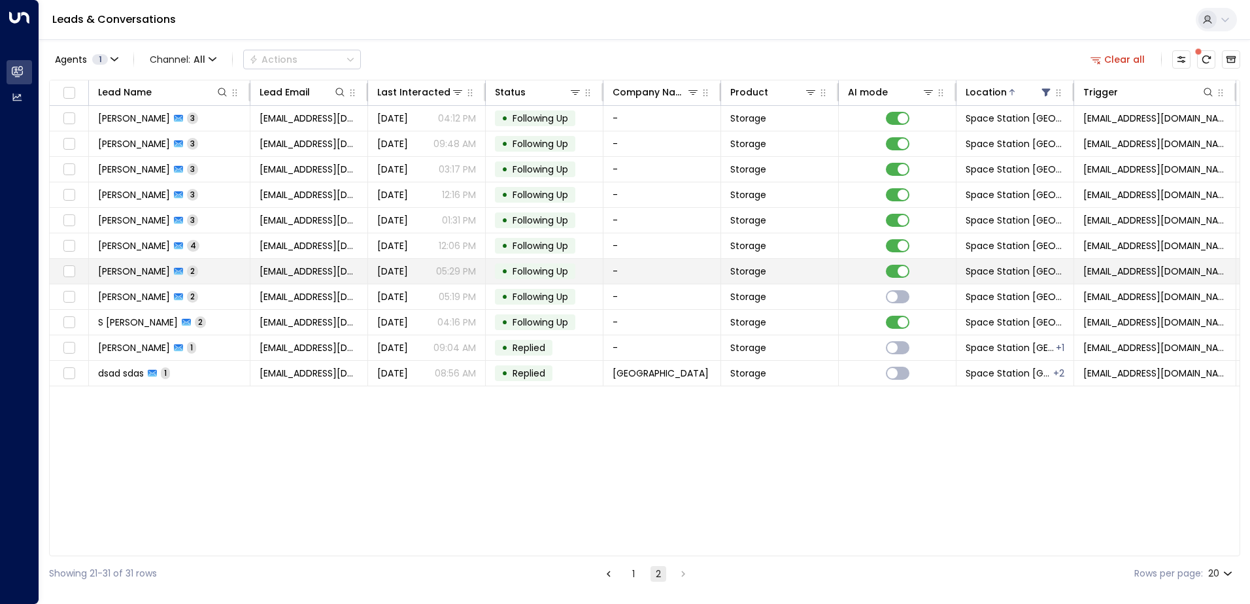
click at [218, 268] on td "[PERSON_NAME] 2" at bounding box center [170, 271] width 162 height 25
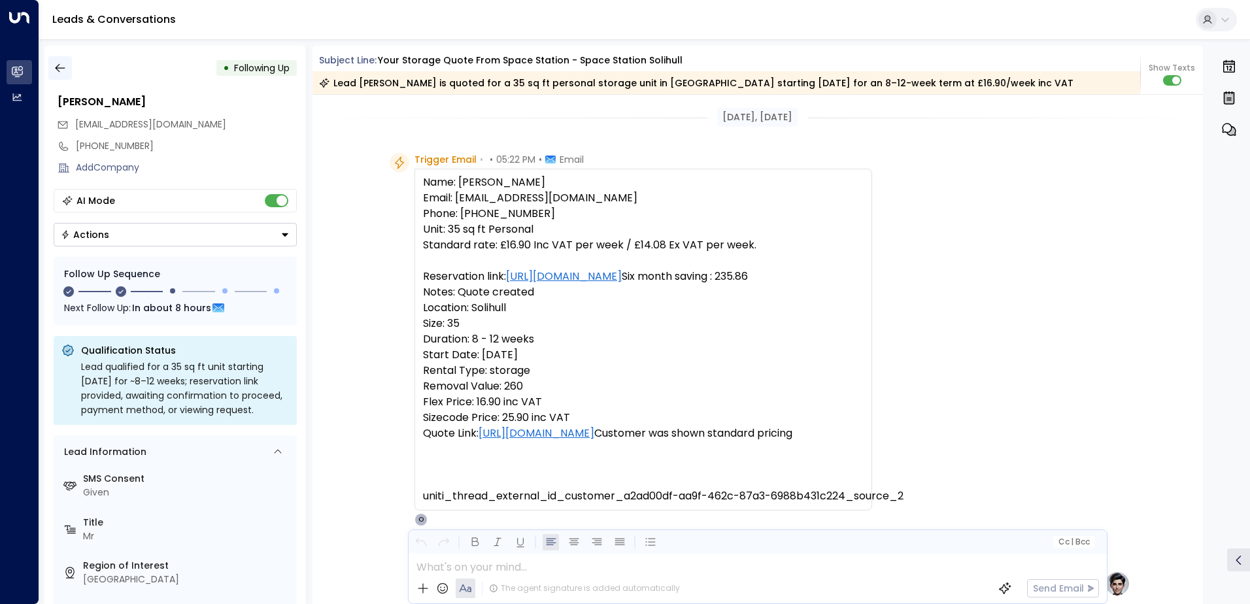
click at [63, 71] on icon "button" at bounding box center [60, 67] width 13 height 13
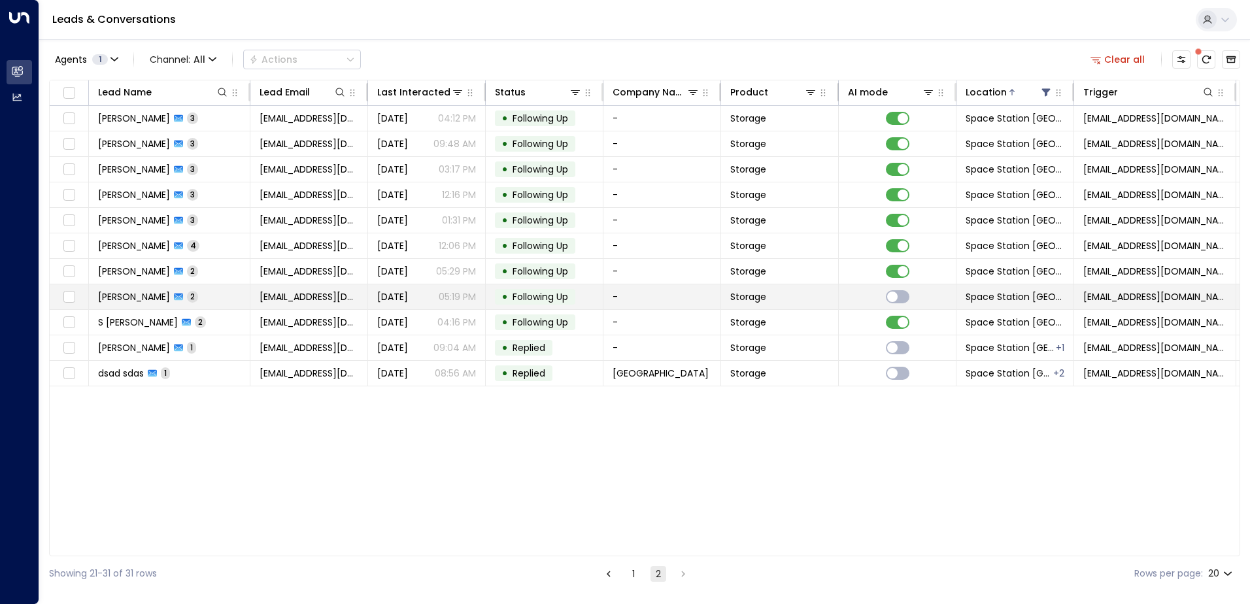
click at [214, 294] on td "[PERSON_NAME] 2" at bounding box center [170, 296] width 162 height 25
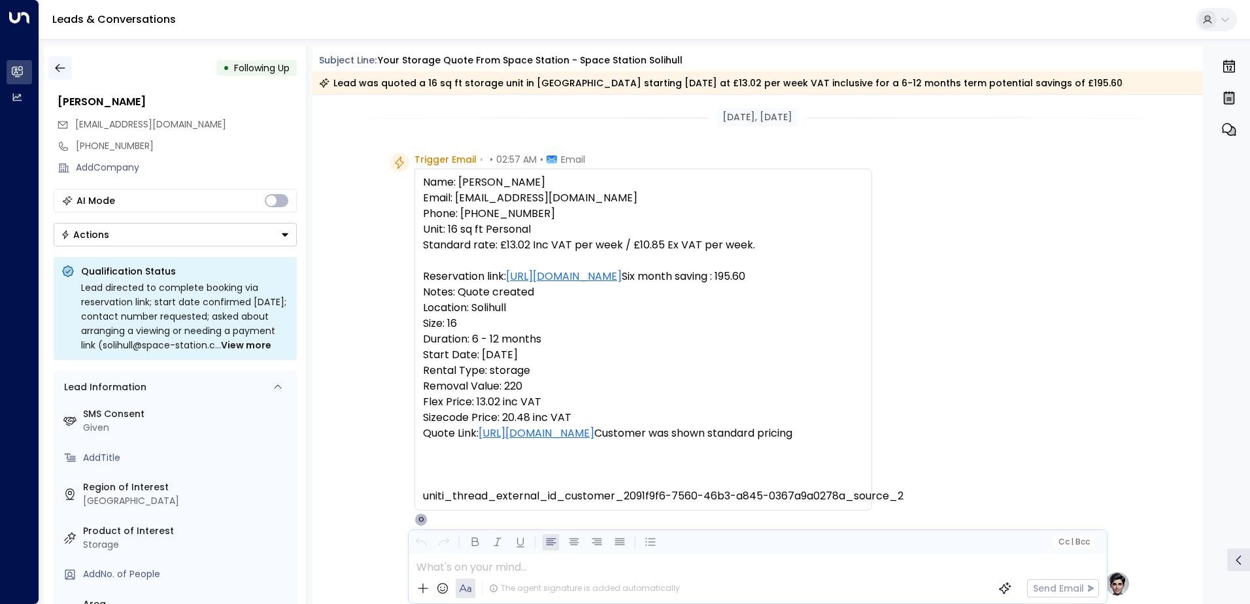
click at [60, 66] on icon "button" at bounding box center [60, 67] width 13 height 13
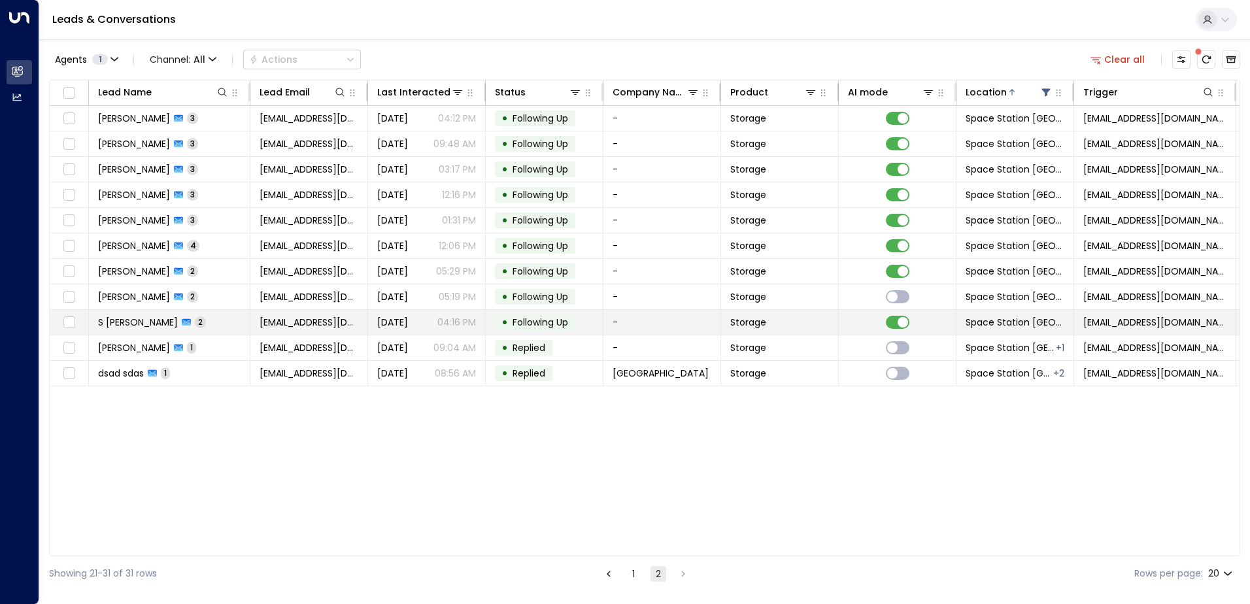
click at [186, 316] on td "S [PERSON_NAME] 2" at bounding box center [170, 322] width 162 height 25
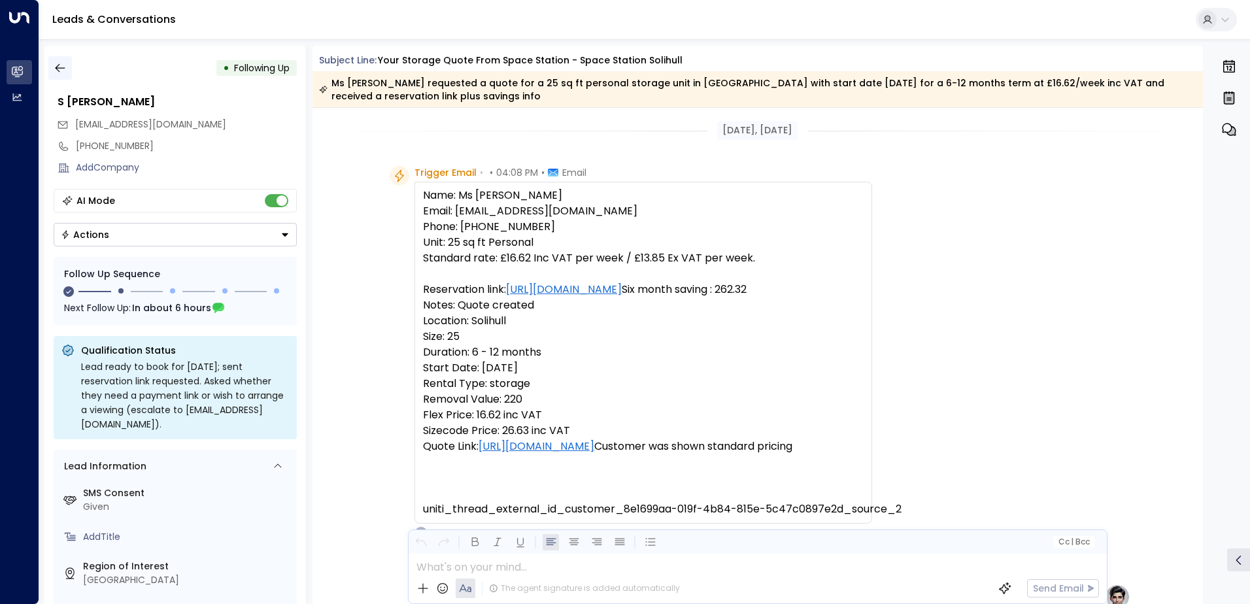
click at [63, 71] on icon "button" at bounding box center [60, 67] width 13 height 13
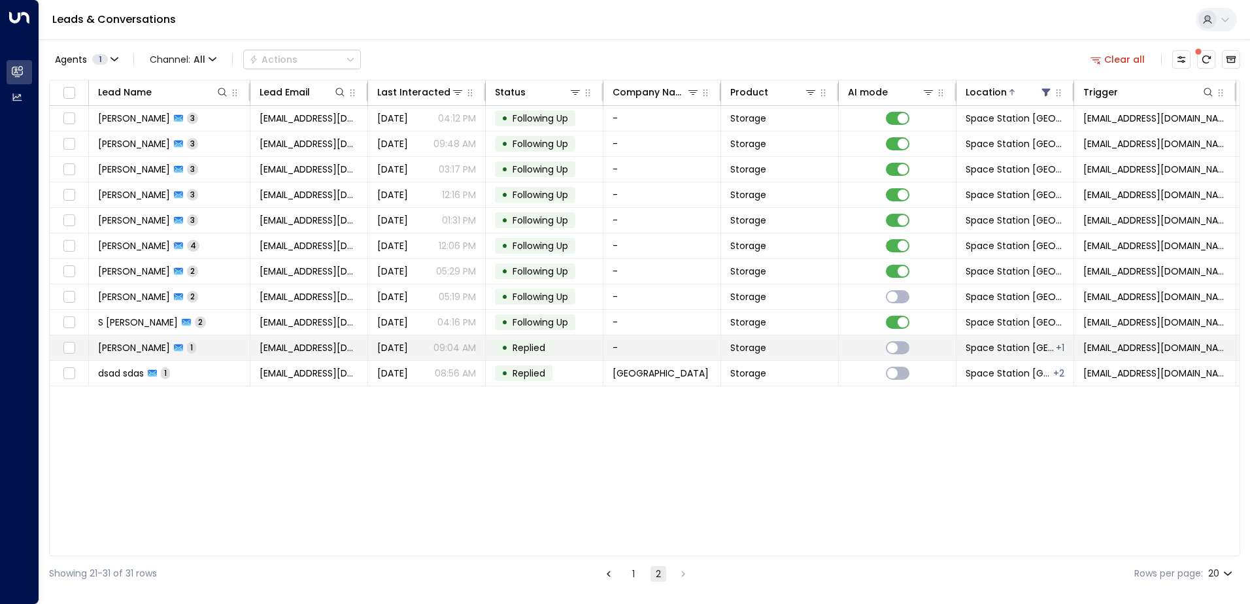
click at [197, 342] on td "[PERSON_NAME] 1" at bounding box center [170, 347] width 162 height 25
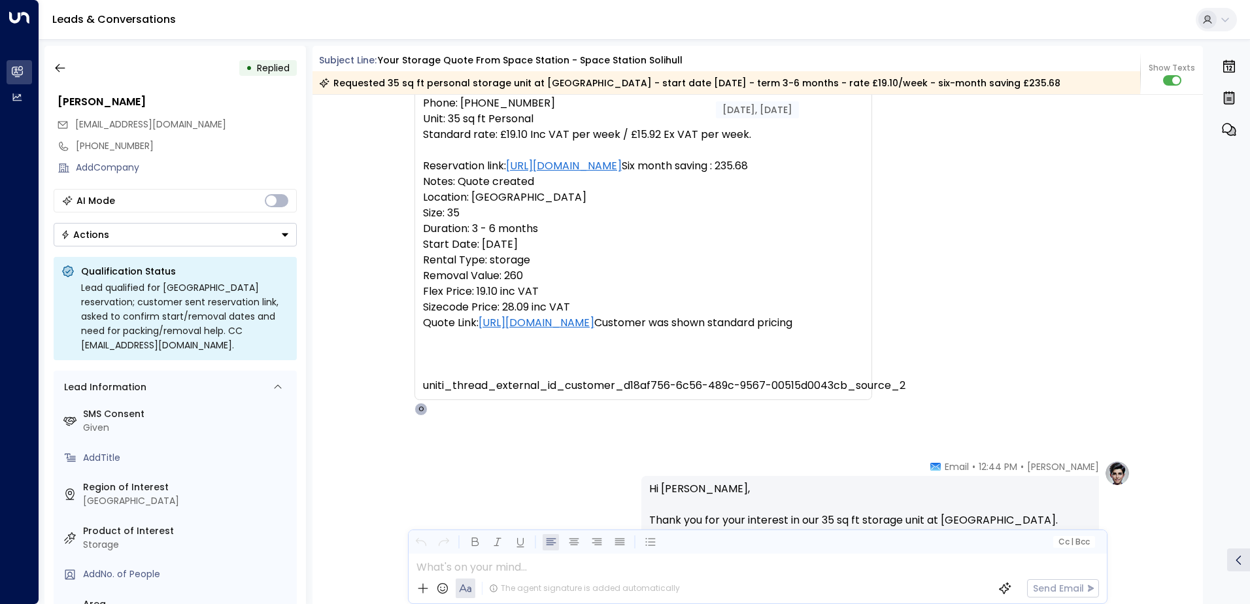
scroll to position [564, 0]
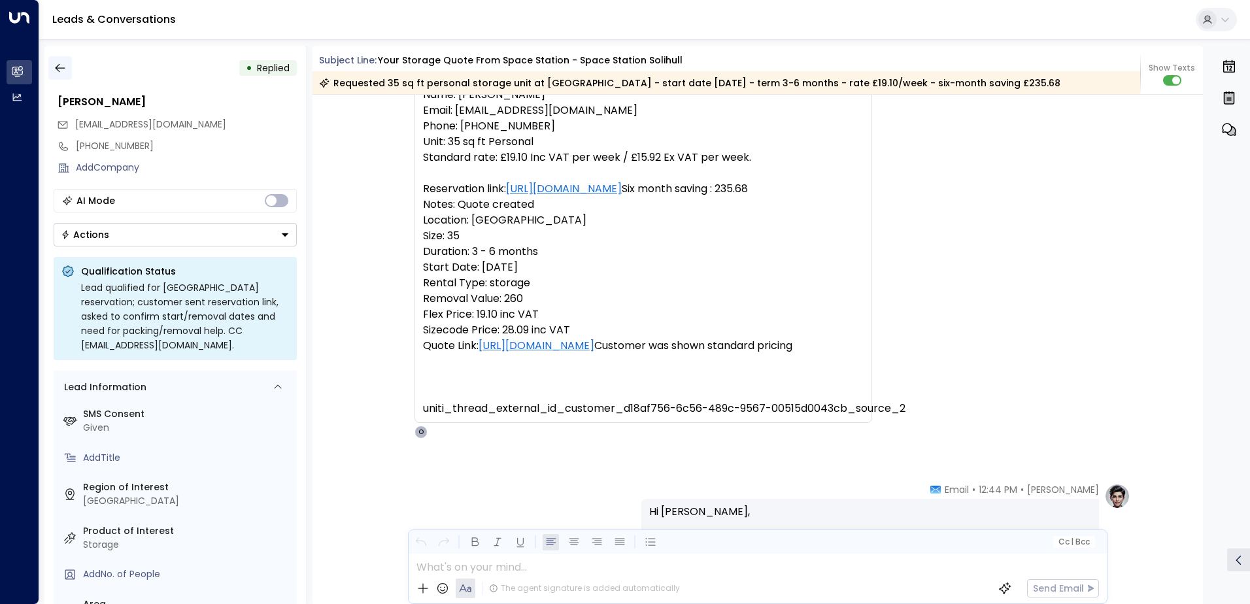
click at [59, 63] on icon "button" at bounding box center [60, 67] width 13 height 13
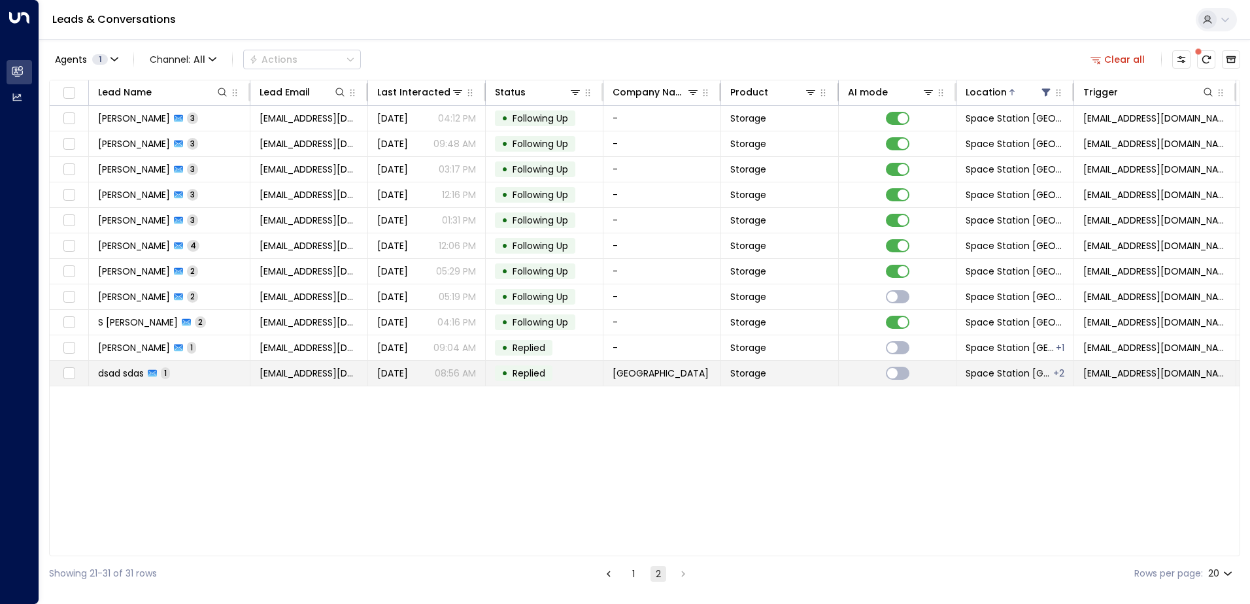
click at [216, 373] on td "dsad sdas 1" at bounding box center [170, 373] width 162 height 25
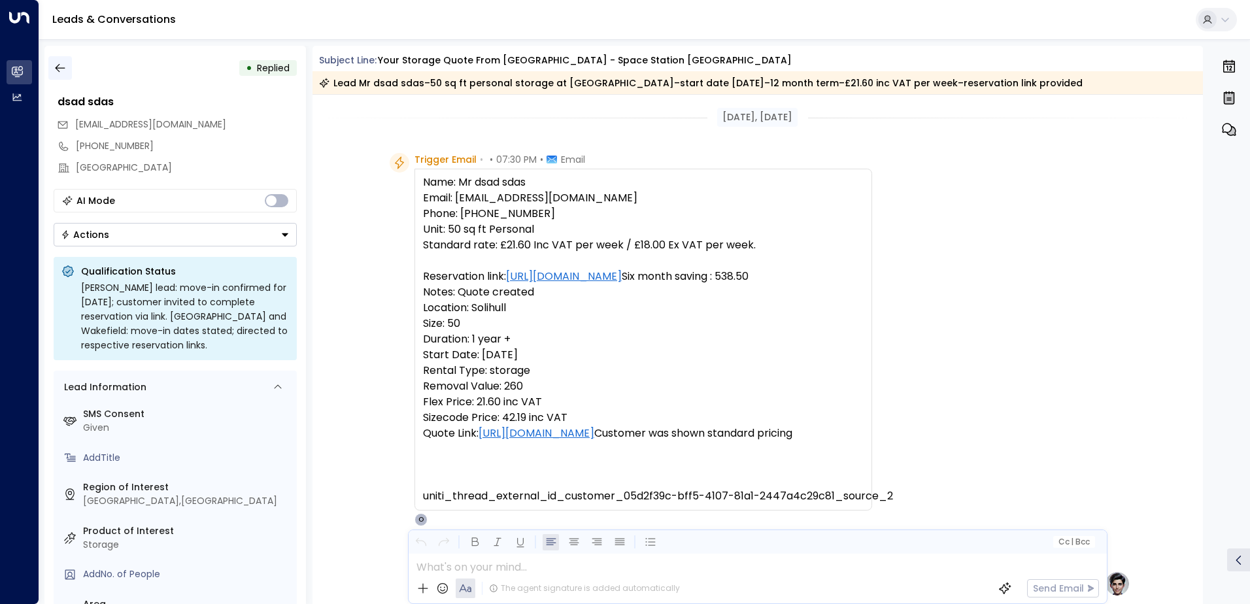
click at [61, 57] on button "button" at bounding box center [60, 68] width 24 height 24
